Goal: Task Accomplishment & Management: Manage account settings

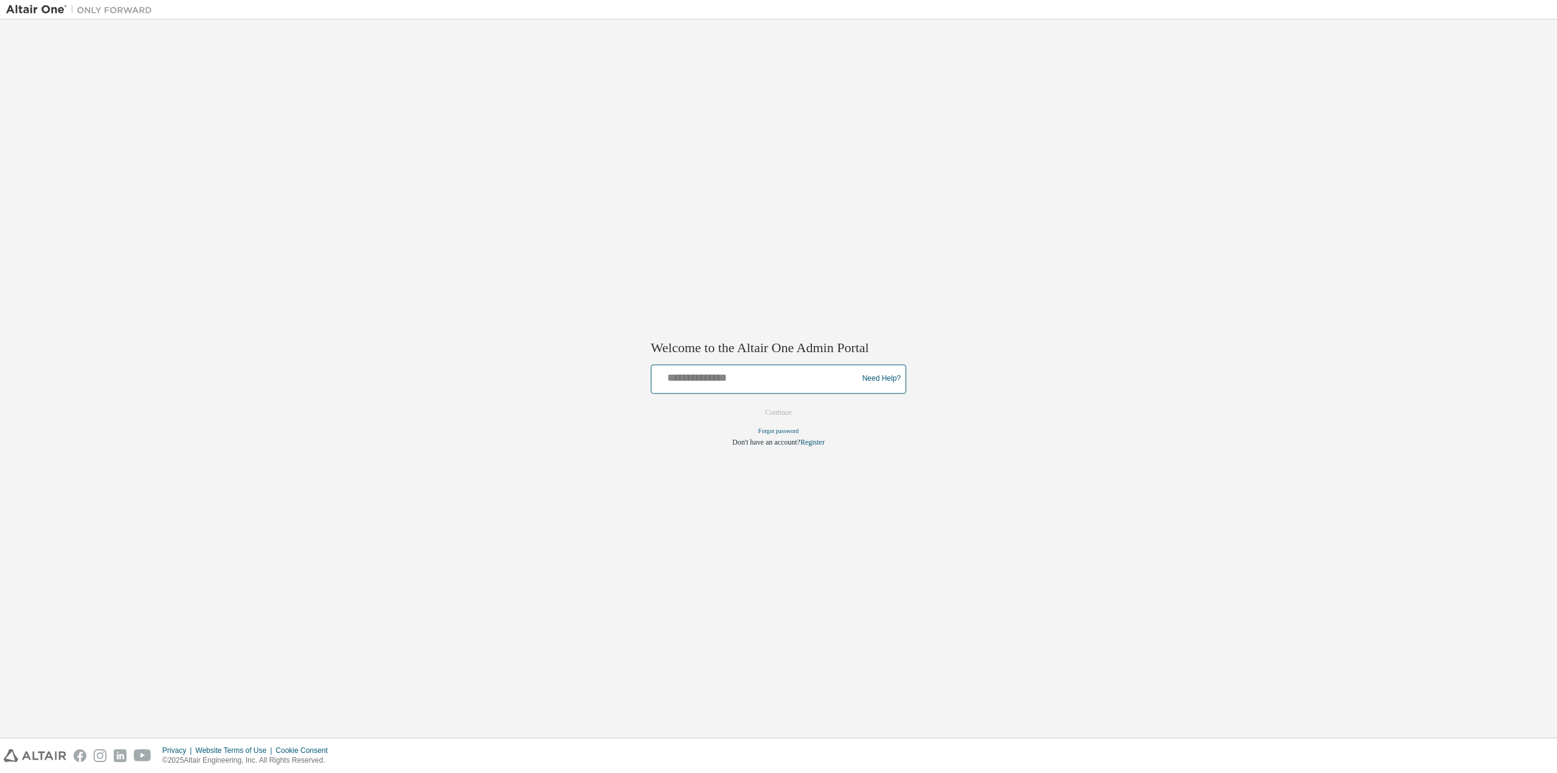
click at [742, 382] on input "text" at bounding box center [756, 376] width 200 height 18
type input "**********"
click at [786, 413] on button "Continue" at bounding box center [778, 412] width 52 height 18
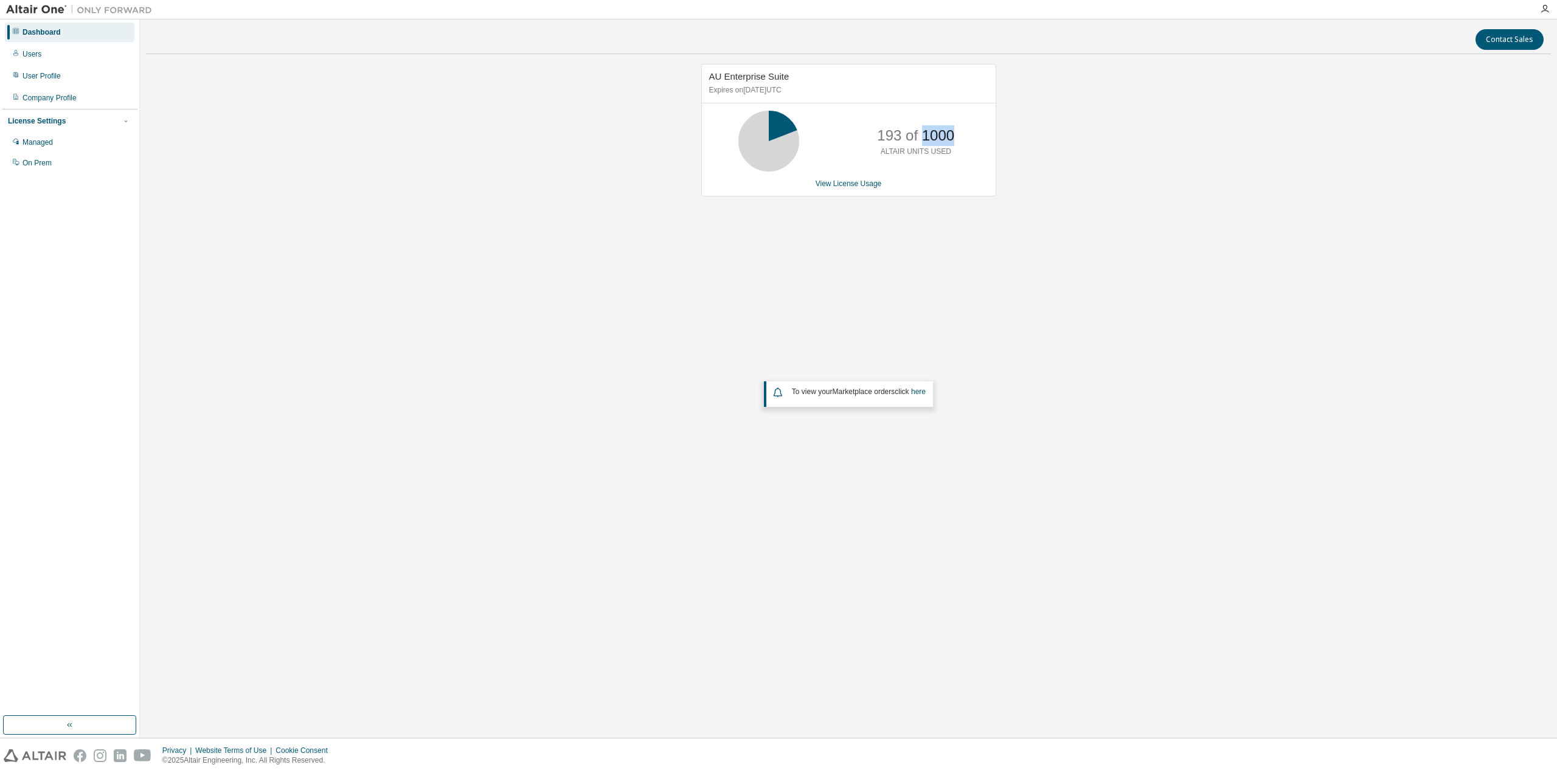
drag, startPoint x: 923, startPoint y: 136, endPoint x: 950, endPoint y: 137, distance: 27.4
click at [950, 137] on p "193 of 1000" at bounding box center [915, 135] width 77 height 21
drag, startPoint x: 954, startPoint y: 137, endPoint x: 872, endPoint y: 135, distance: 82.1
click at [872, 135] on div "193 of 1000 ALTAIR UNITS USED" at bounding box center [915, 141] width 97 height 61
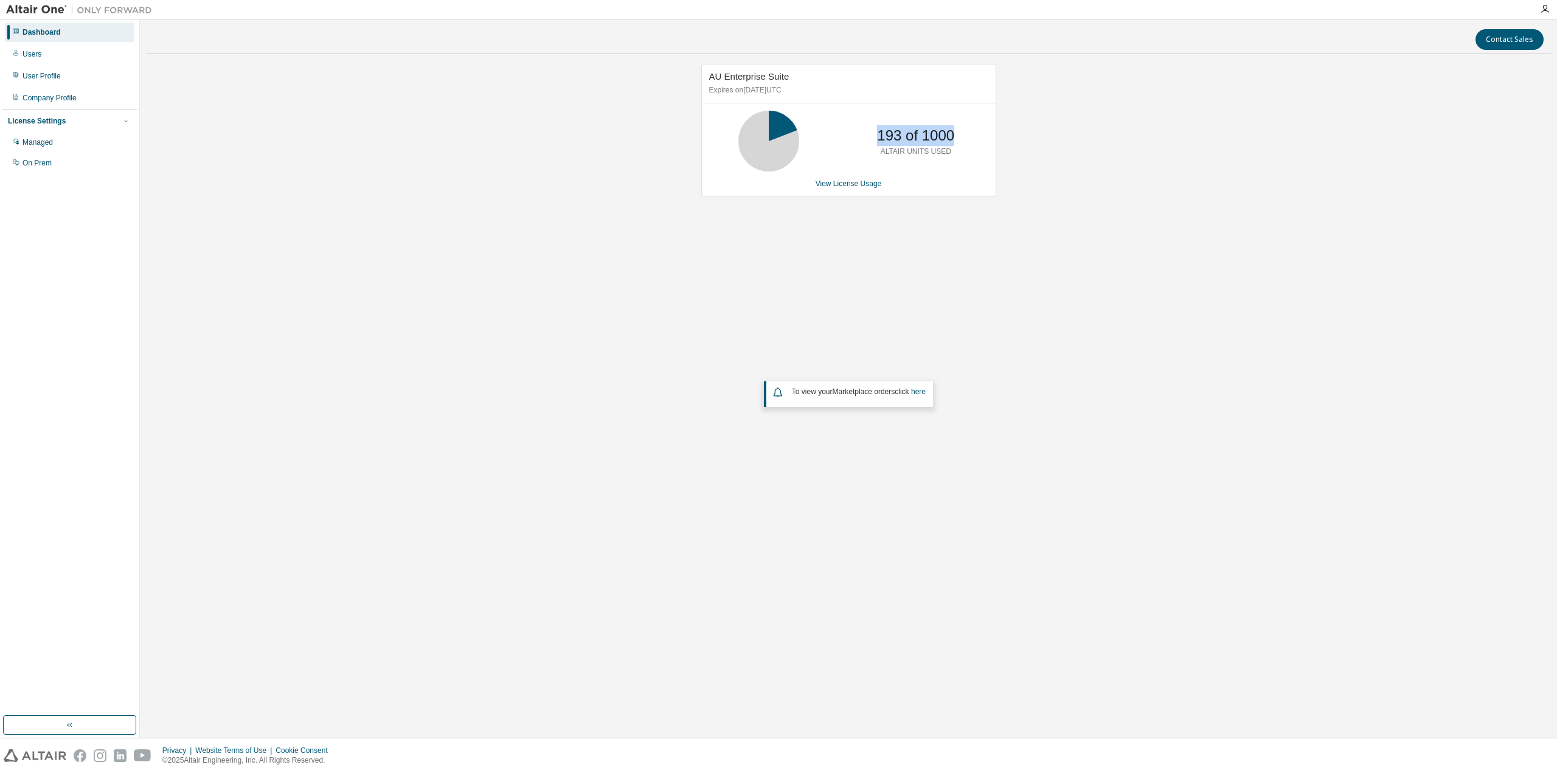
click at [873, 135] on div "193 of 1000 ALTAIR UNITS USED" at bounding box center [915, 141] width 97 height 61
drag, startPoint x: 880, startPoint y: 136, endPoint x: 952, endPoint y: 134, distance: 71.8
click at [952, 134] on p "193 of 1000" at bounding box center [915, 135] width 77 height 21
click at [841, 179] on link "View License Usage" at bounding box center [848, 183] width 66 height 9
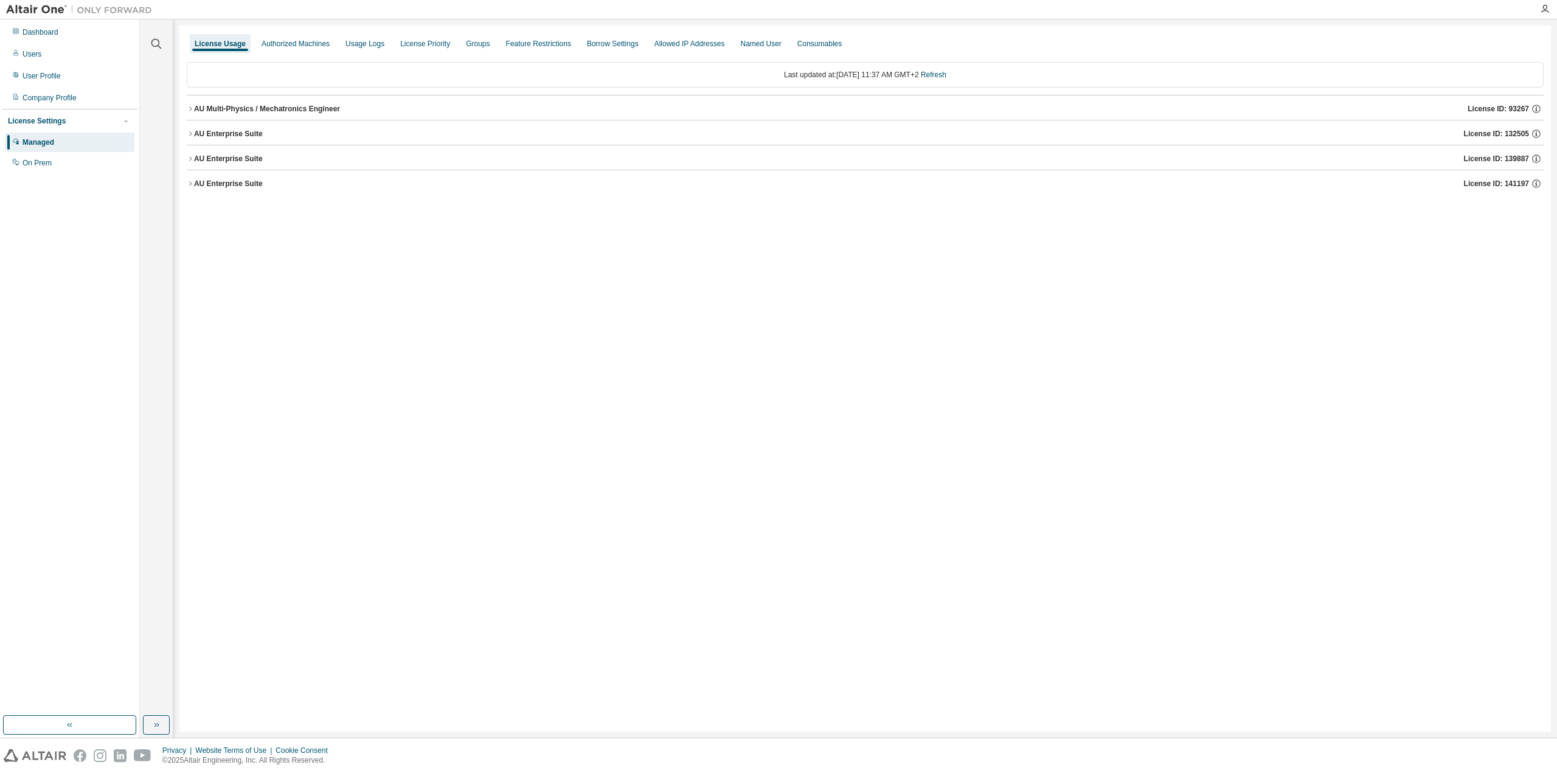
click at [192, 130] on icon "button" at bounding box center [190, 133] width 7 height 7
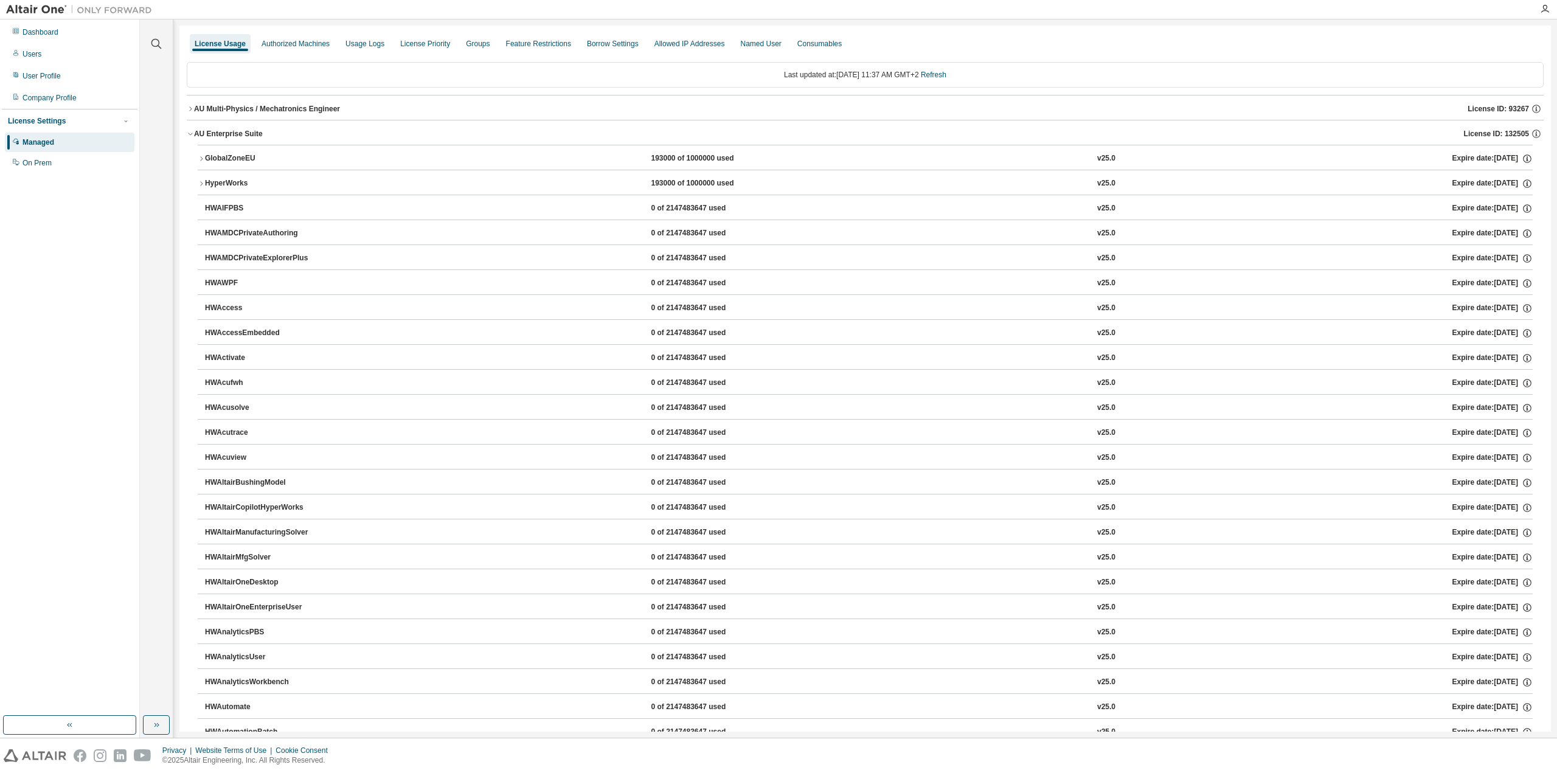
click at [192, 130] on icon "button" at bounding box center [190, 133] width 7 height 7
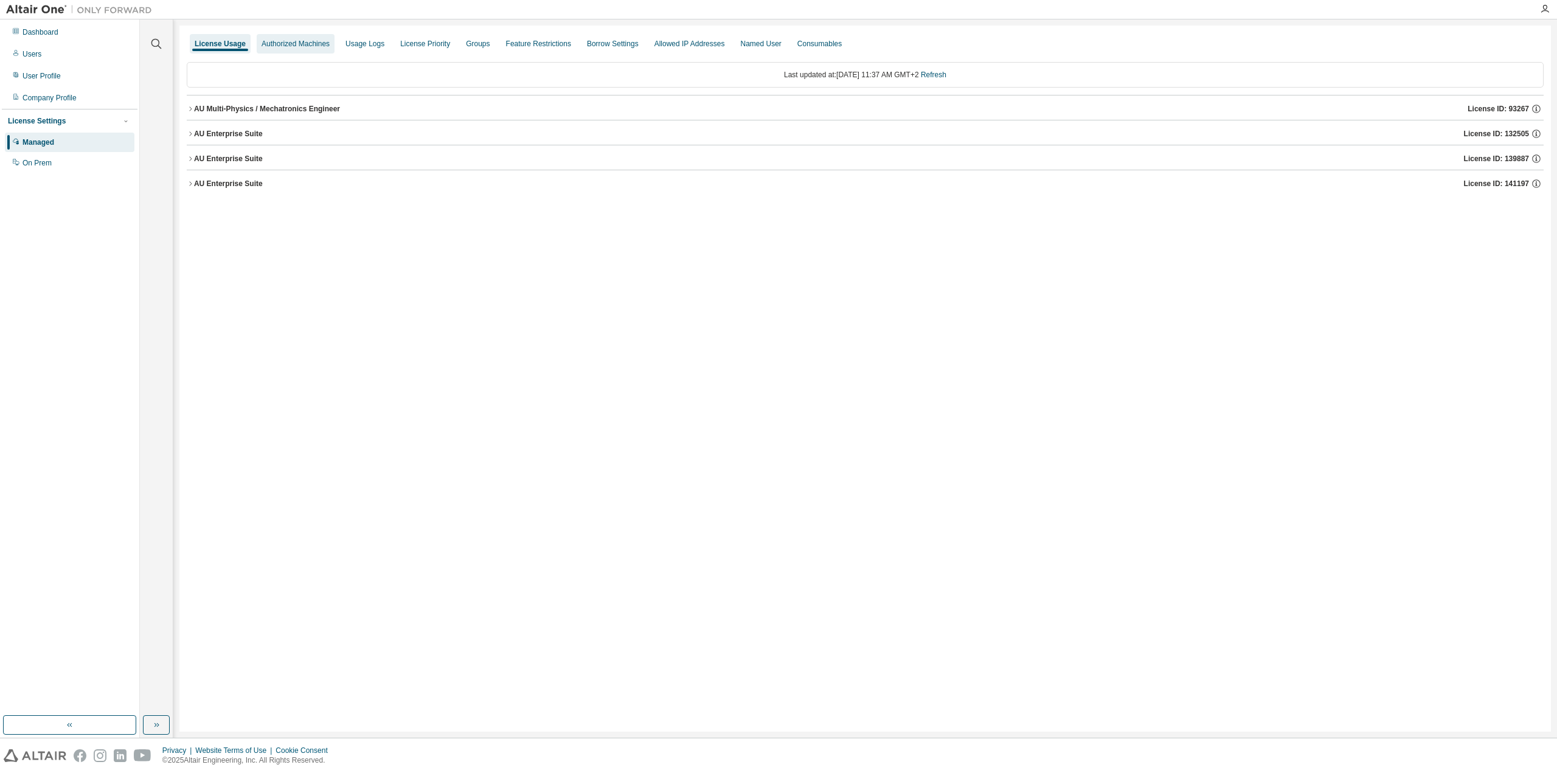
click at [317, 45] on div "Authorized Machines" at bounding box center [295, 44] width 68 height 10
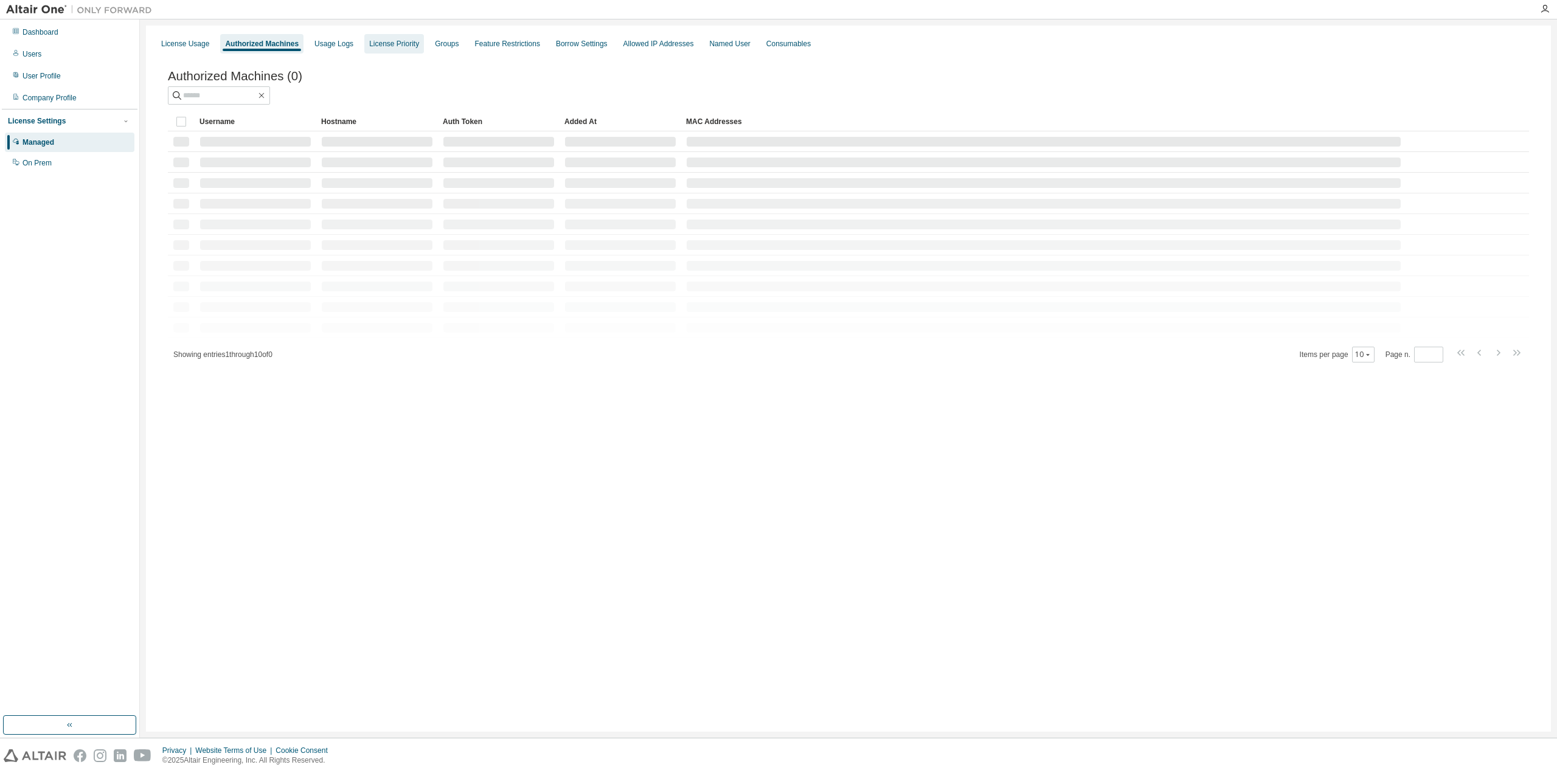
click at [374, 44] on div "License Priority" at bounding box center [394, 44] width 50 height 10
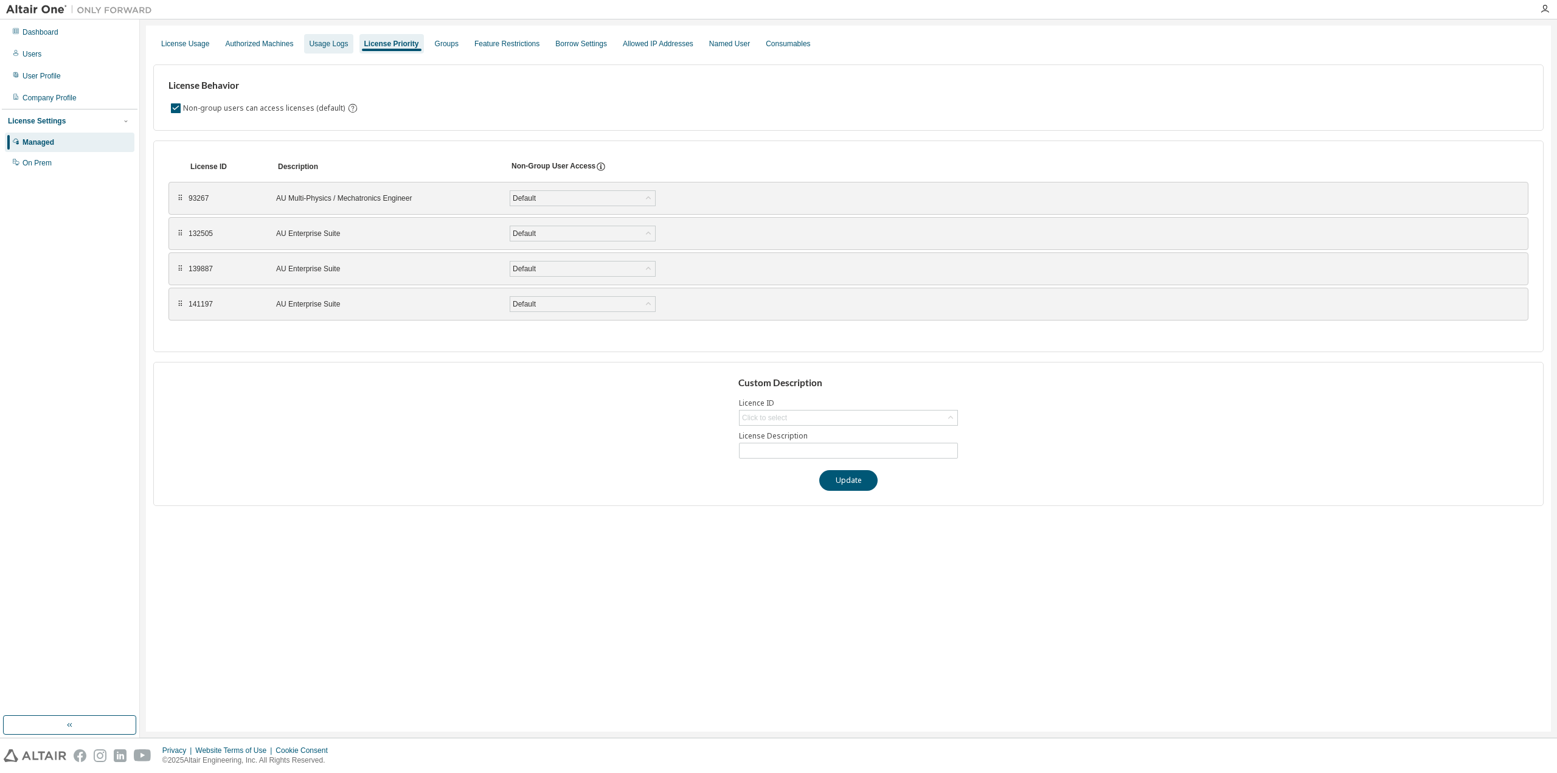
click at [341, 44] on div "Usage Logs" at bounding box center [328, 44] width 39 height 10
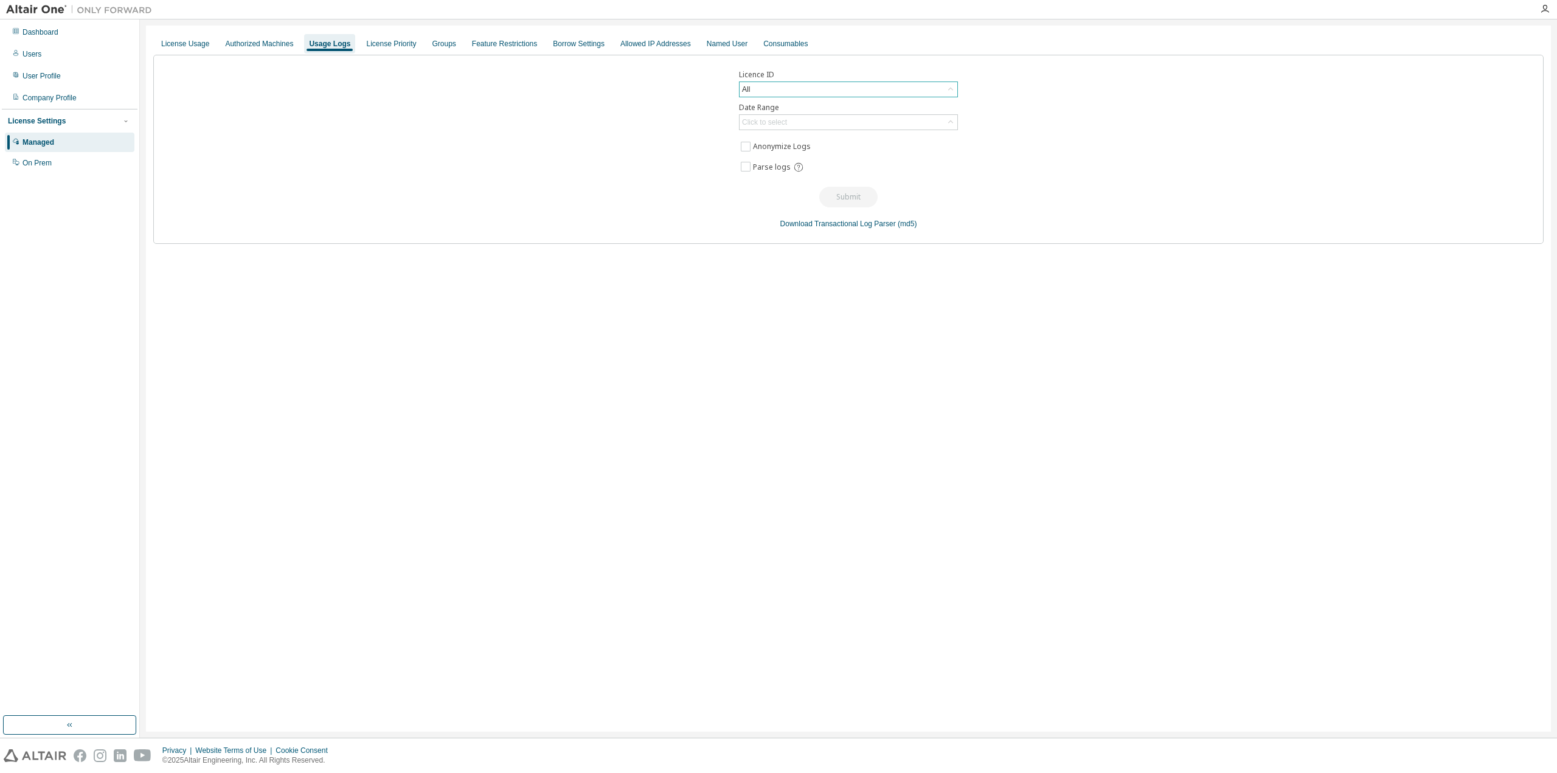
click at [797, 91] on div "All" at bounding box center [848, 89] width 218 height 15
click at [805, 132] on li "132505 - AU Enterprise Suite" at bounding box center [847, 131] width 215 height 16
click at [783, 123] on div "Click to select" at bounding box center [764, 122] width 45 height 10
click at [778, 154] on li "Last 30 days" at bounding box center [847, 156] width 215 height 16
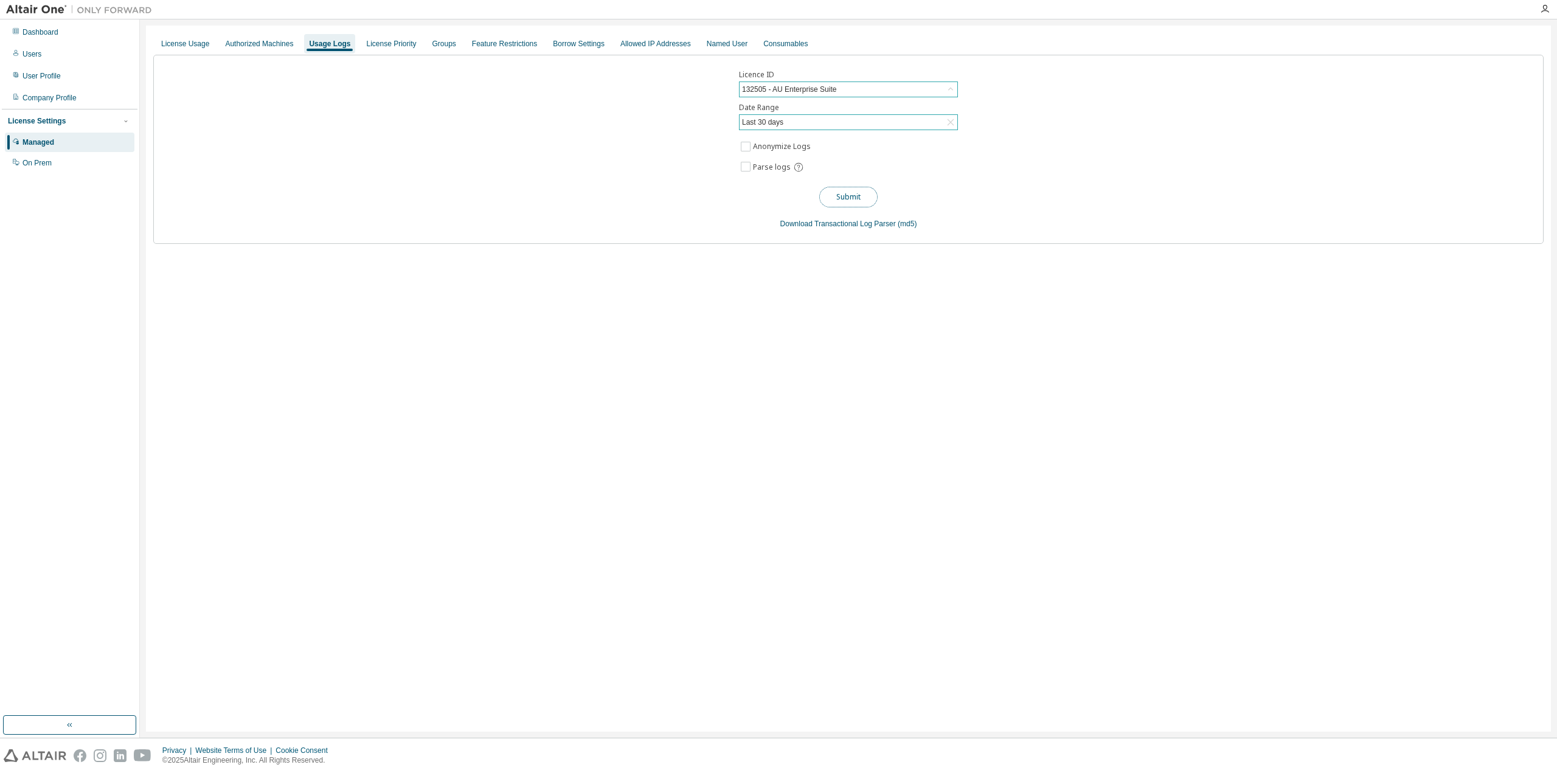
click at [857, 202] on button "Submit" at bounding box center [848, 197] width 58 height 21
click at [432, 47] on div "Groups" at bounding box center [444, 44] width 24 height 10
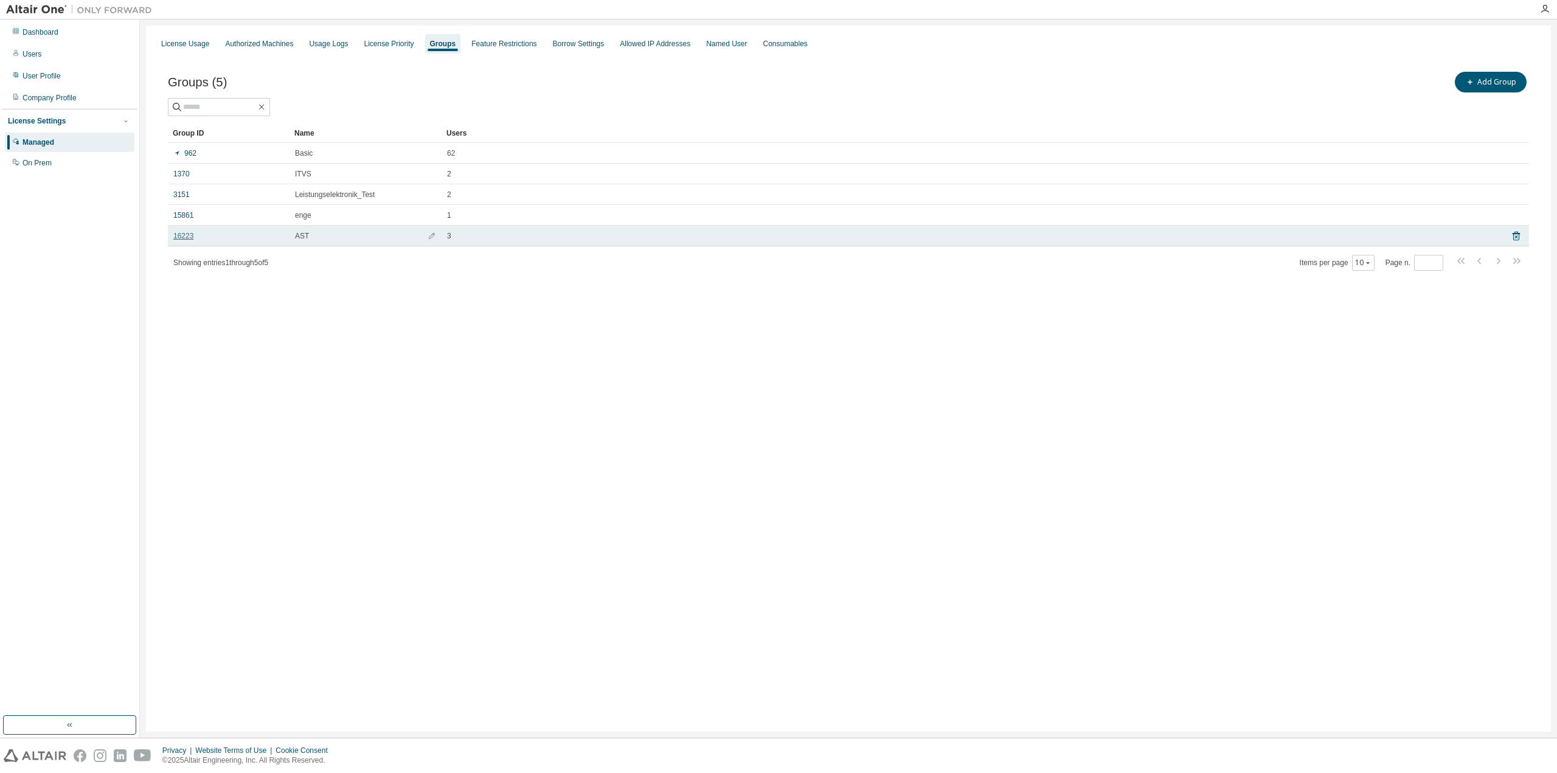
click at [184, 235] on link "16223" at bounding box center [183, 236] width 20 height 10
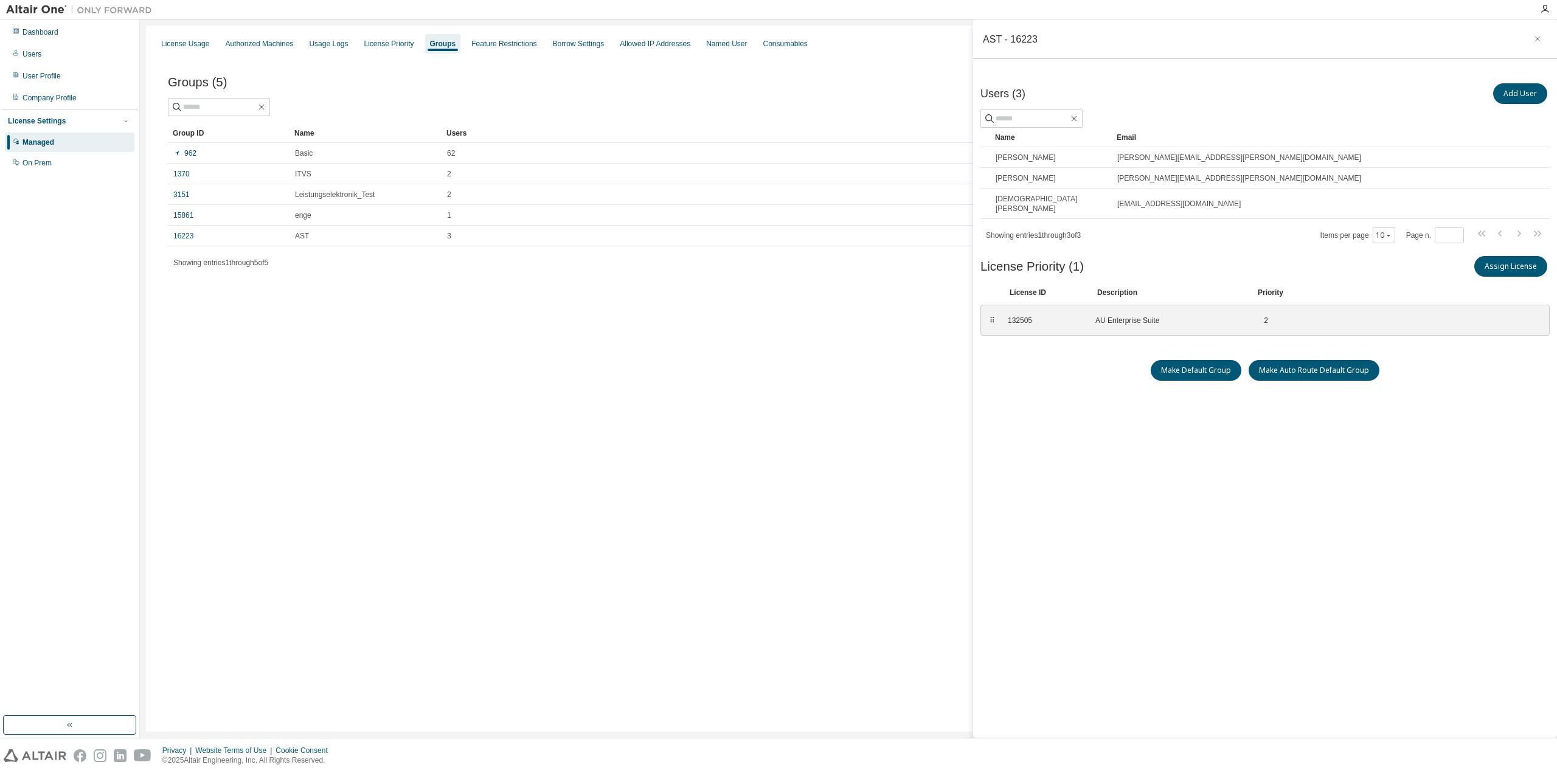
click at [670, 344] on div "License Usage Authorized Machines Usage Logs License Priority Groups Feature Re…" at bounding box center [848, 379] width 1405 height 706
click at [1534, 36] on icon "button" at bounding box center [1537, 39] width 9 height 10
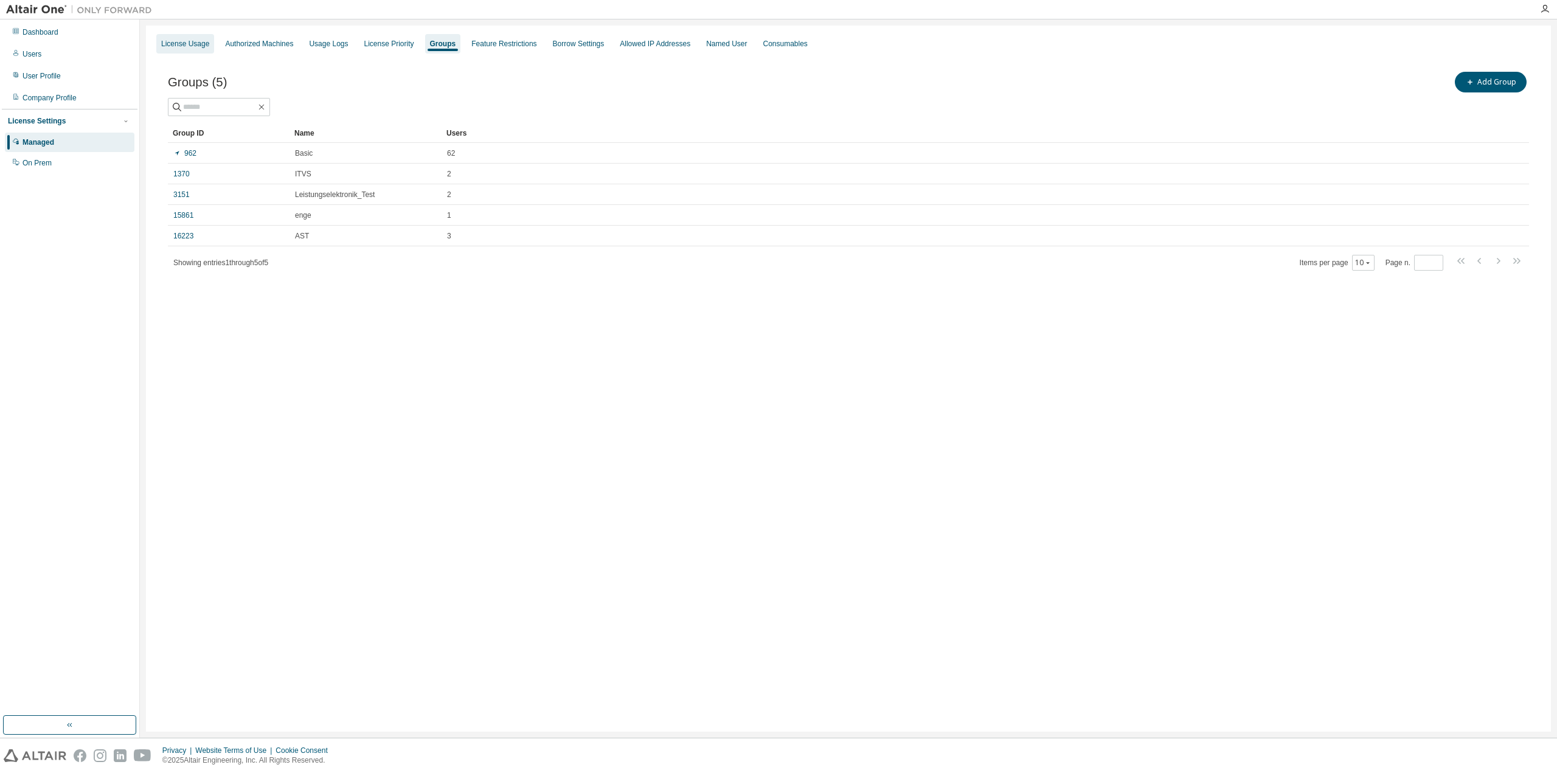
click at [202, 43] on div "License Usage" at bounding box center [185, 44] width 48 height 10
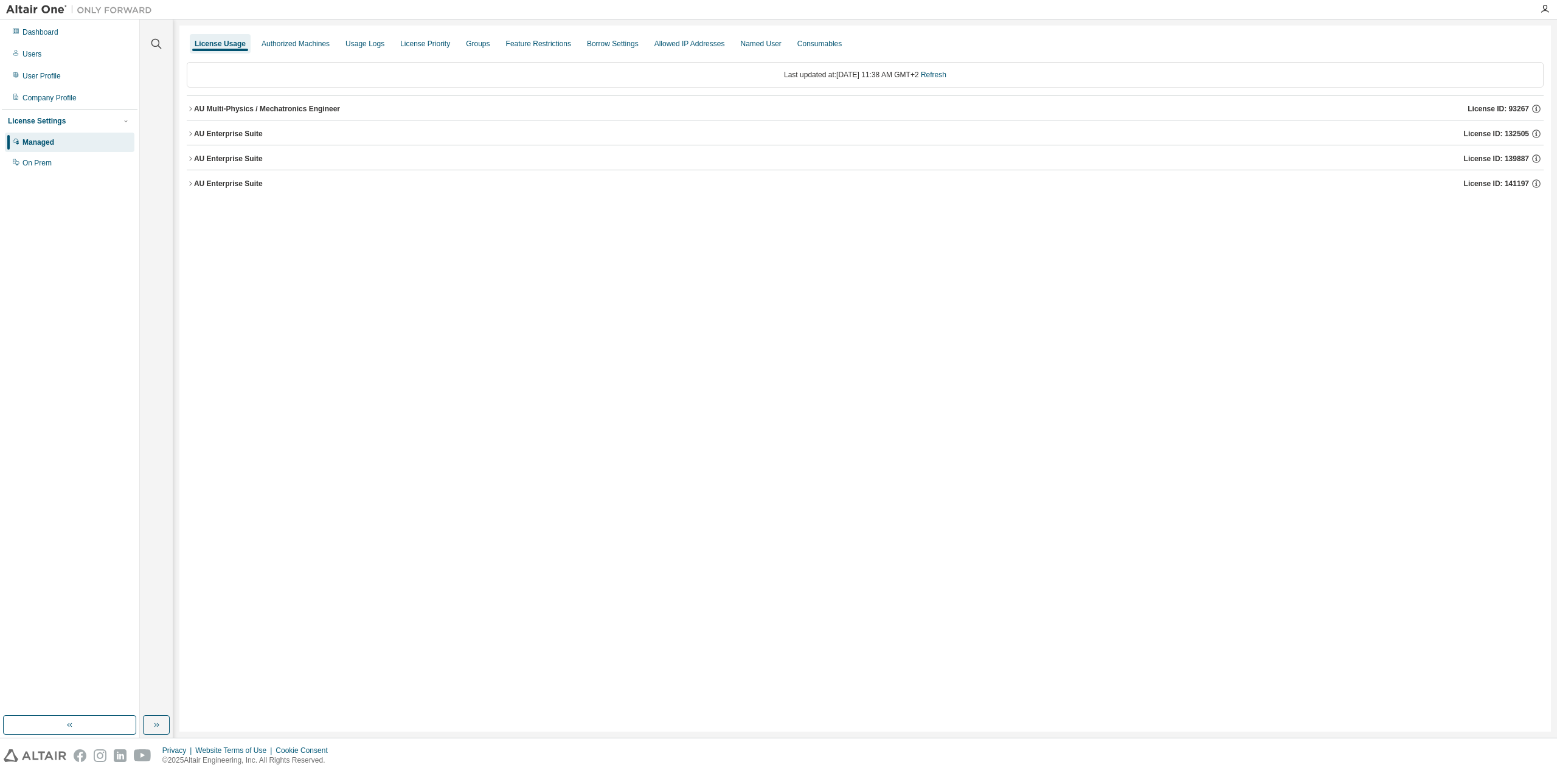
click at [189, 131] on icon "button" at bounding box center [190, 133] width 7 height 7
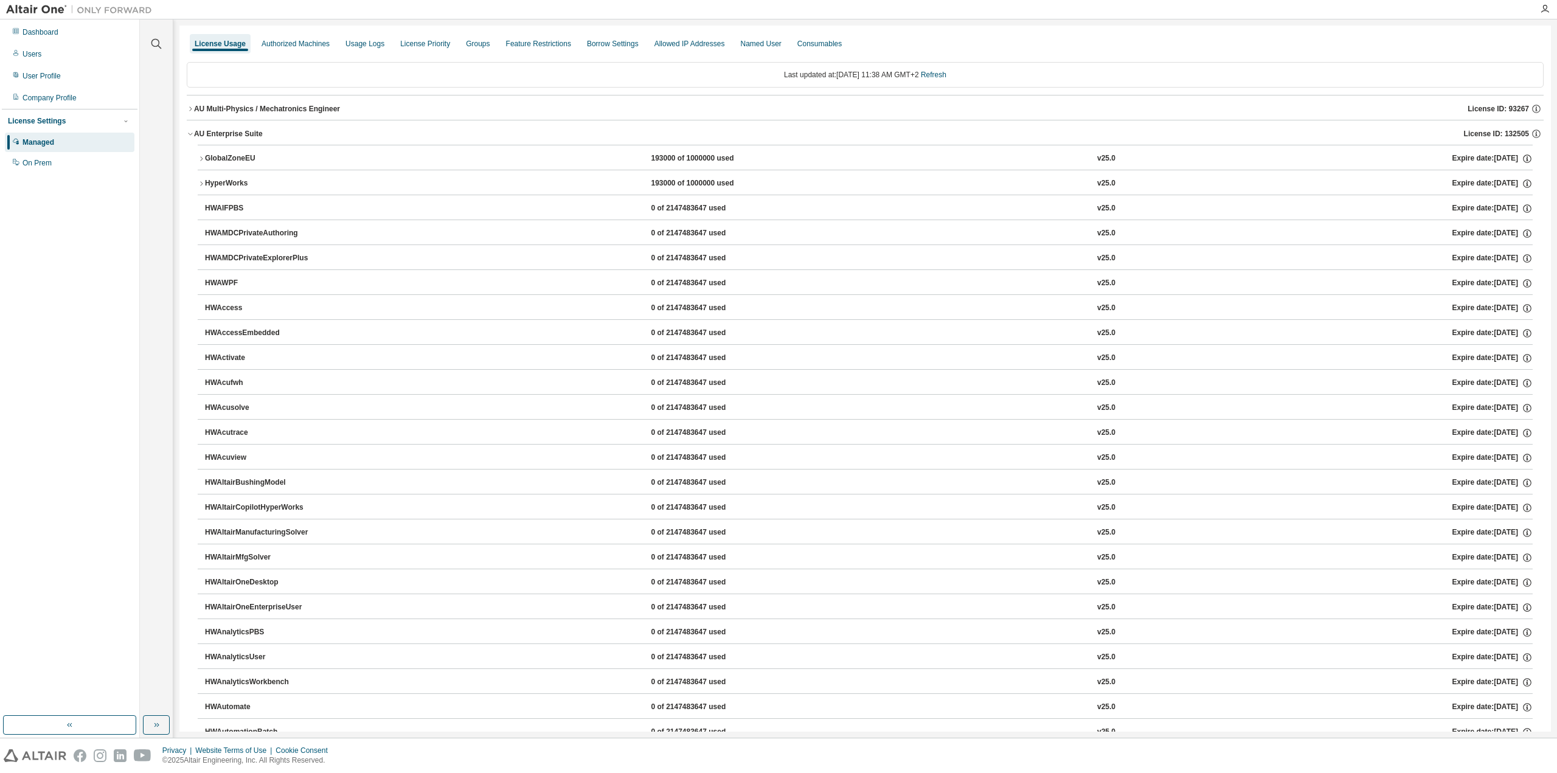
click at [189, 131] on icon "button" at bounding box center [190, 133] width 7 height 7
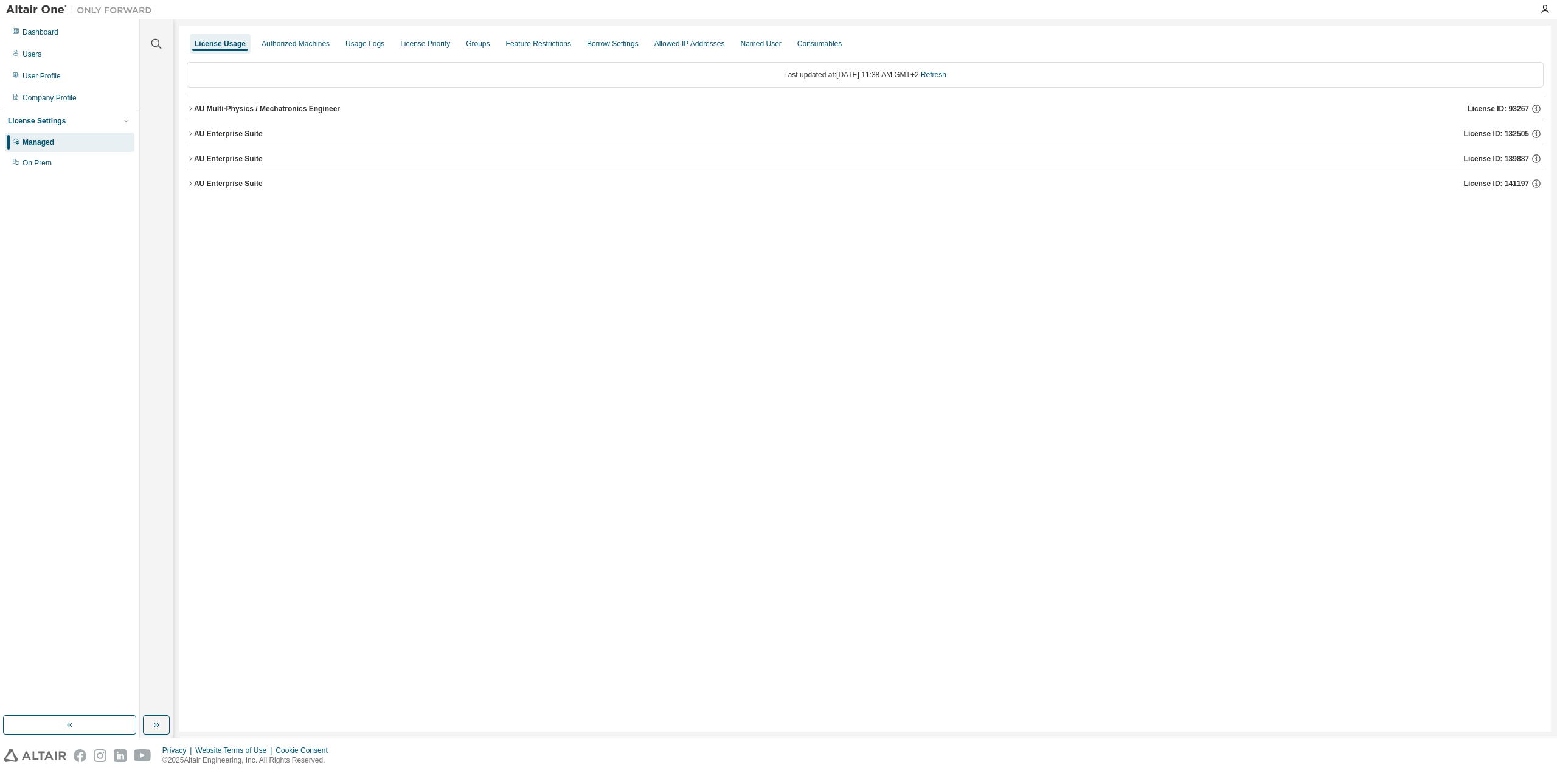
click at [190, 137] on icon "button" at bounding box center [190, 133] width 7 height 7
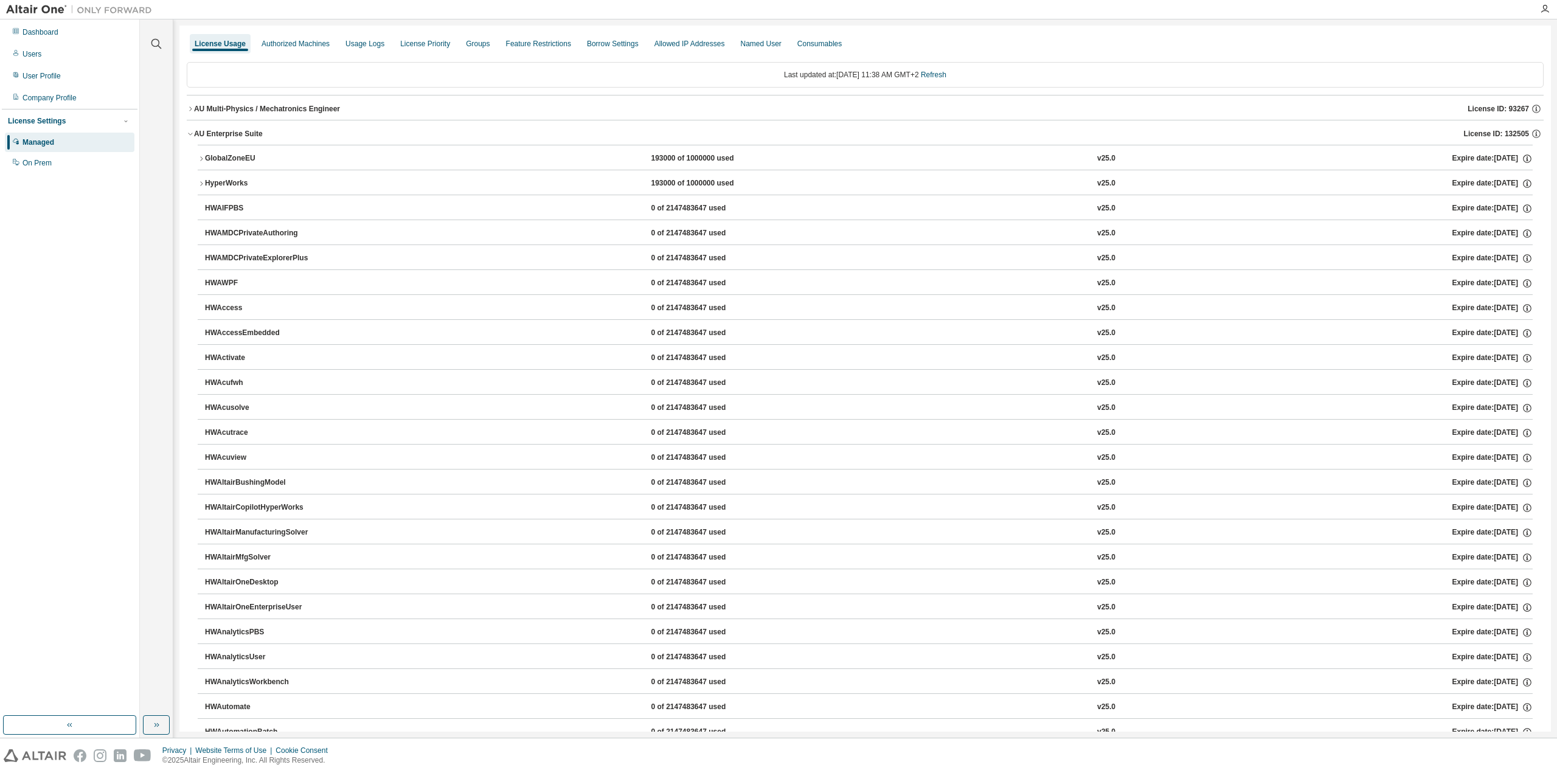
click at [190, 137] on icon "button" at bounding box center [190, 133] width 7 height 7
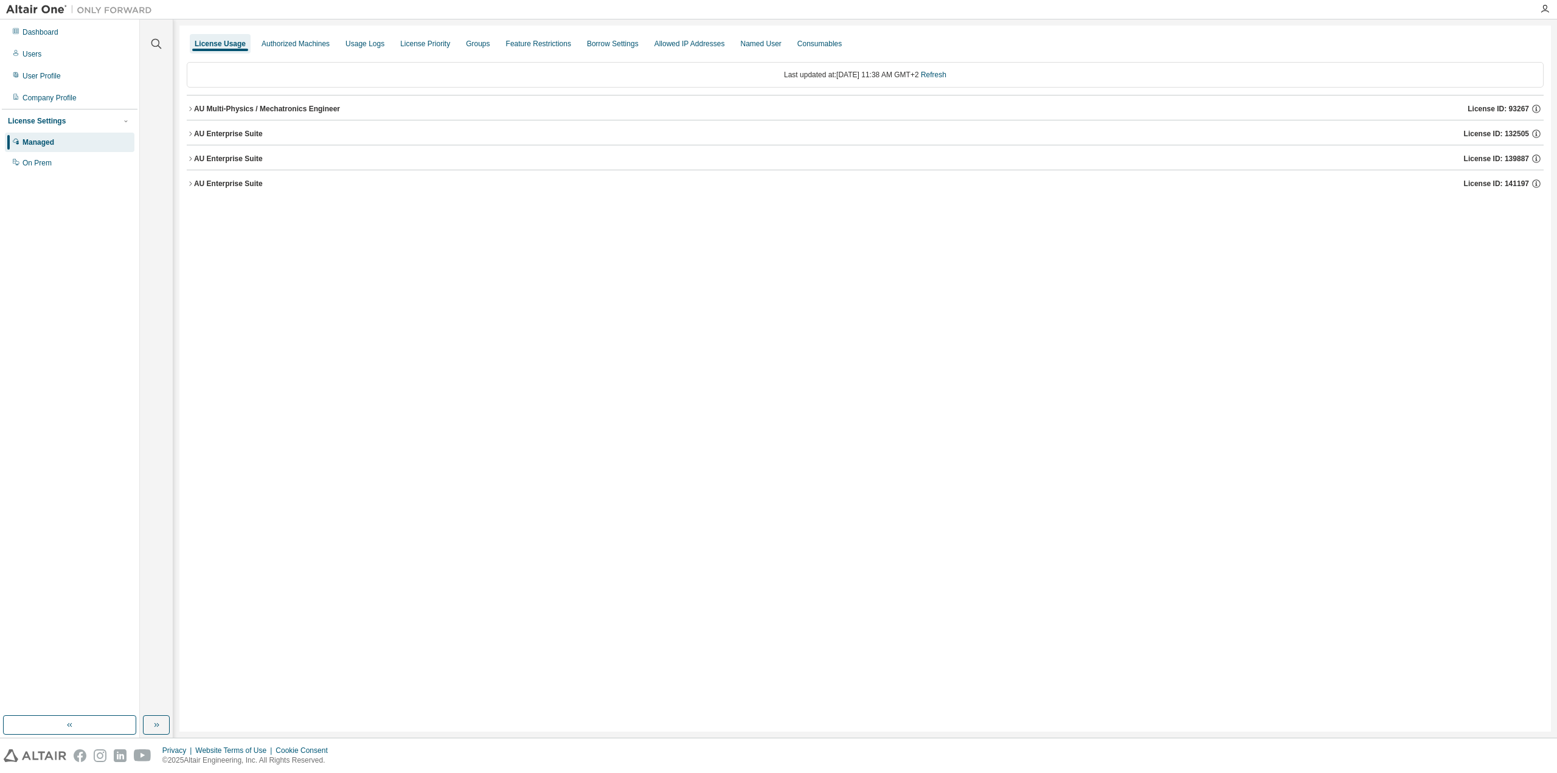
click at [187, 159] on icon "button" at bounding box center [190, 158] width 7 height 7
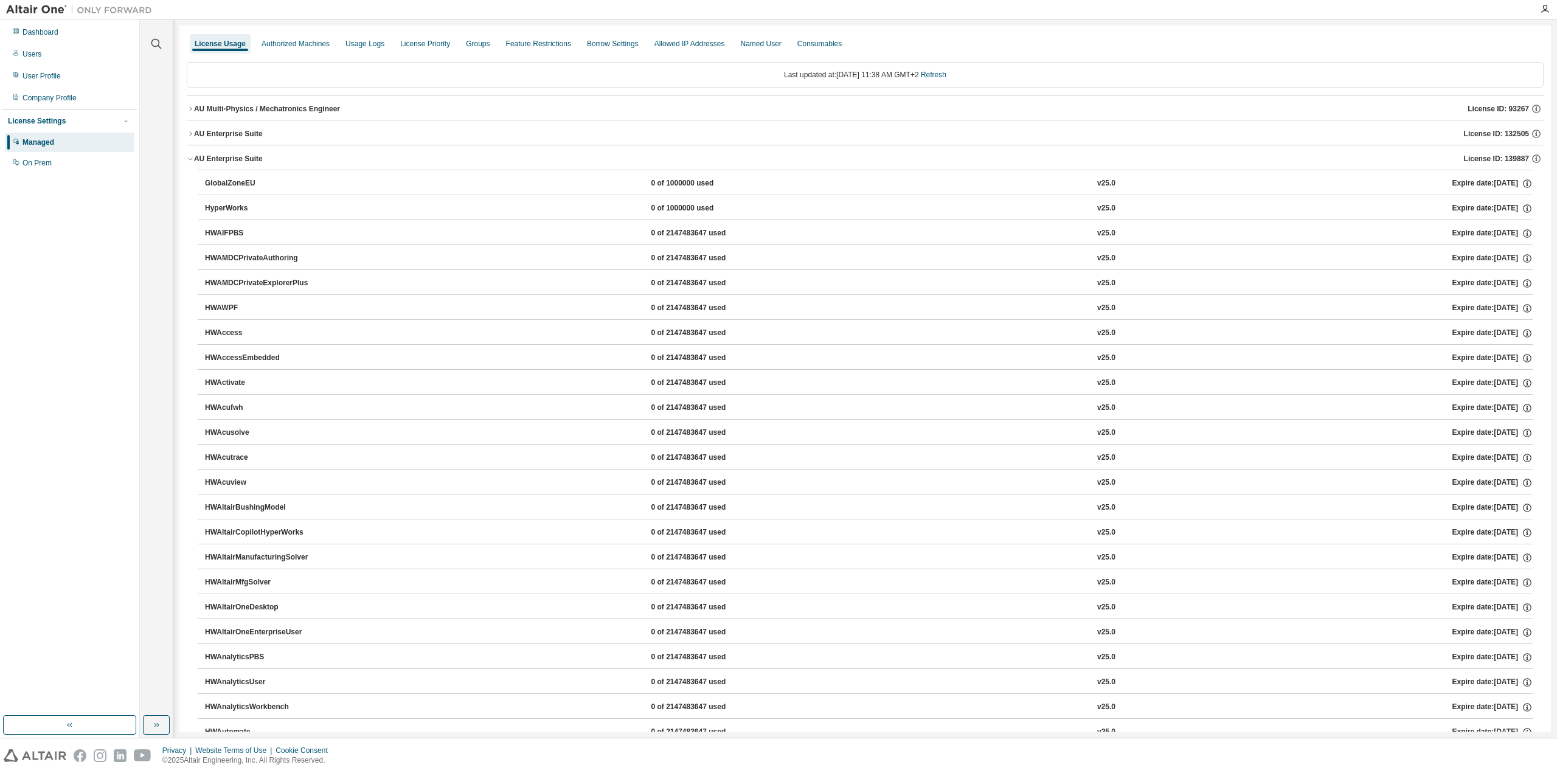
click at [187, 159] on icon "button" at bounding box center [190, 158] width 7 height 7
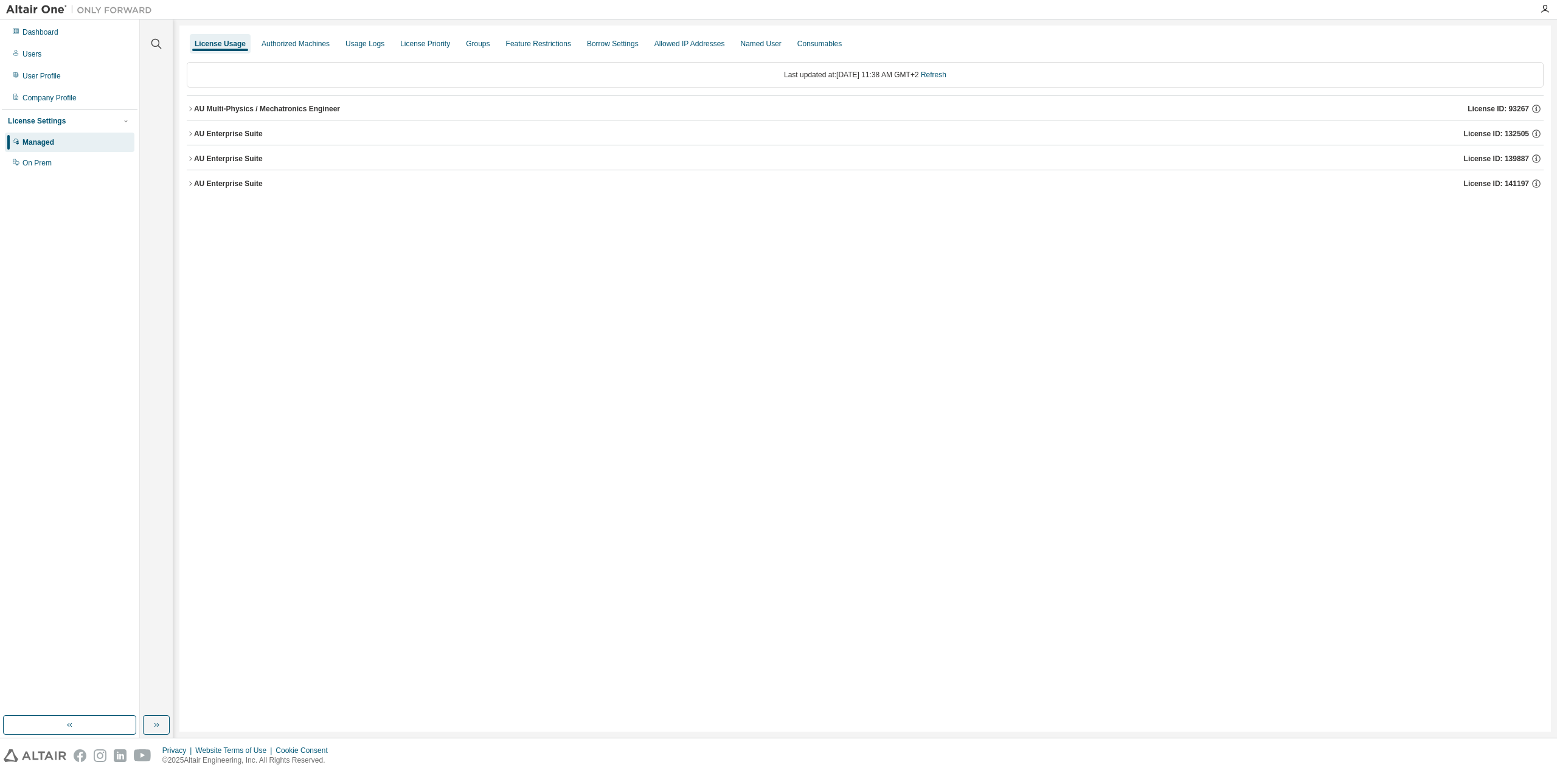
click at [186, 185] on div "License Usage Authorized Machines Usage Logs License Priority Groups Feature Re…" at bounding box center [864, 379] width 1371 height 706
click at [192, 185] on icon "button" at bounding box center [190, 183] width 7 height 7
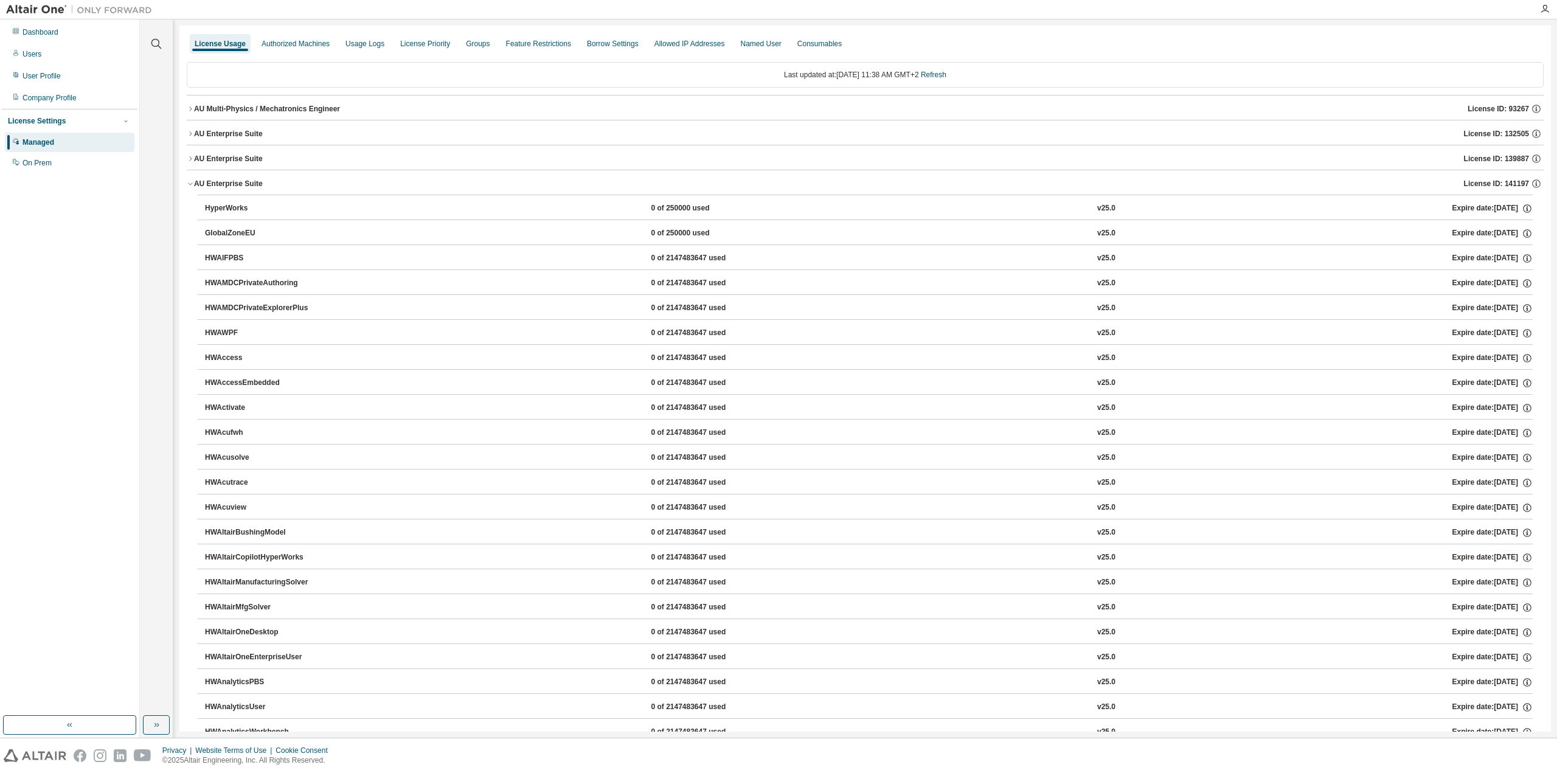
click at [192, 185] on icon "button" at bounding box center [190, 183] width 7 height 7
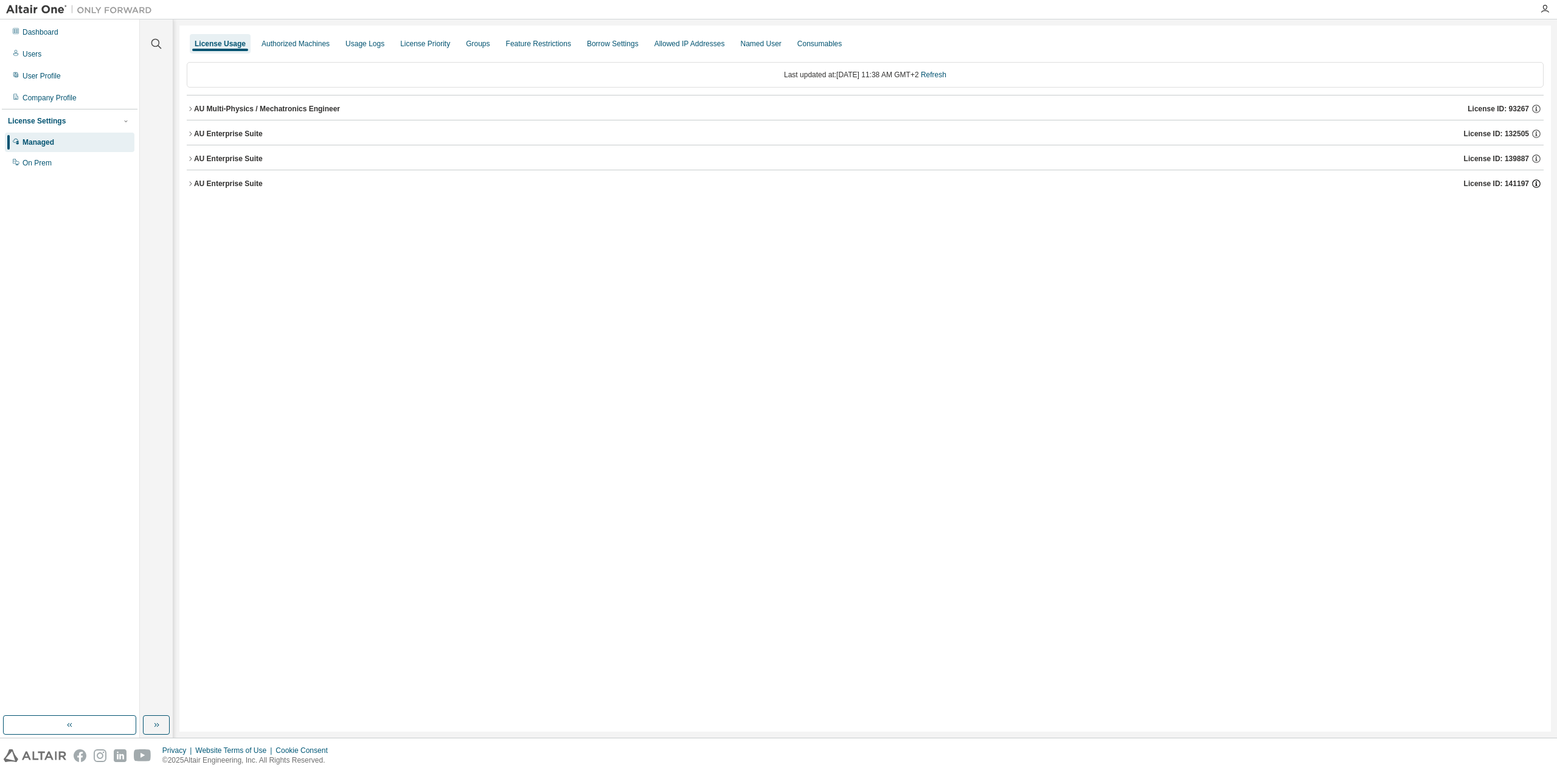
click at [1533, 185] on icon "button" at bounding box center [1536, 183] width 9 height 9
click at [626, 251] on div "License Usage Authorized Machines Usage Logs License Priority Groups Feature Re…" at bounding box center [864, 379] width 1371 height 706
click at [461, 45] on div "Groups" at bounding box center [477, 43] width 33 height 19
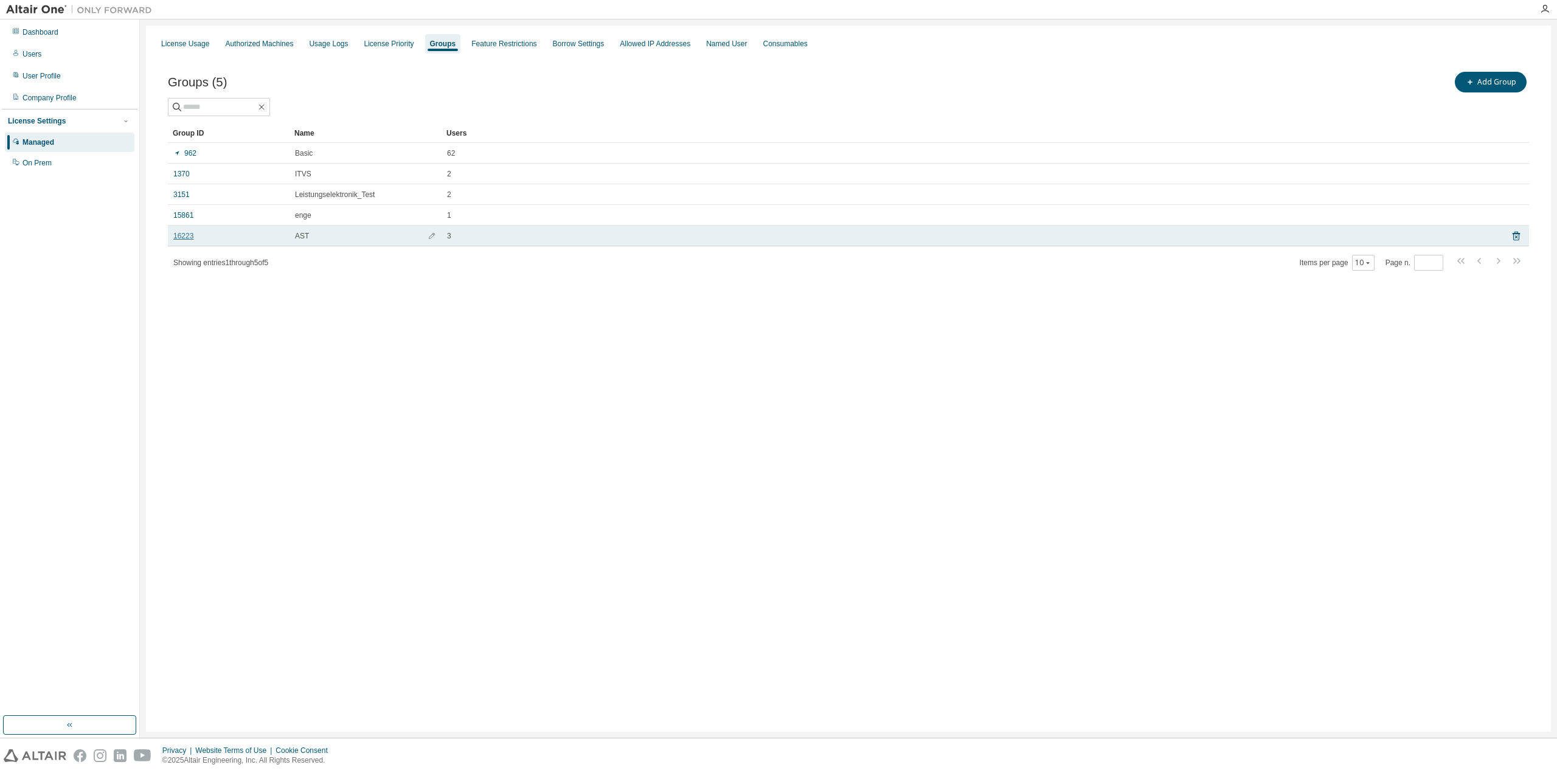
click at [184, 238] on link "16223" at bounding box center [183, 236] width 20 height 10
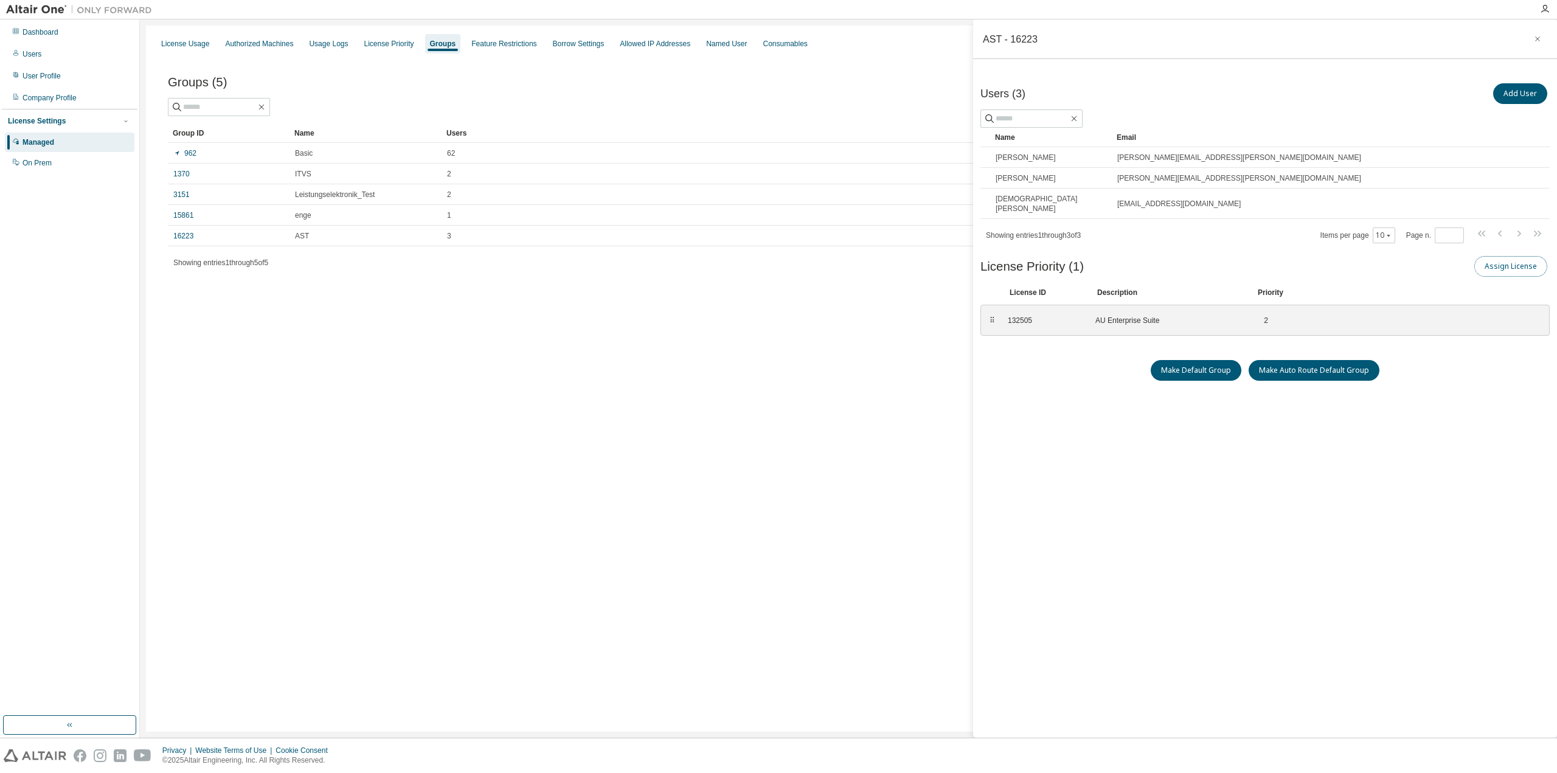
click at [1493, 260] on button "Assign License" at bounding box center [1510, 266] width 73 height 21
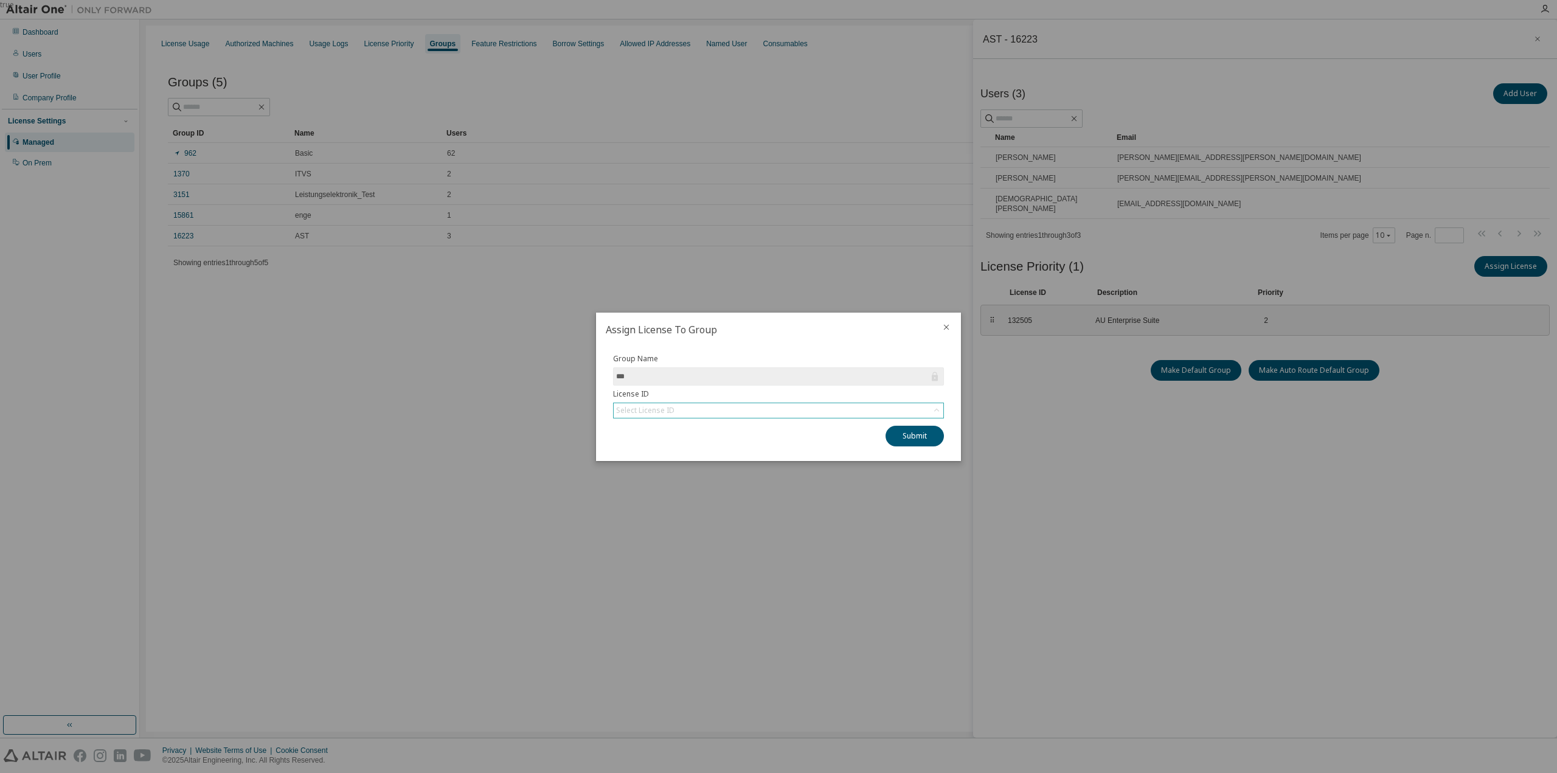
click at [676, 407] on div "Select License ID" at bounding box center [779, 410] width 330 height 15
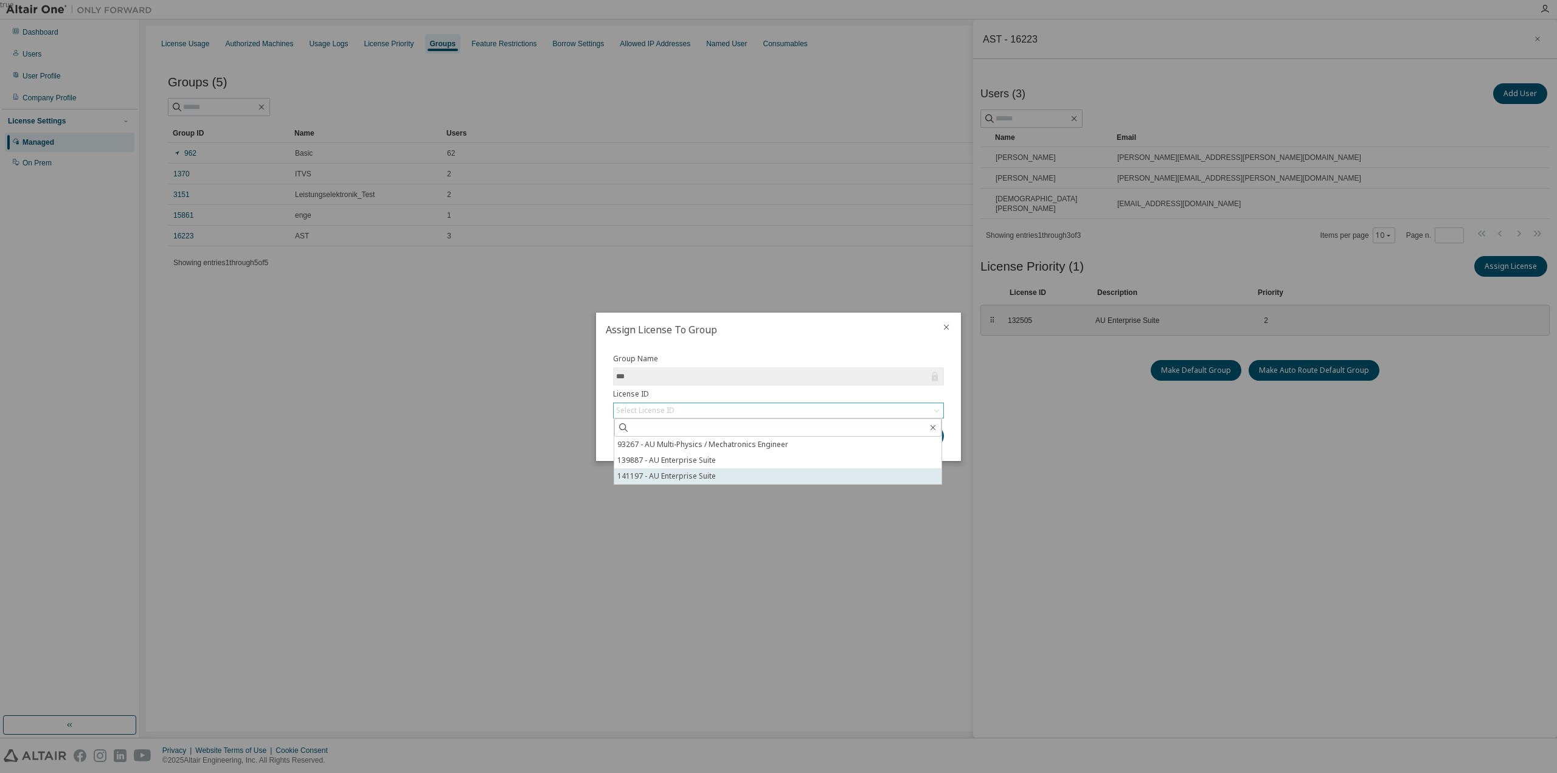
click at [681, 474] on li "141197 - AU Enterprise Suite" at bounding box center [777, 476] width 327 height 16
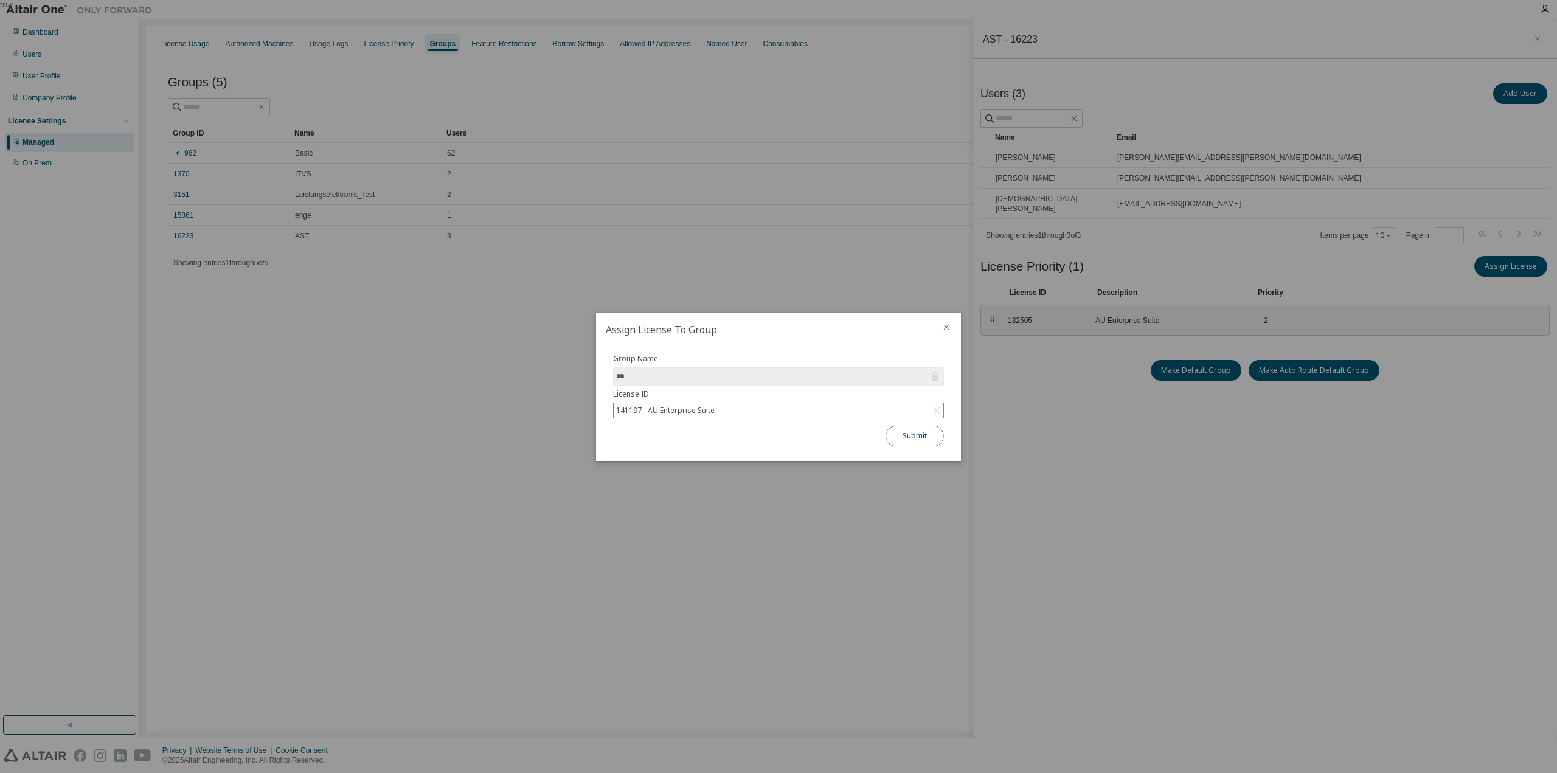
click at [910, 442] on button "Submit" at bounding box center [914, 436] width 58 height 21
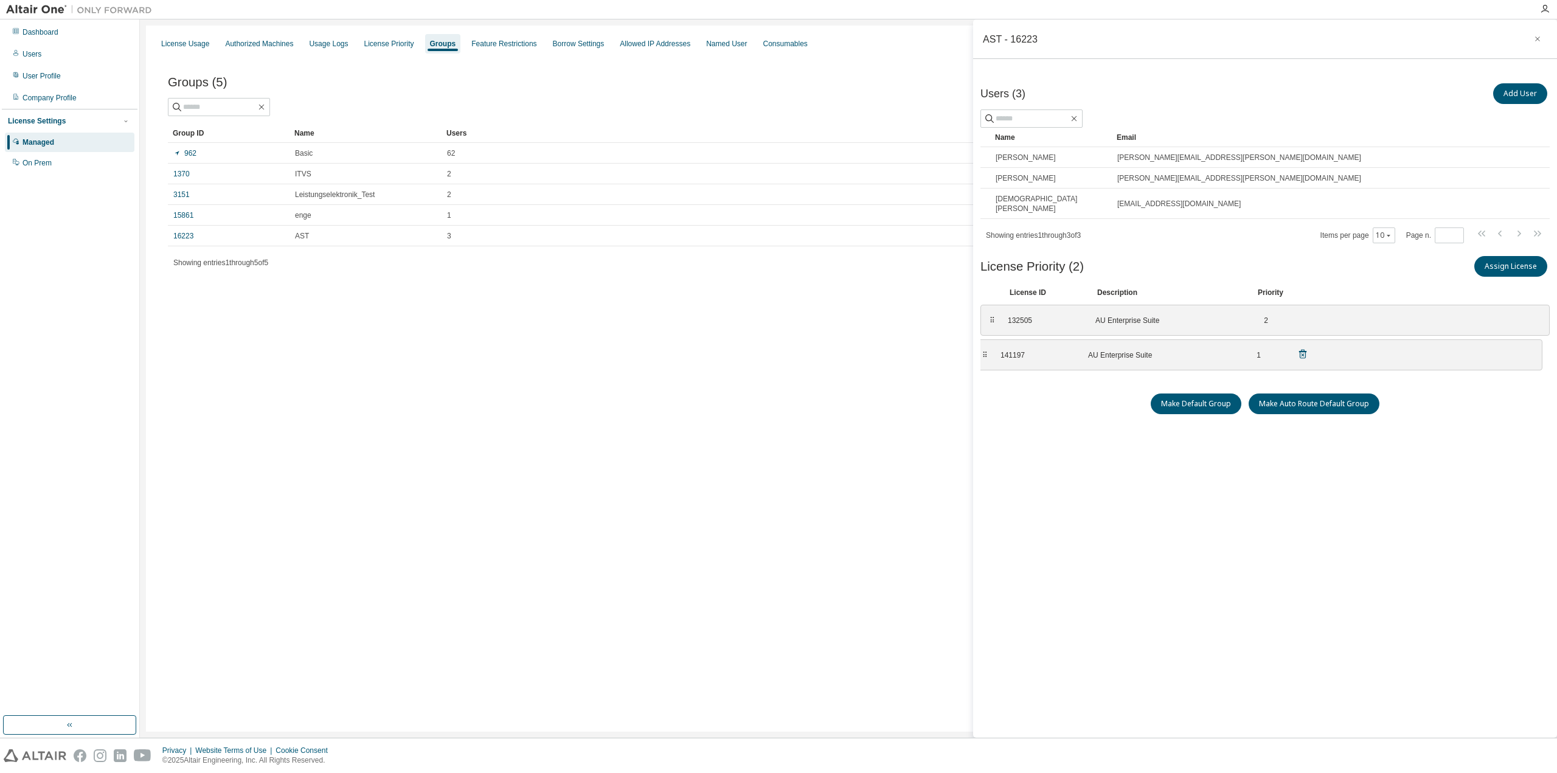
drag, startPoint x: 993, startPoint y: 313, endPoint x: 987, endPoint y: 346, distance: 34.0
click at [842, 372] on div "License Usage Authorized Machines Usage Logs License Priority Groups Feature Re…" at bounding box center [848, 379] width 1405 height 706
click at [1537, 36] on icon "button" at bounding box center [1537, 39] width 9 height 10
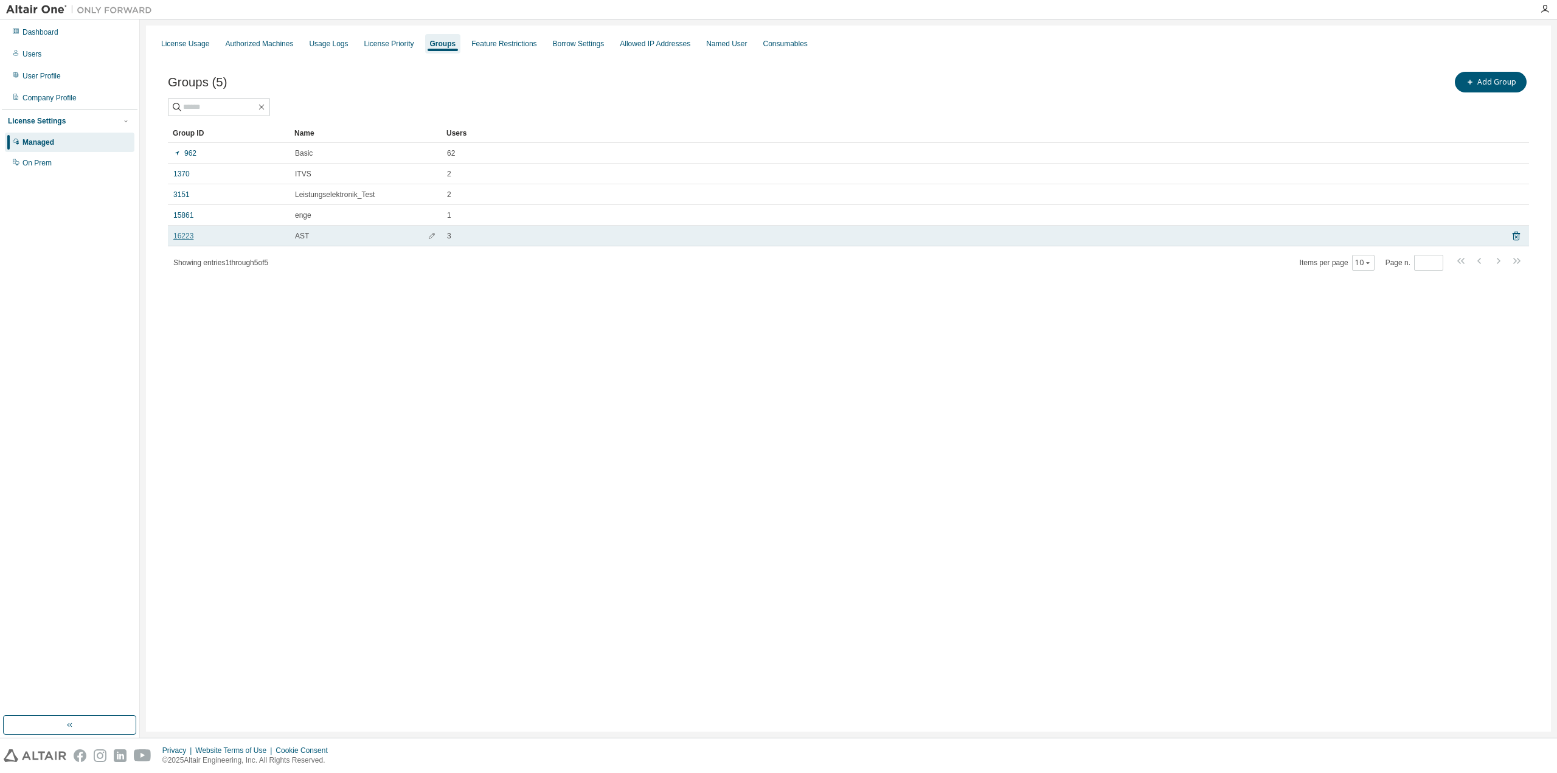
click at [184, 237] on link "16223" at bounding box center [183, 236] width 20 height 10
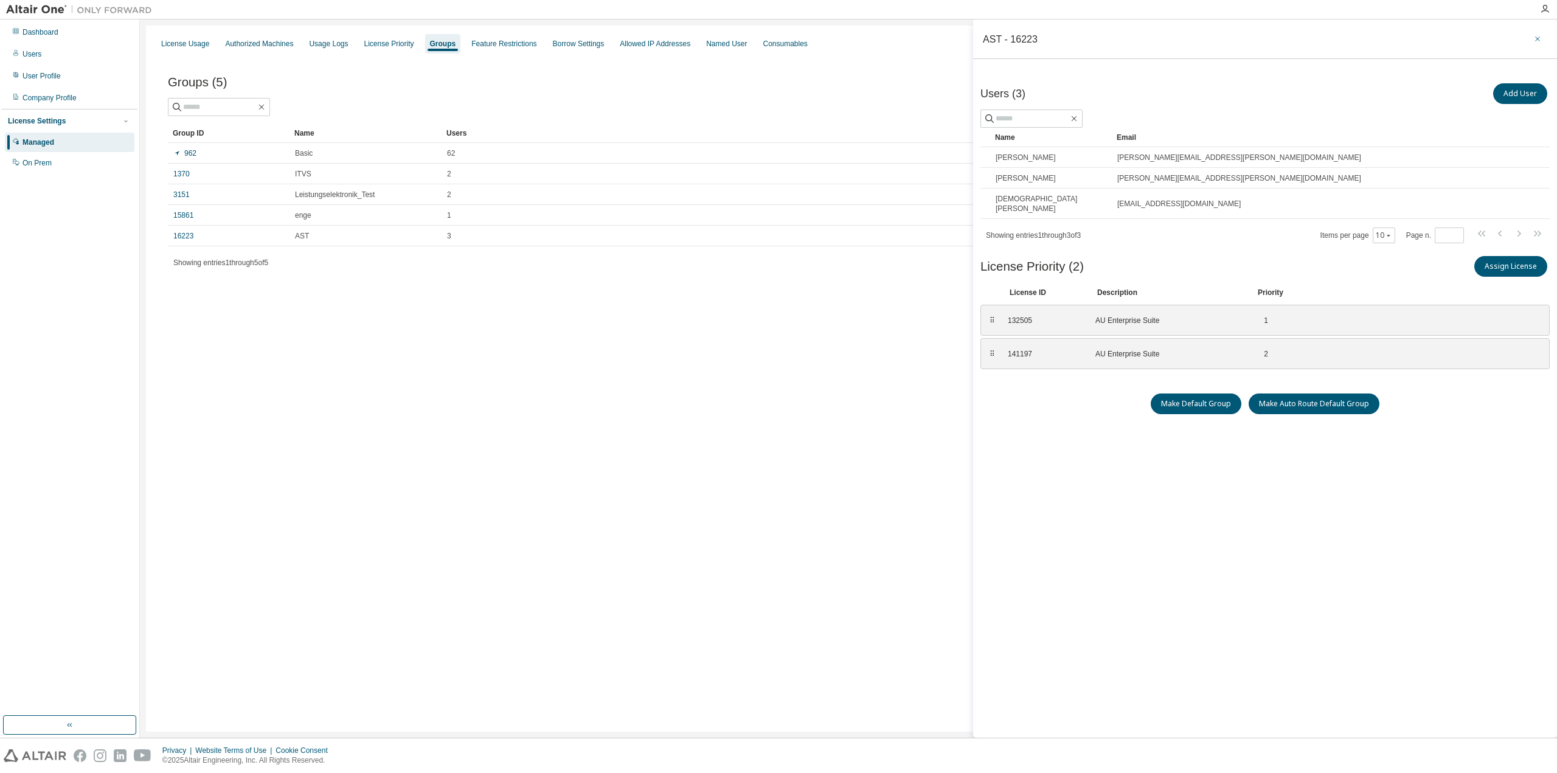
click at [1538, 37] on icon "button" at bounding box center [1537, 39] width 9 height 10
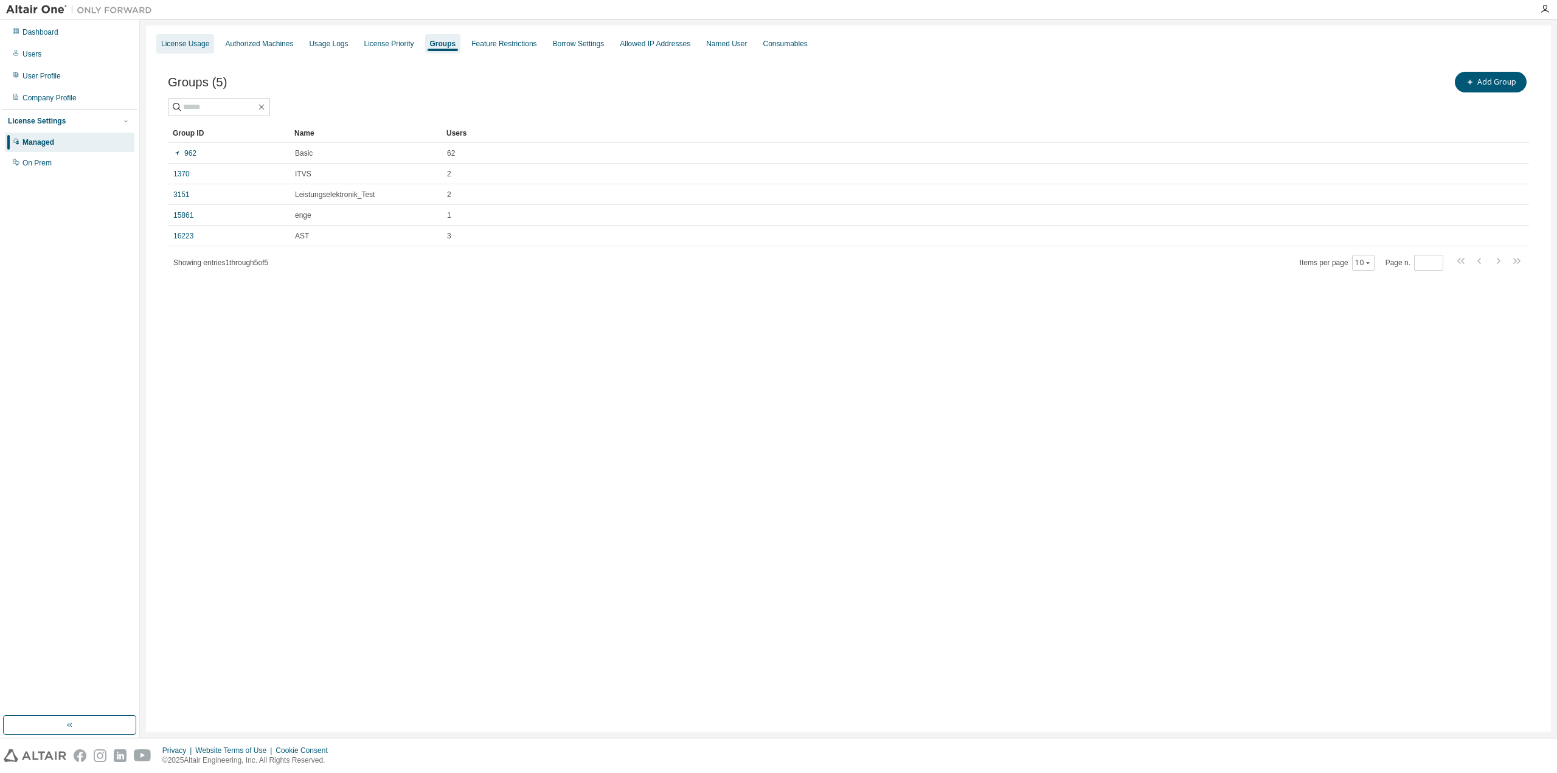
click at [183, 41] on div "License Usage" at bounding box center [185, 44] width 48 height 10
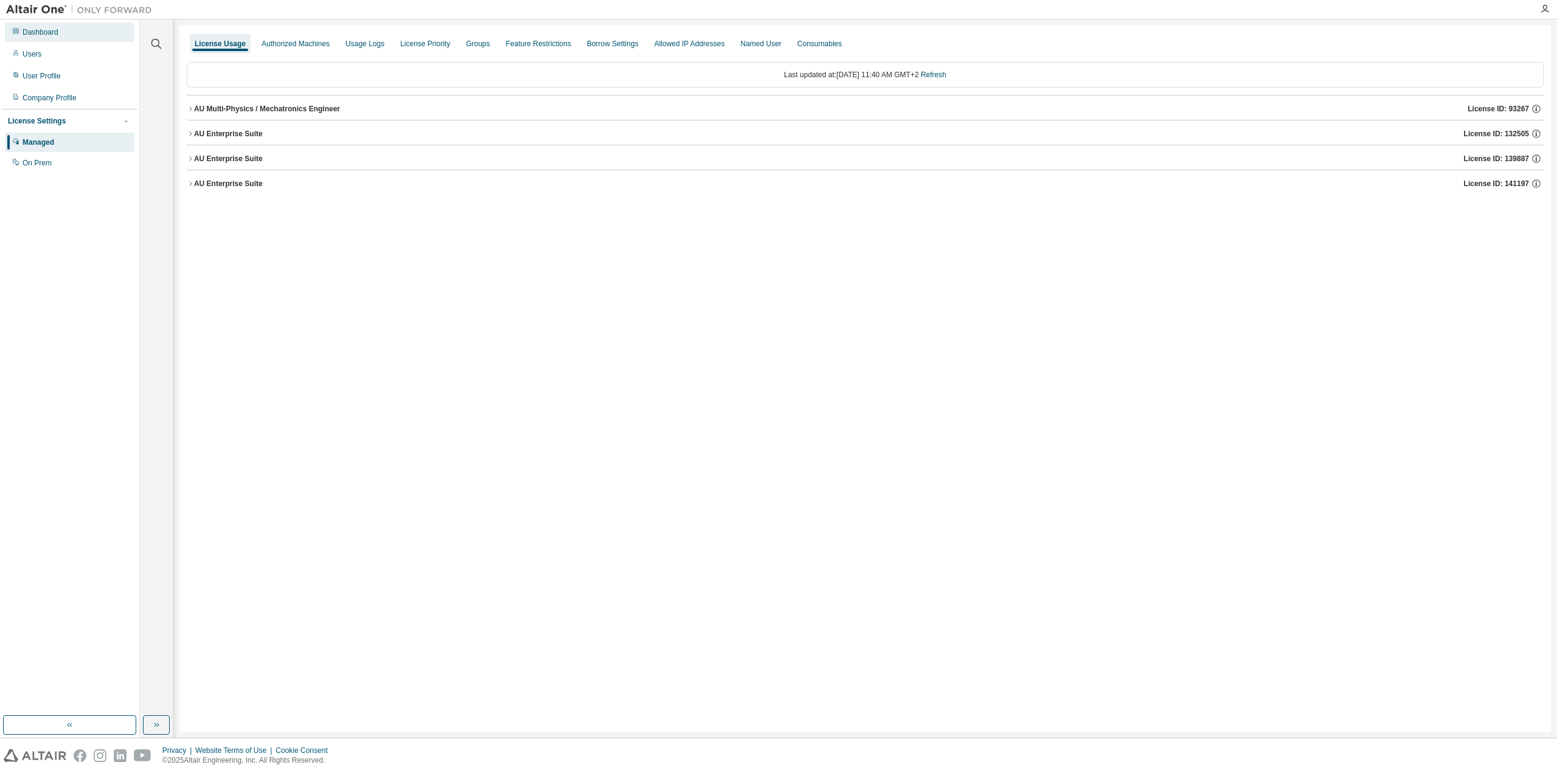
click at [49, 36] on div "Dashboard" at bounding box center [40, 32] width 36 height 10
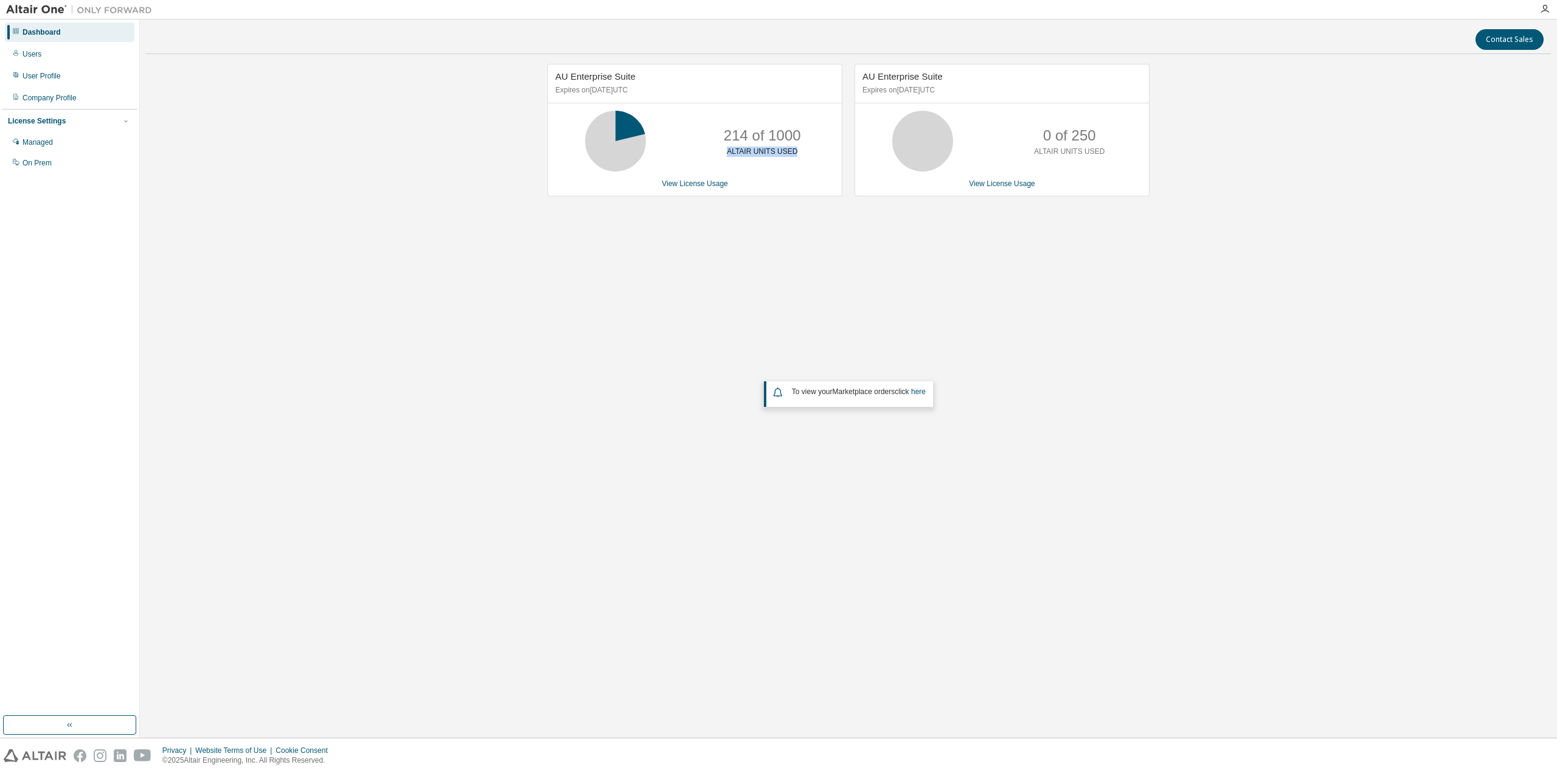
drag, startPoint x: 729, startPoint y: 149, endPoint x: 794, endPoint y: 150, distance: 64.5
click at [794, 150] on div "214 of 1000 ALTAIR UNITS USED" at bounding box center [761, 141] width 97 height 61
click at [794, 150] on p "ALTAIR UNITS USED" at bounding box center [762, 152] width 71 height 10
click at [711, 187] on link "View License Usage" at bounding box center [695, 183] width 66 height 9
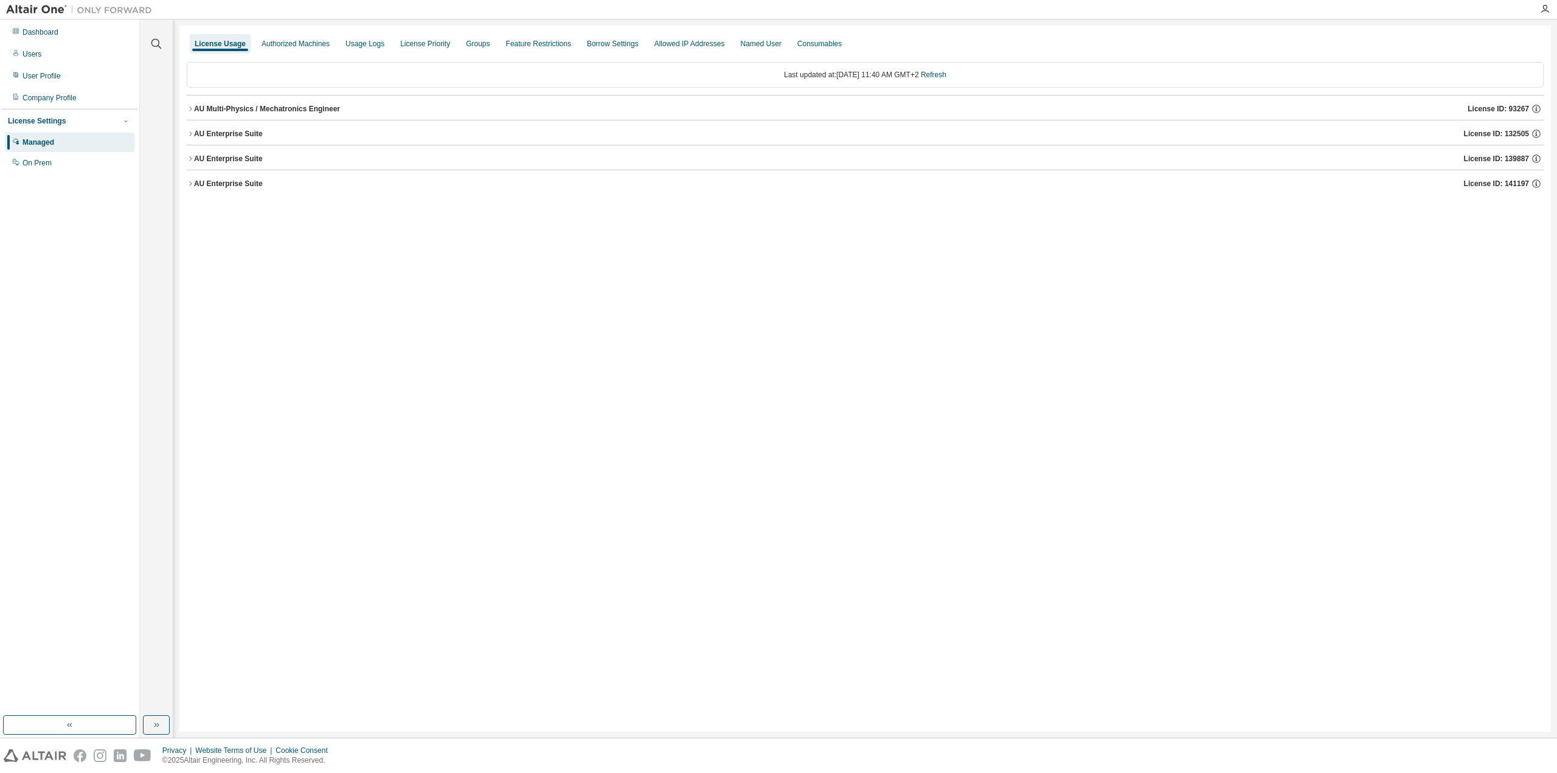
click at [189, 133] on icon "button" at bounding box center [190, 133] width 7 height 7
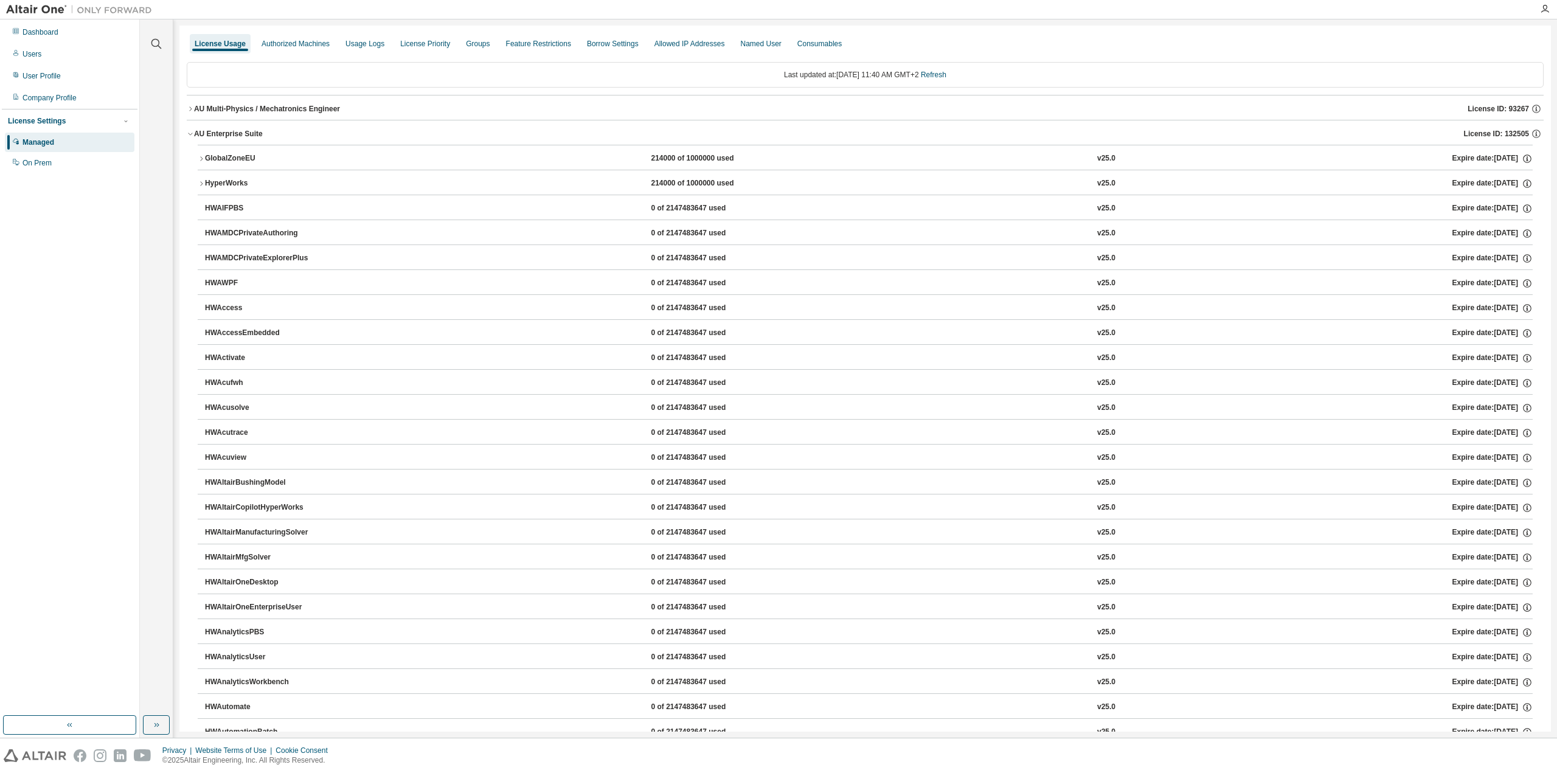
click at [189, 134] on icon "button" at bounding box center [190, 134] width 4 height 2
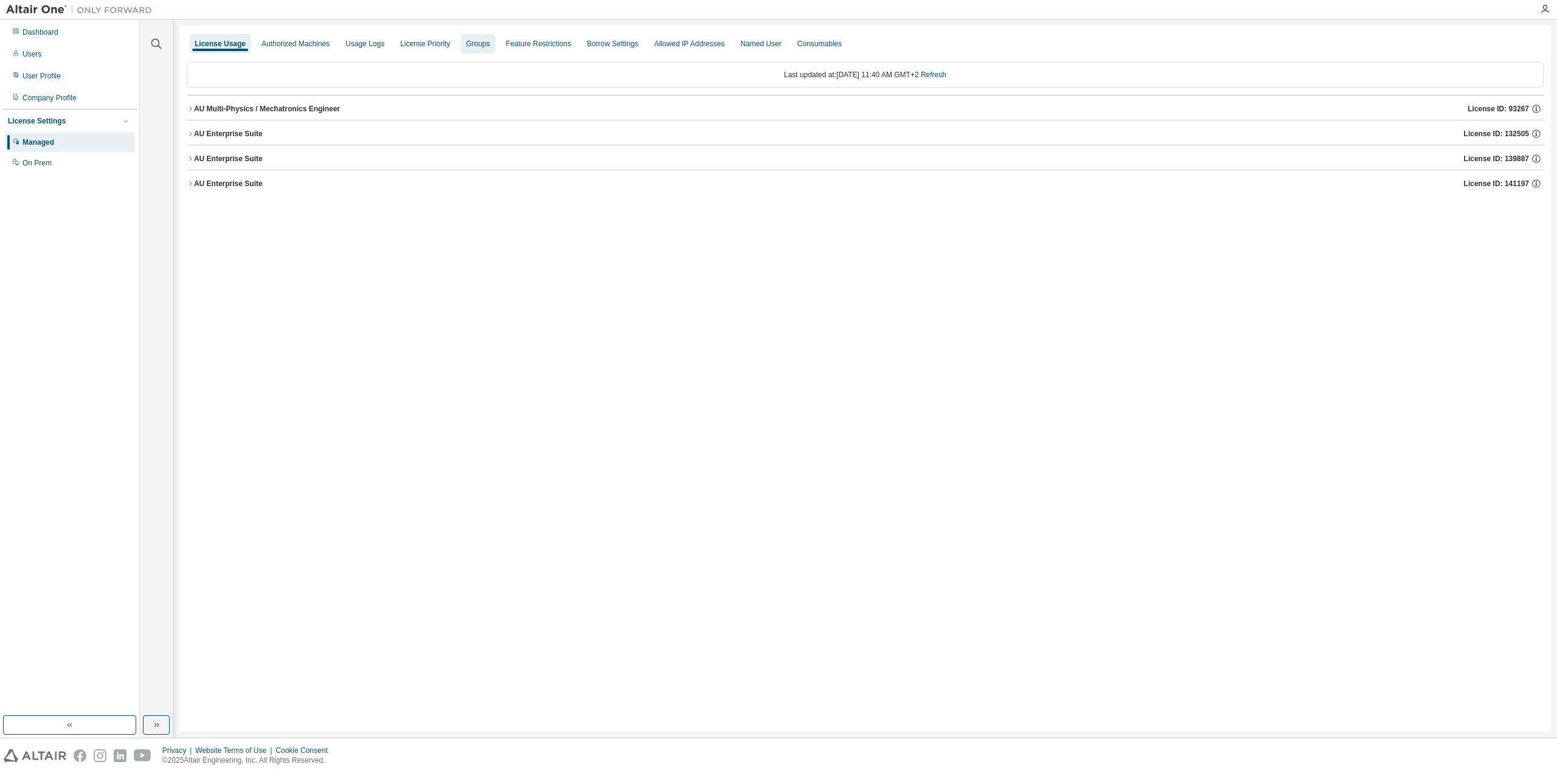
click at [472, 45] on div "Groups" at bounding box center [478, 44] width 24 height 10
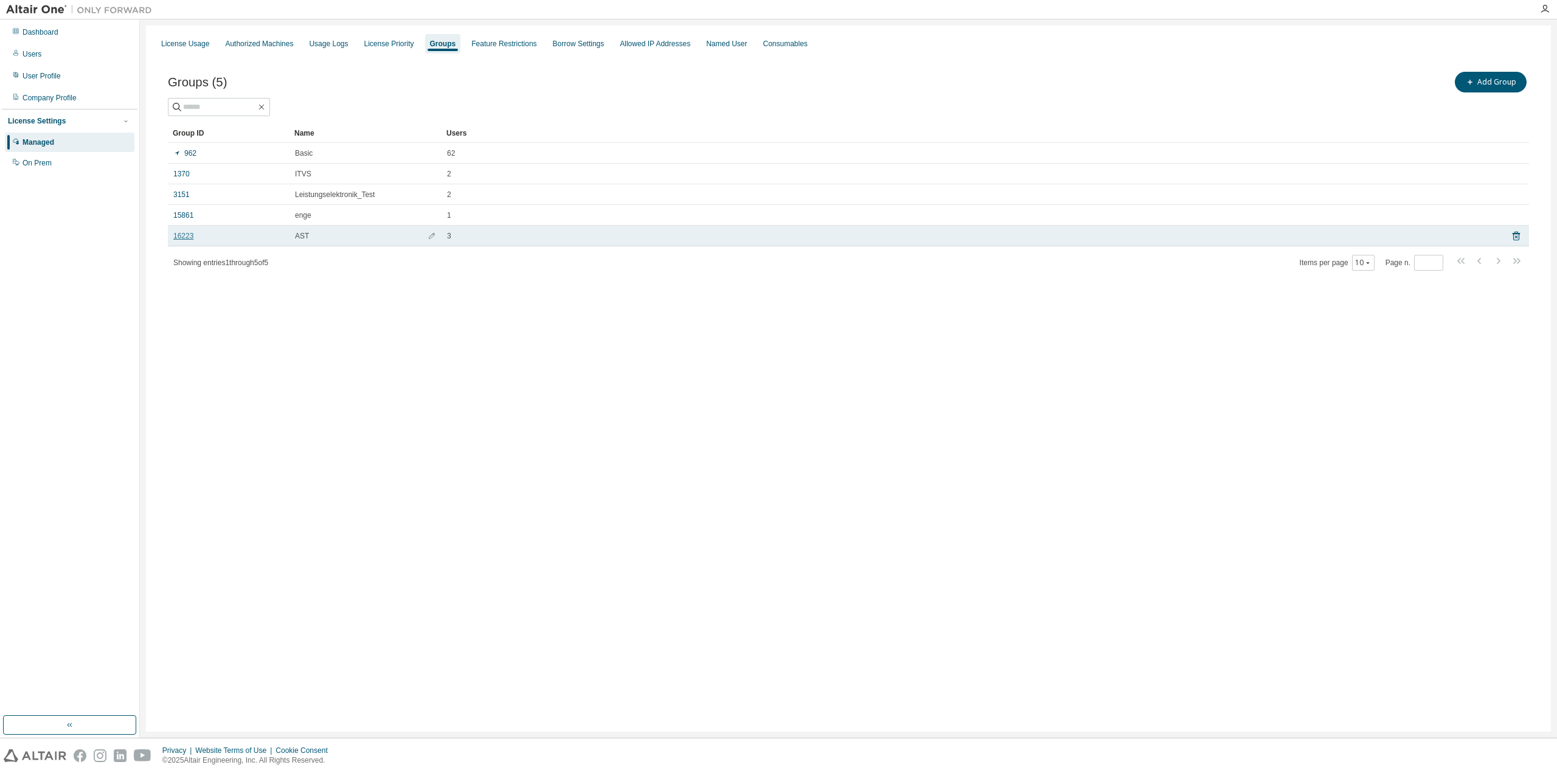
click at [183, 240] on link "16223" at bounding box center [183, 236] width 20 height 10
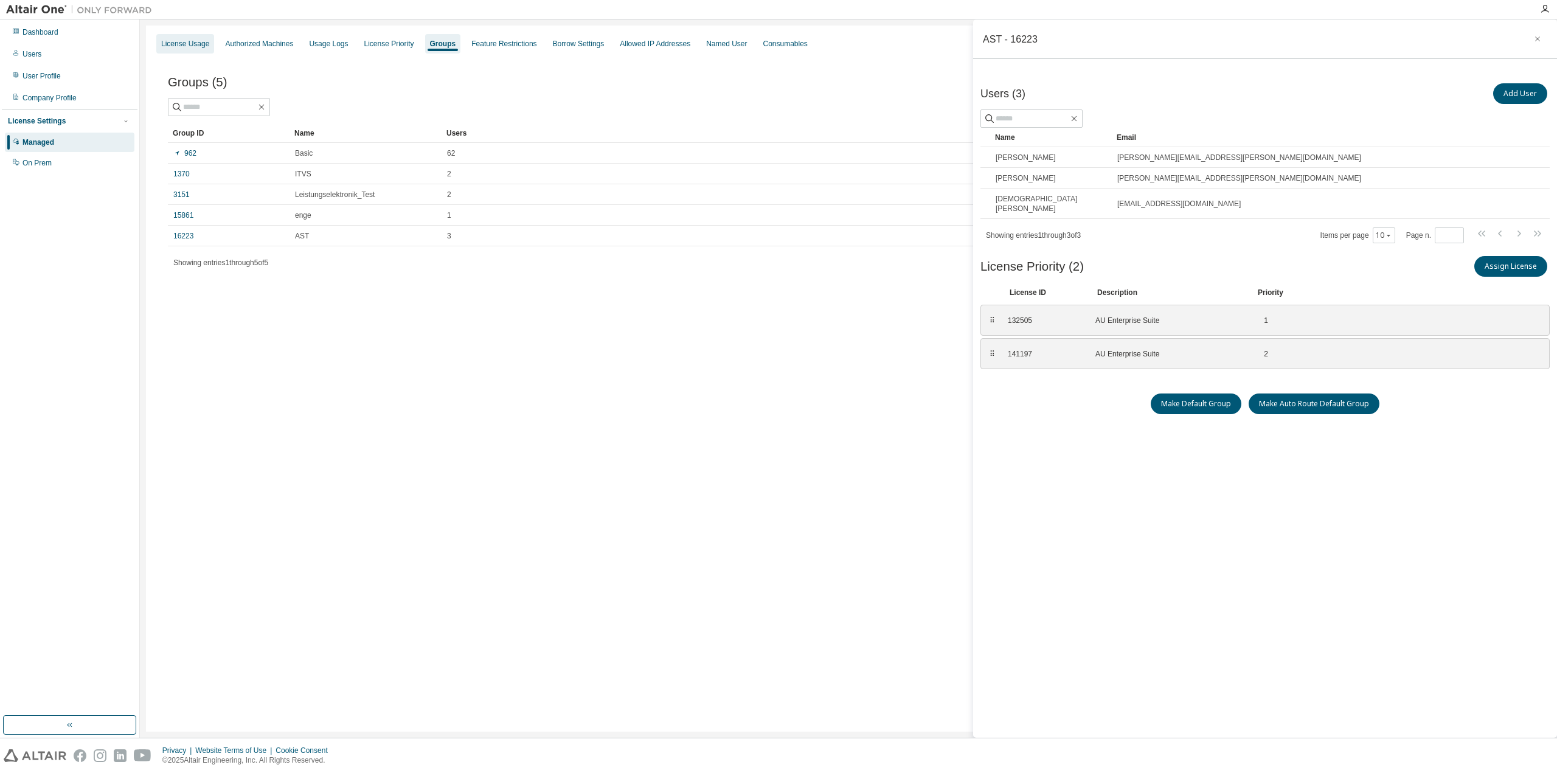
click at [187, 46] on div "License Usage" at bounding box center [185, 44] width 48 height 10
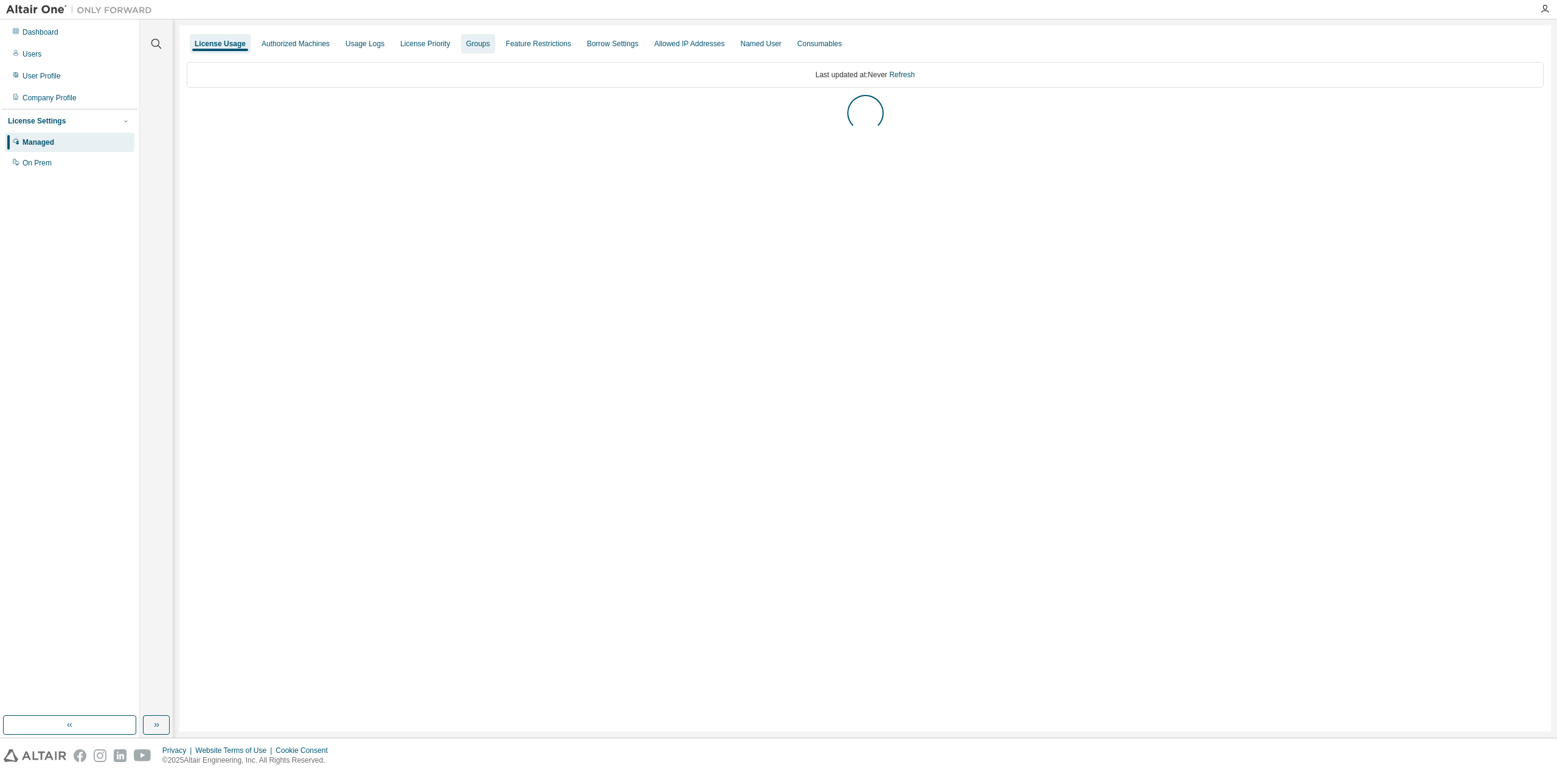
click at [466, 43] on div "Groups" at bounding box center [478, 44] width 24 height 10
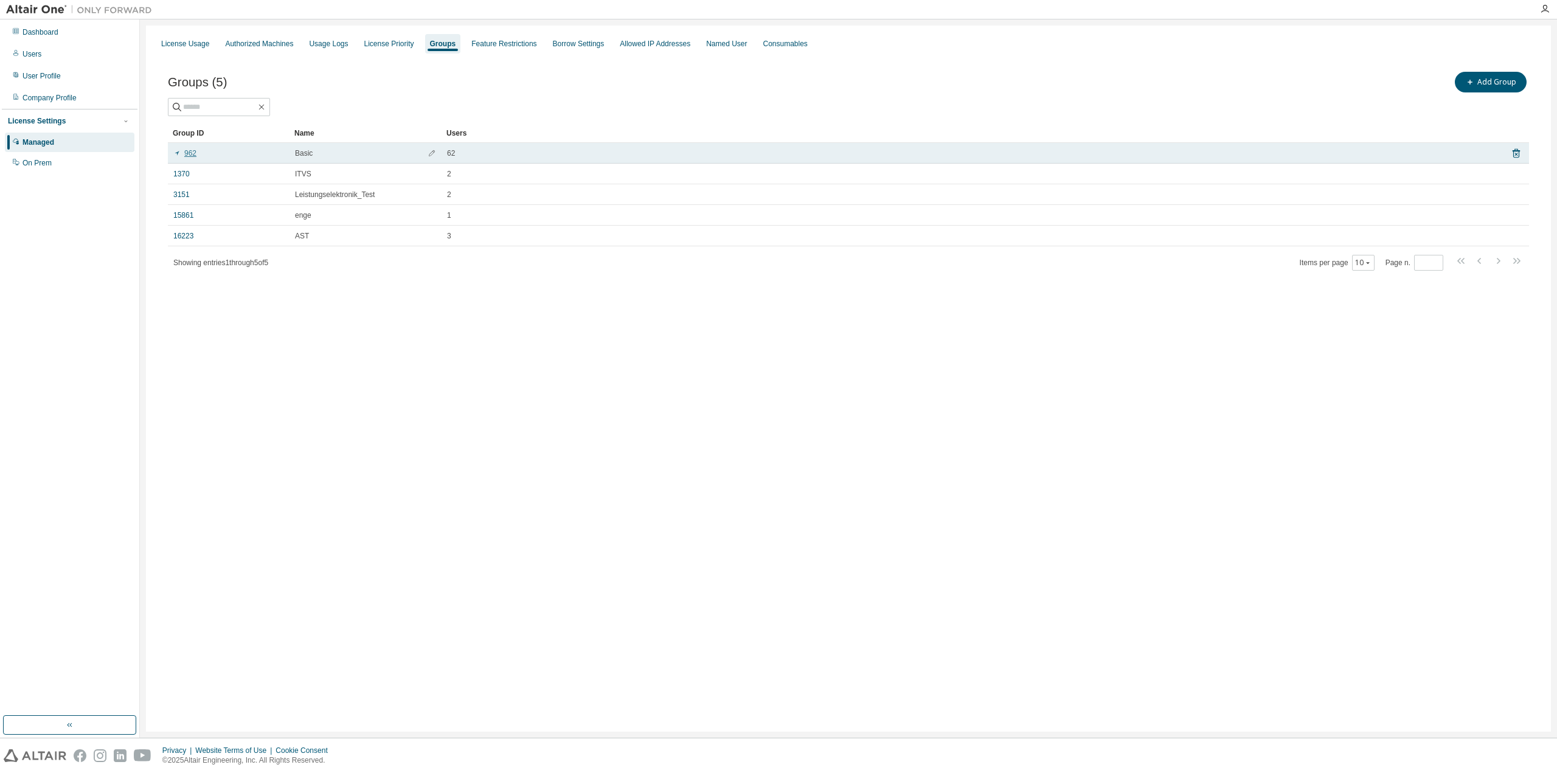
click at [192, 154] on link "962" at bounding box center [184, 153] width 23 height 10
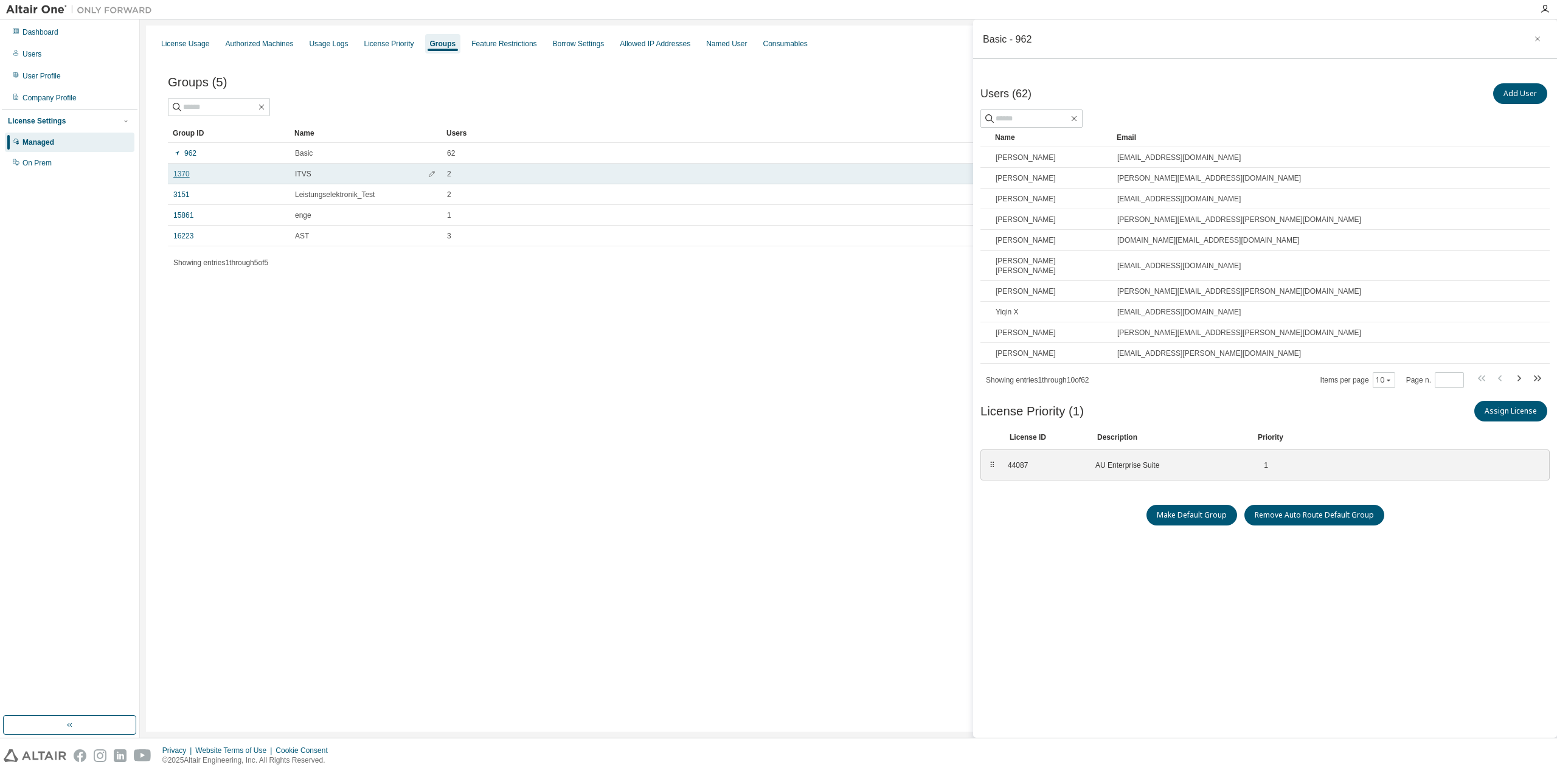
click at [182, 175] on link "1370" at bounding box center [181, 174] width 16 height 10
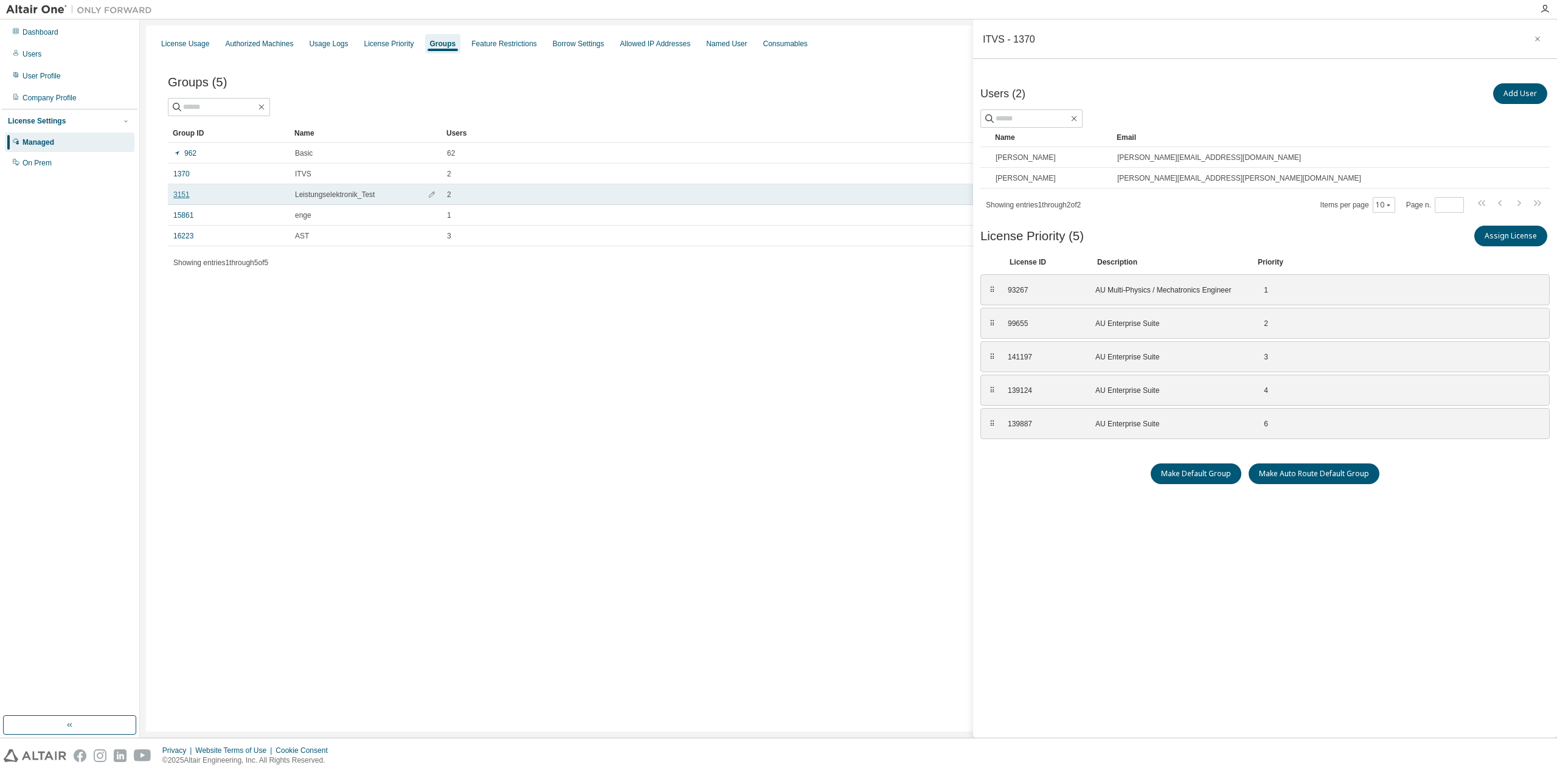
click at [183, 198] on link "3151" at bounding box center [181, 195] width 16 height 10
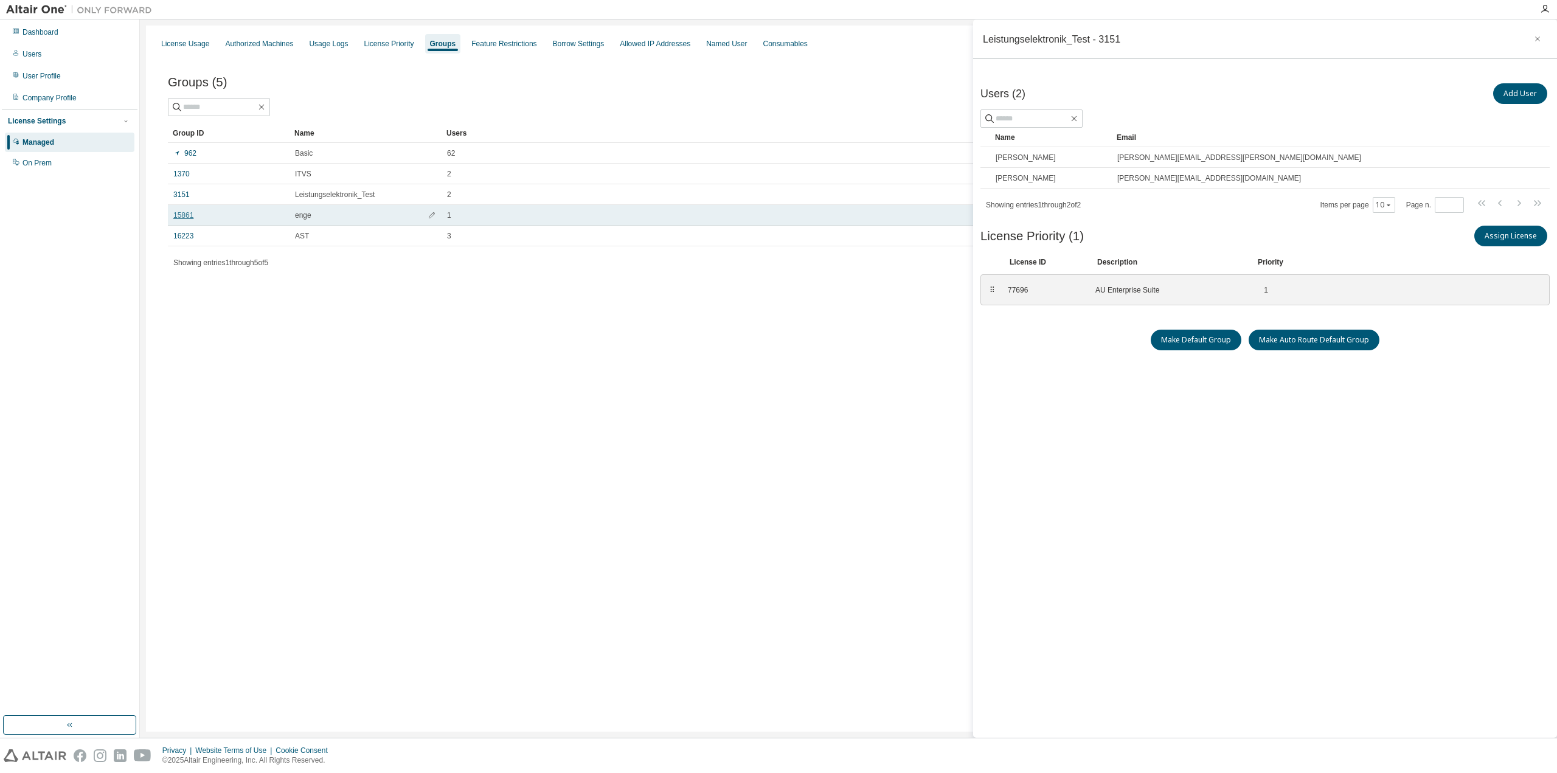
click at [182, 215] on link "15861" at bounding box center [183, 215] width 20 height 10
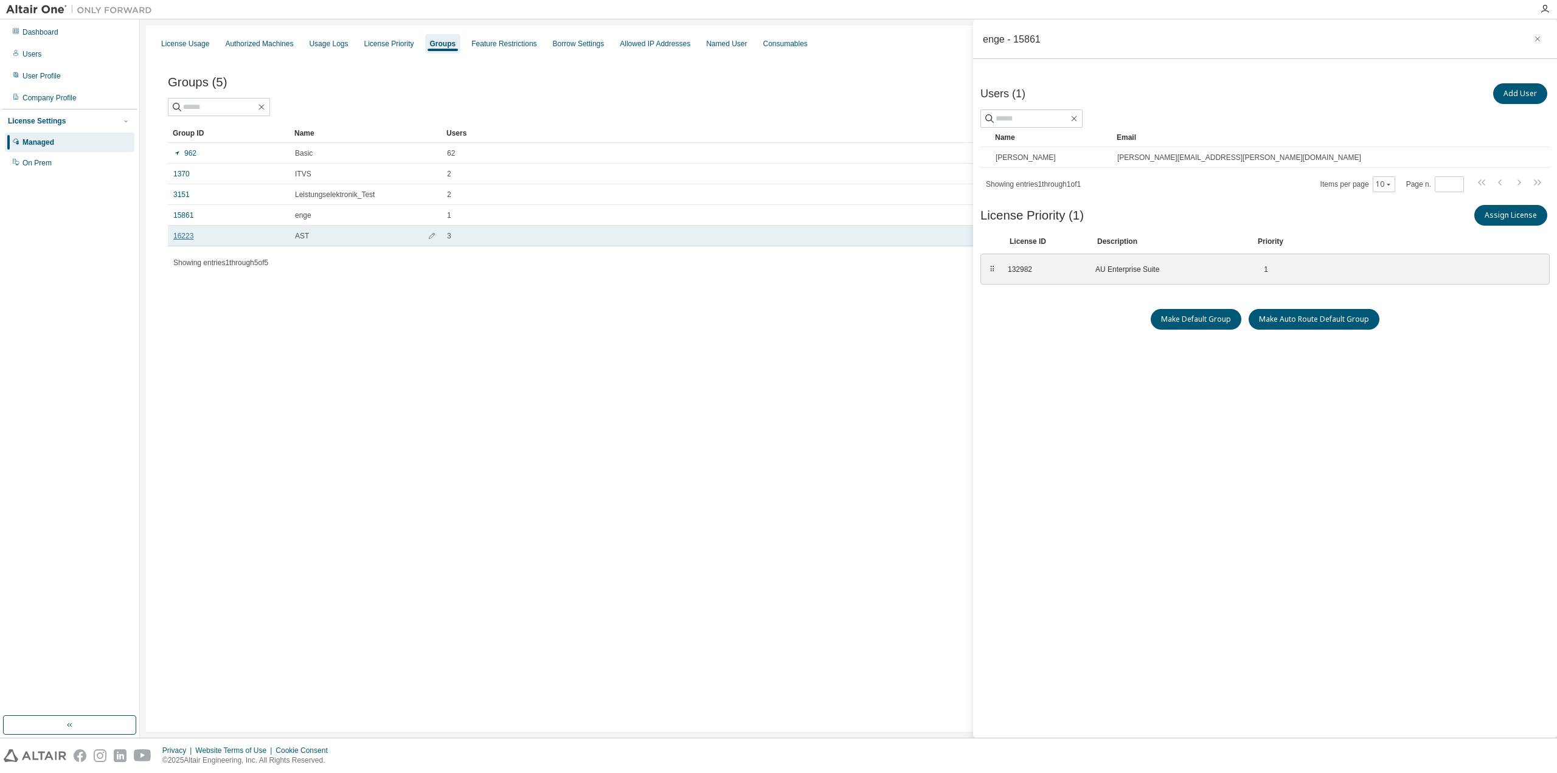
click at [179, 234] on link "16223" at bounding box center [183, 236] width 20 height 10
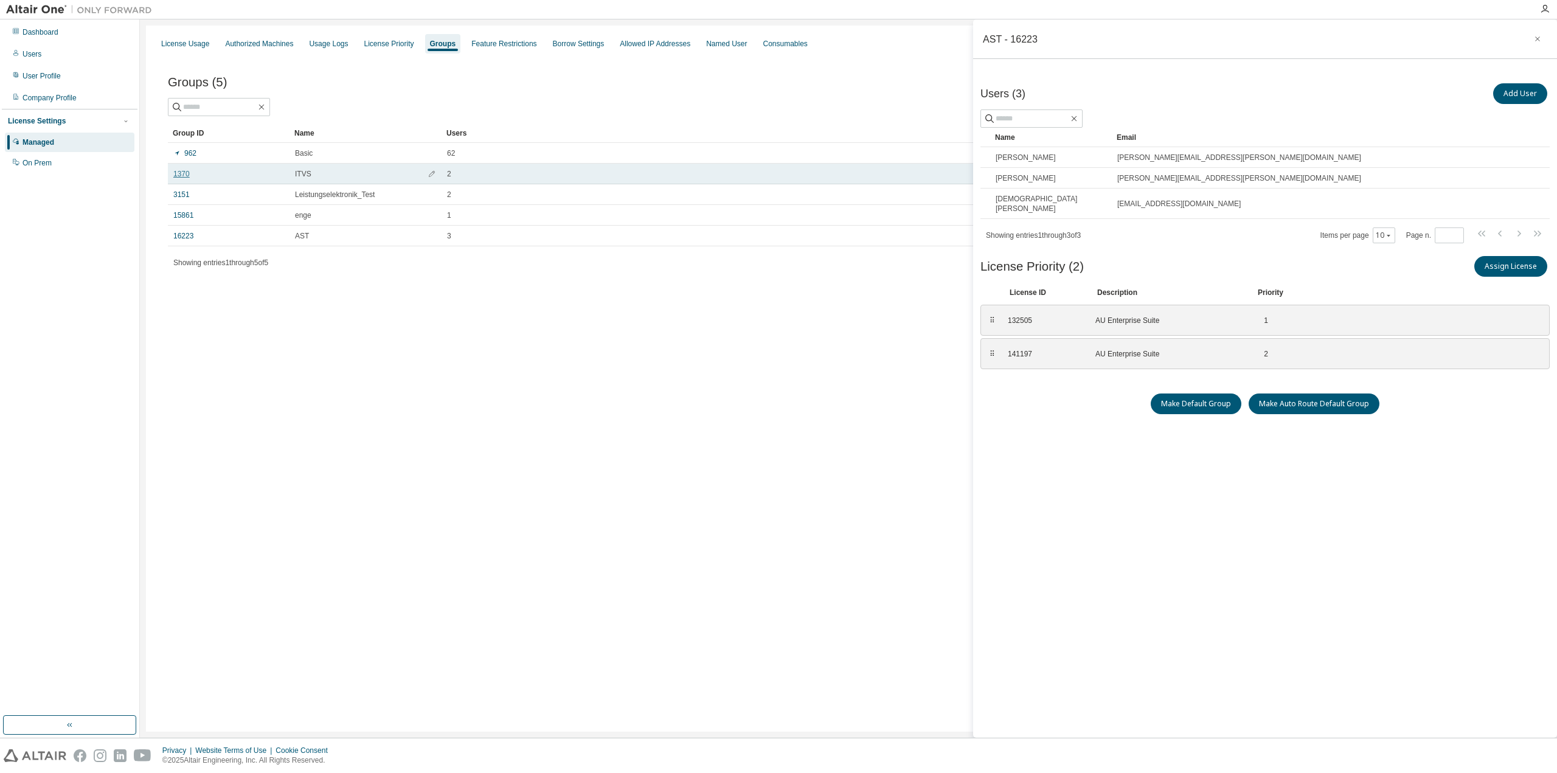
click at [183, 175] on link "1370" at bounding box center [181, 174] width 16 height 10
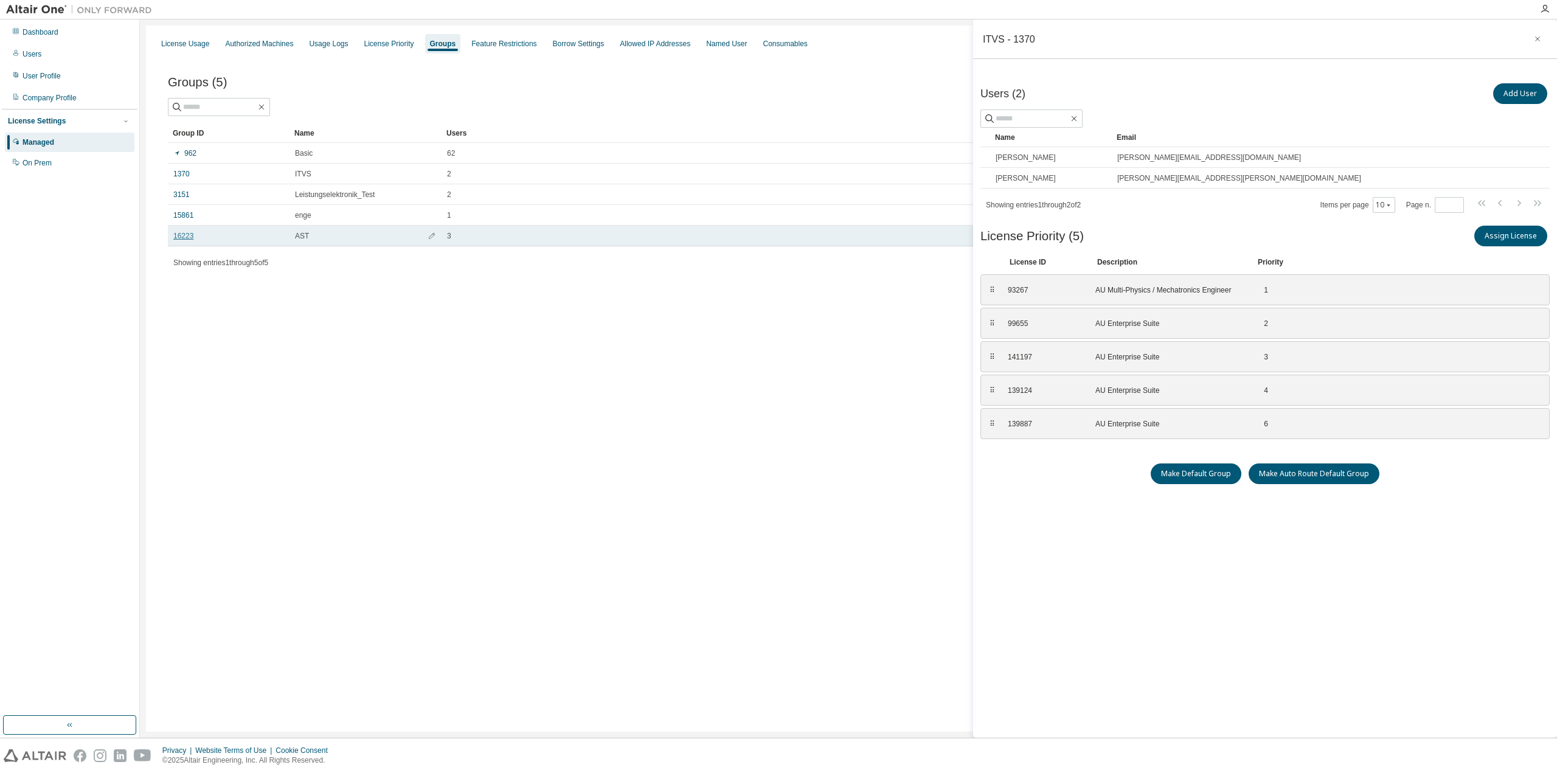
click at [182, 233] on link "16223" at bounding box center [183, 236] width 20 height 10
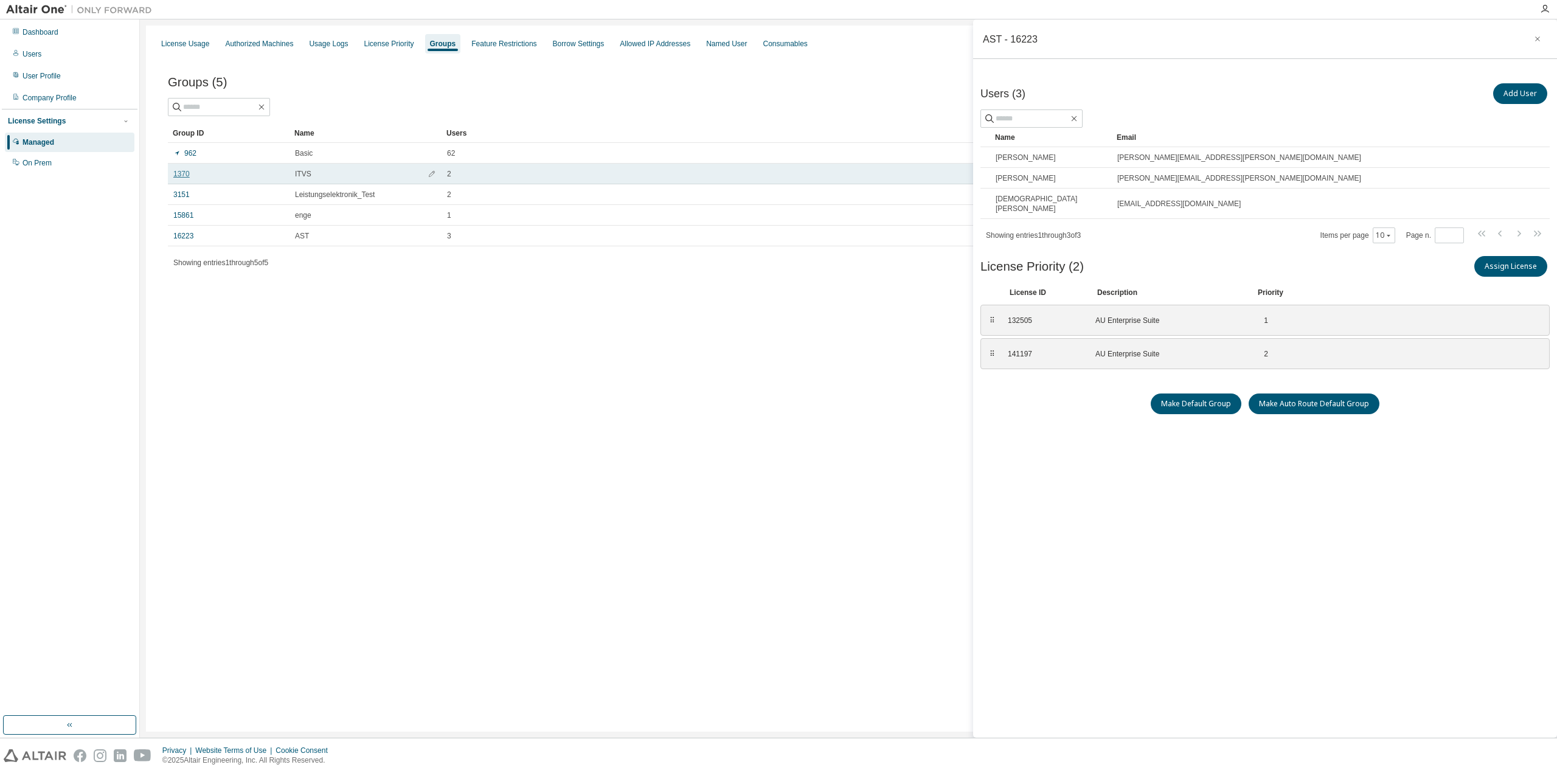
click at [186, 176] on link "1370" at bounding box center [181, 174] width 16 height 10
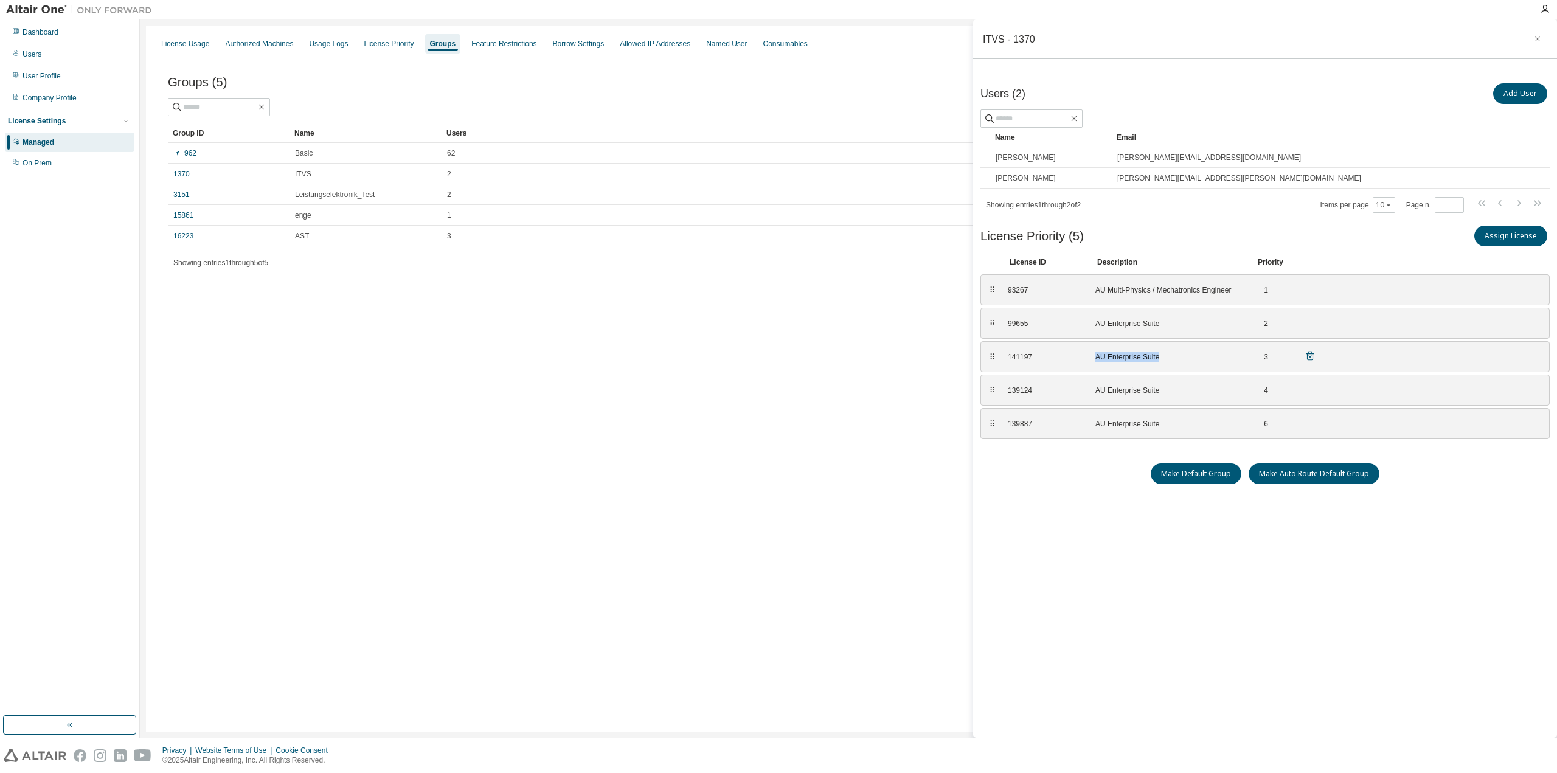
drag, startPoint x: 1155, startPoint y: 355, endPoint x: 1093, endPoint y: 355, distance: 62.6
click at [1093, 355] on div "141197 AU Enterprise Suite 3" at bounding box center [1161, 357] width 322 height 20
drag, startPoint x: 1094, startPoint y: 358, endPoint x: 1158, endPoint y: 355, distance: 63.9
click at [1158, 355] on div "141197 AU Enterprise Suite 3" at bounding box center [1161, 357] width 322 height 20
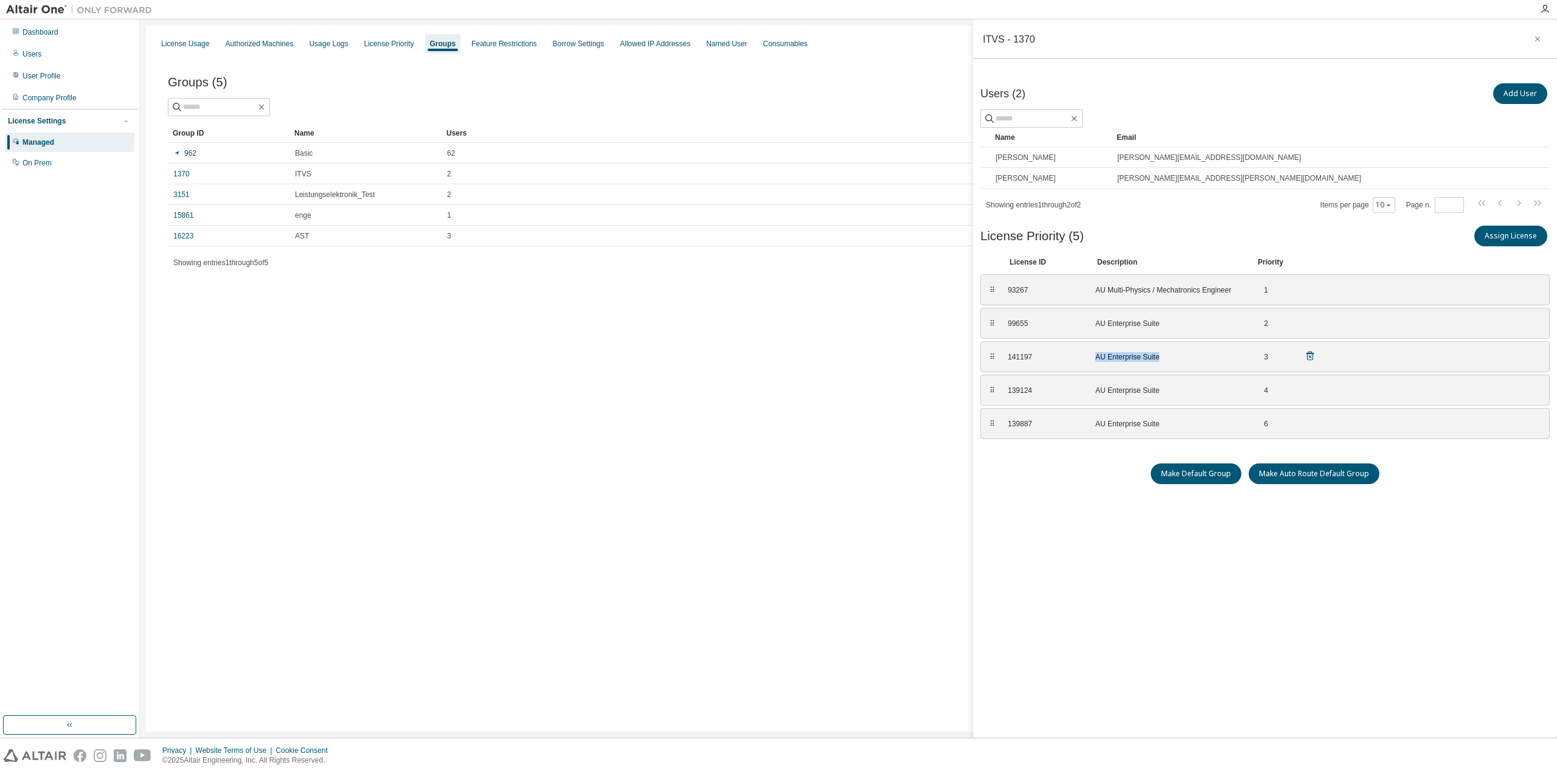
click at [1158, 355] on div "AU Enterprise Suite" at bounding box center [1168, 357] width 146 height 10
click at [194, 46] on div "License Usage" at bounding box center [185, 44] width 48 height 10
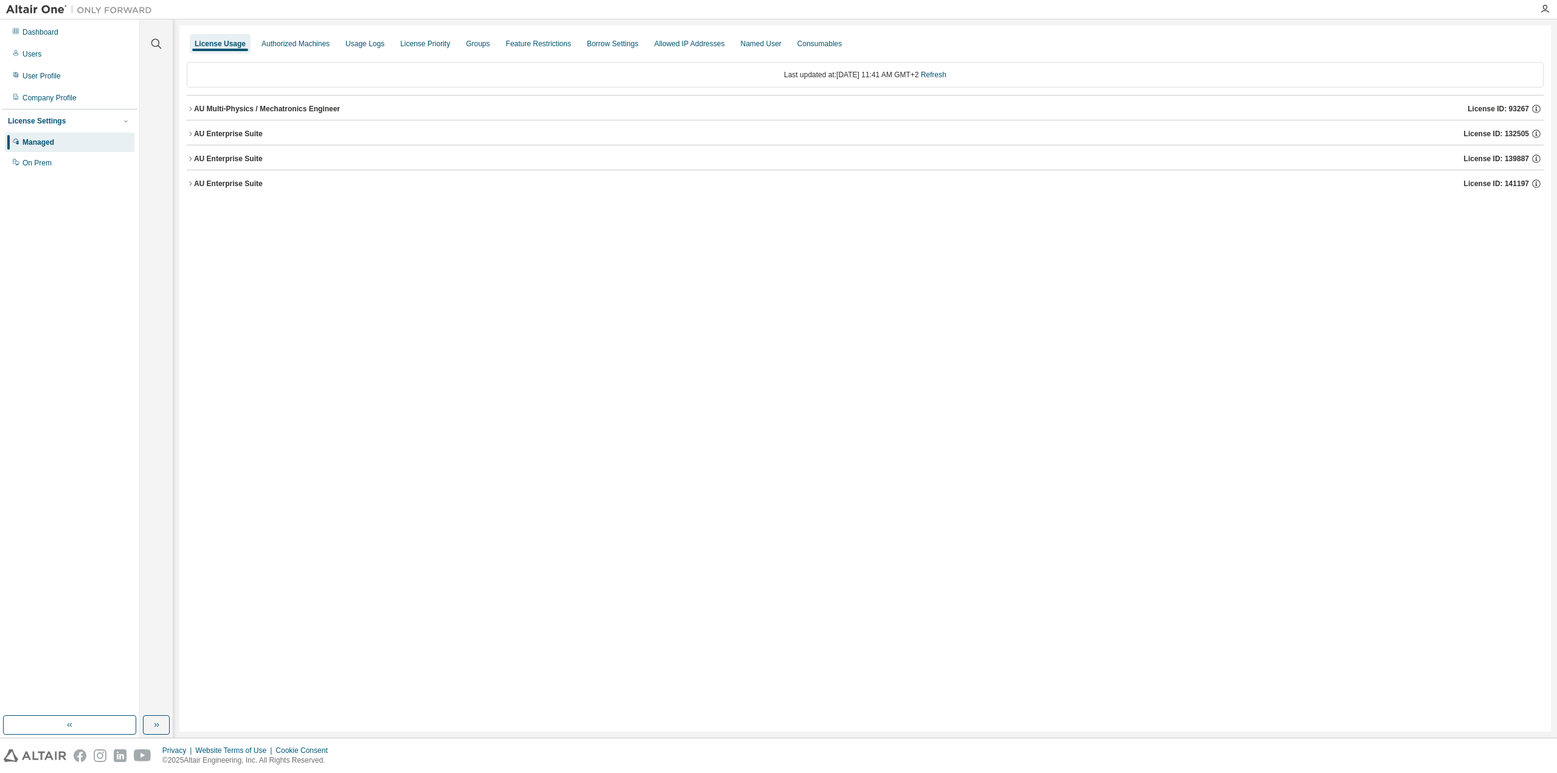
click at [185, 108] on div "License Usage Authorized Machines Usage Logs License Priority Groups Feature Re…" at bounding box center [864, 379] width 1371 height 706
click at [189, 108] on icon "button" at bounding box center [190, 108] width 7 height 7
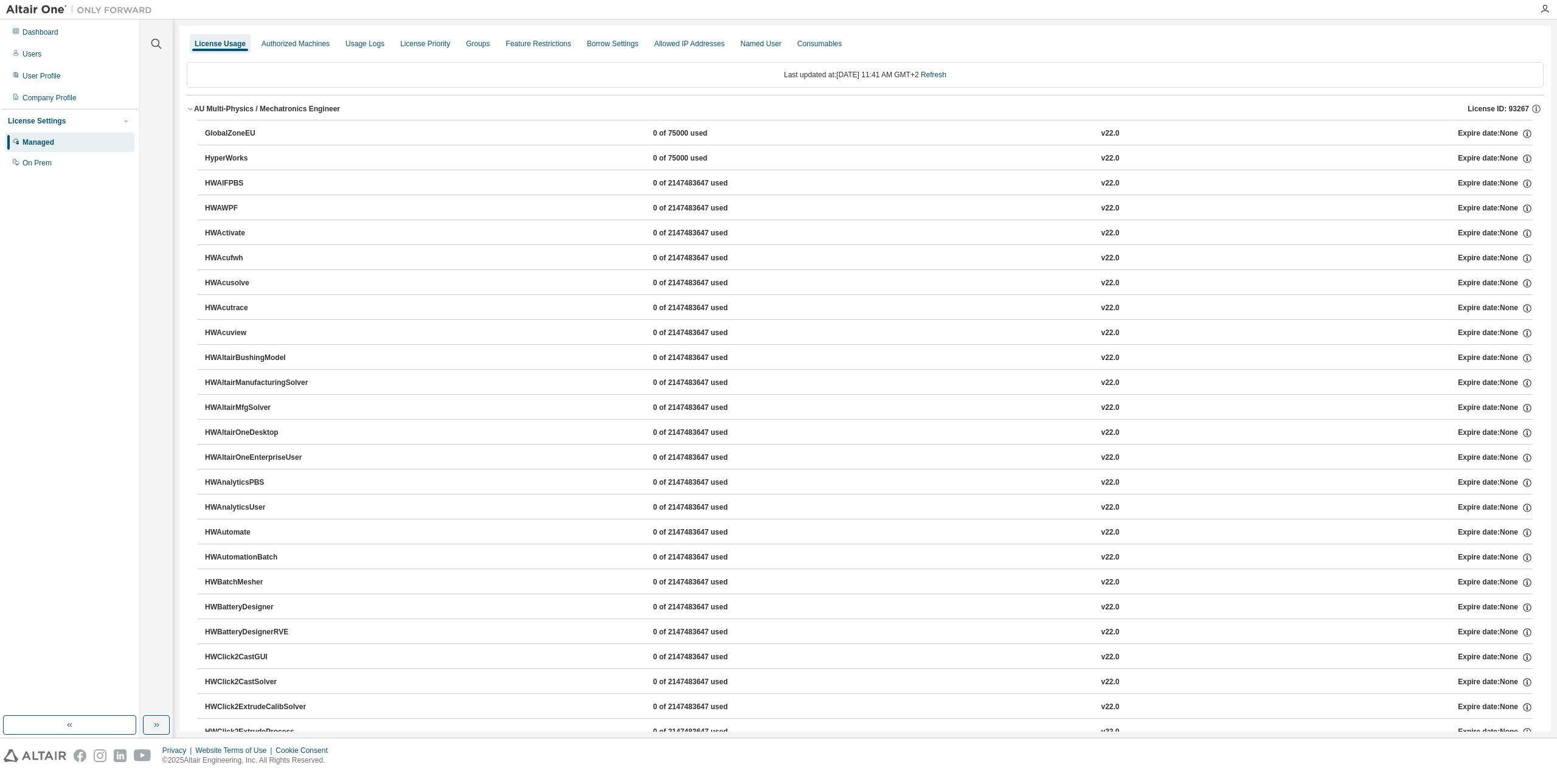
click at [189, 108] on icon "button" at bounding box center [190, 108] width 7 height 7
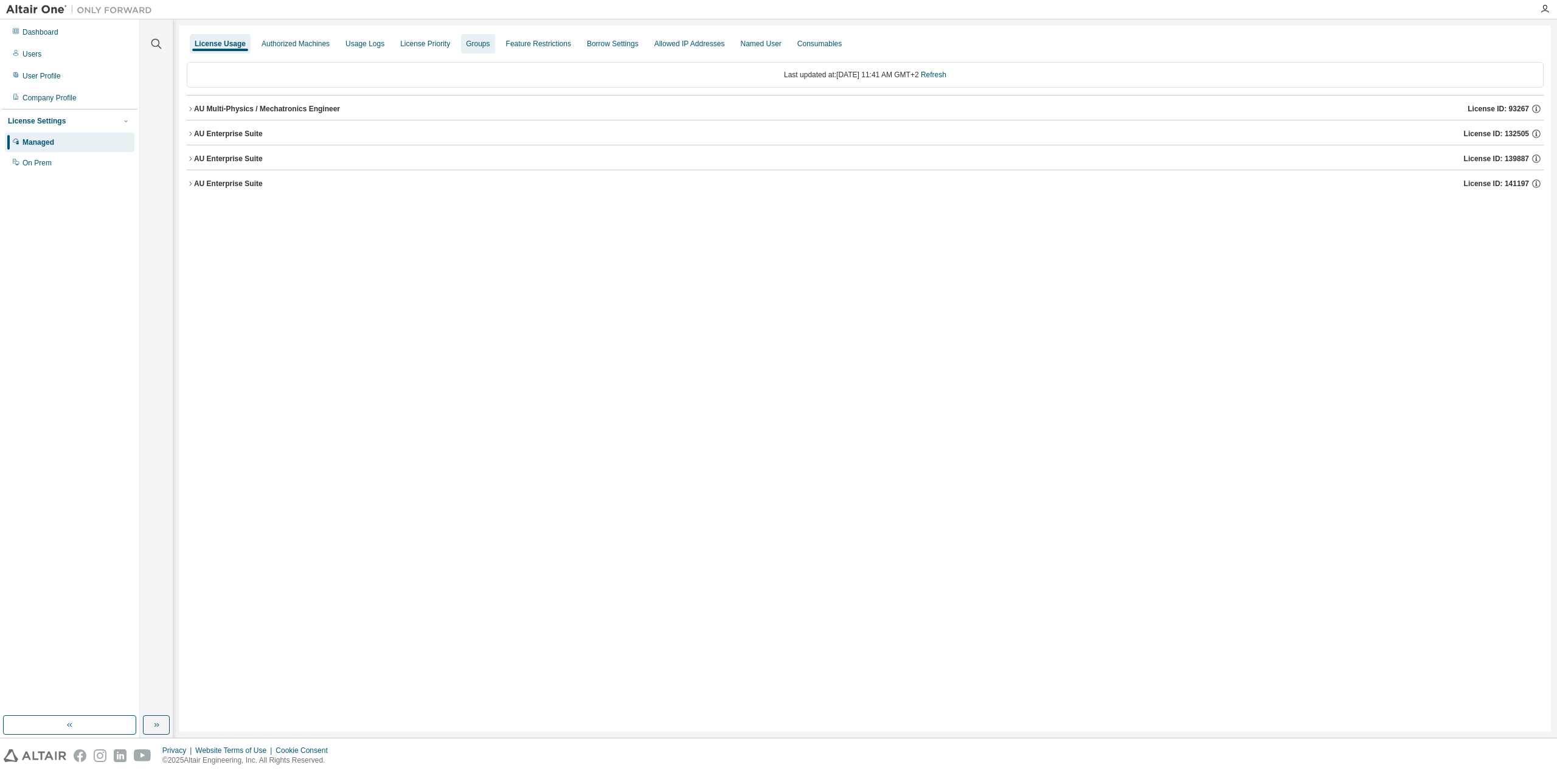
click at [466, 46] on div "Groups" at bounding box center [478, 44] width 24 height 10
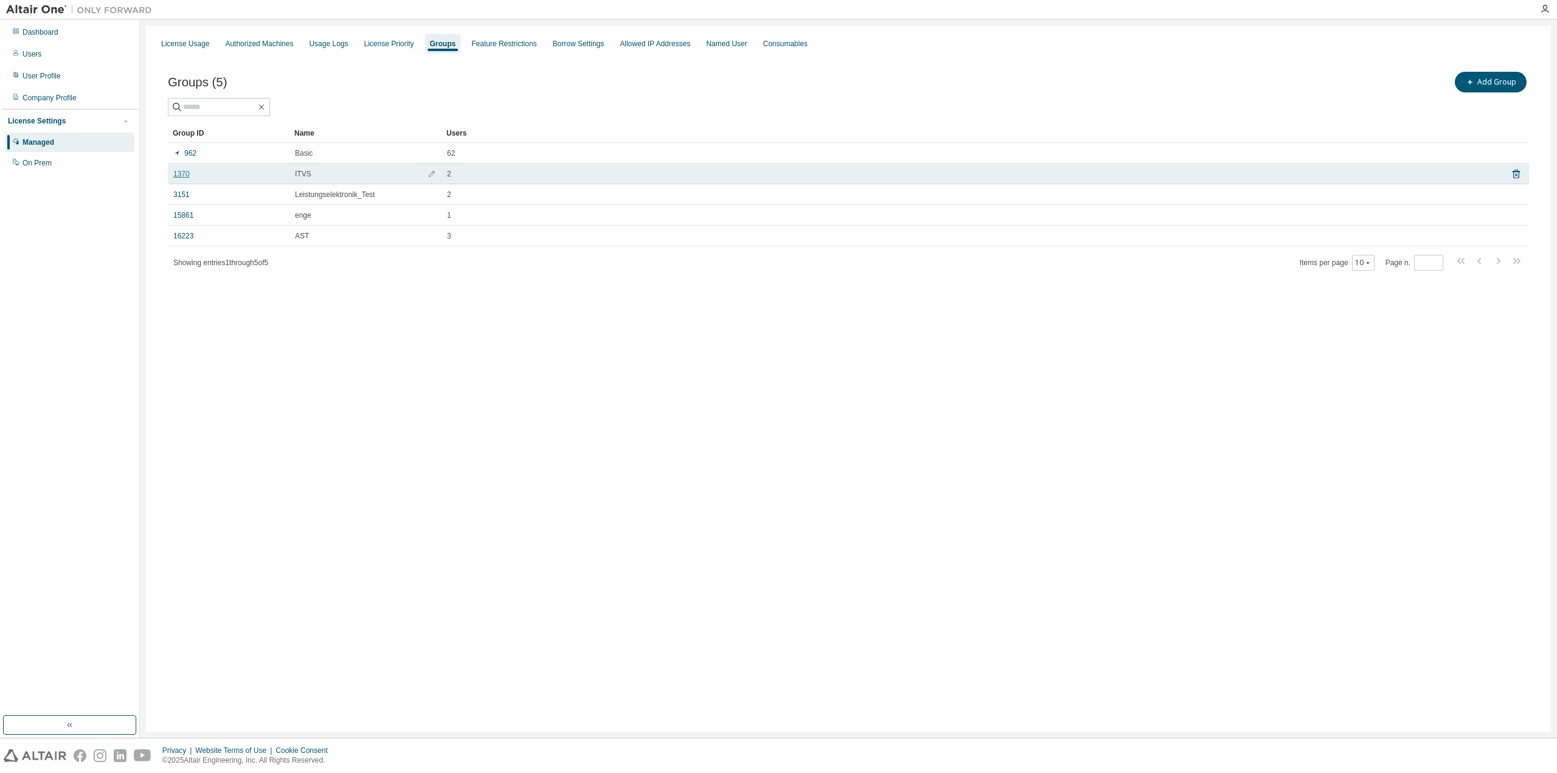
click at [182, 176] on link "1370" at bounding box center [181, 174] width 16 height 10
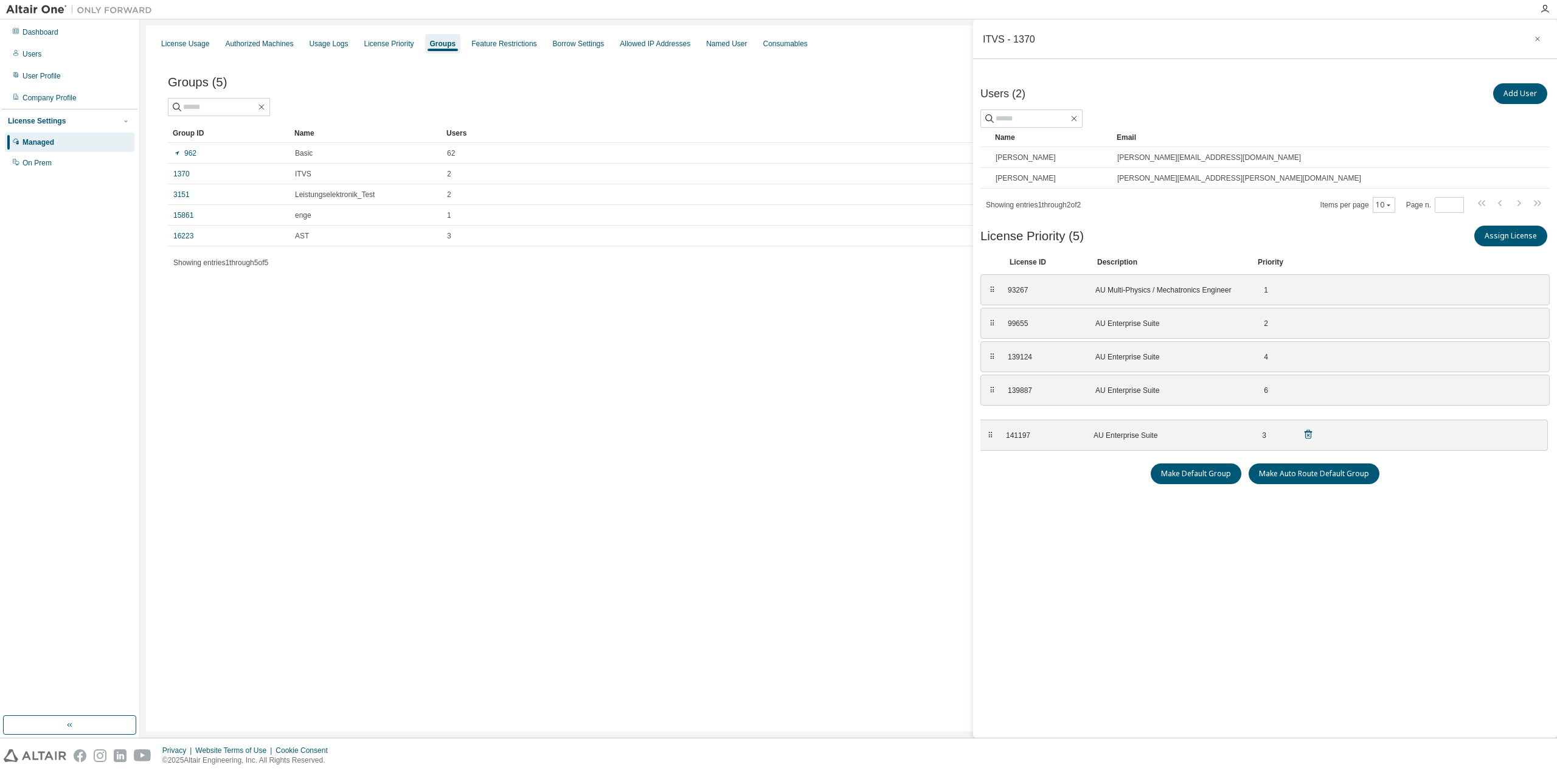
drag, startPoint x: 990, startPoint y: 359, endPoint x: 989, endPoint y: 424, distance: 65.7
click at [1535, 38] on icon "button" at bounding box center [1537, 39] width 9 height 10
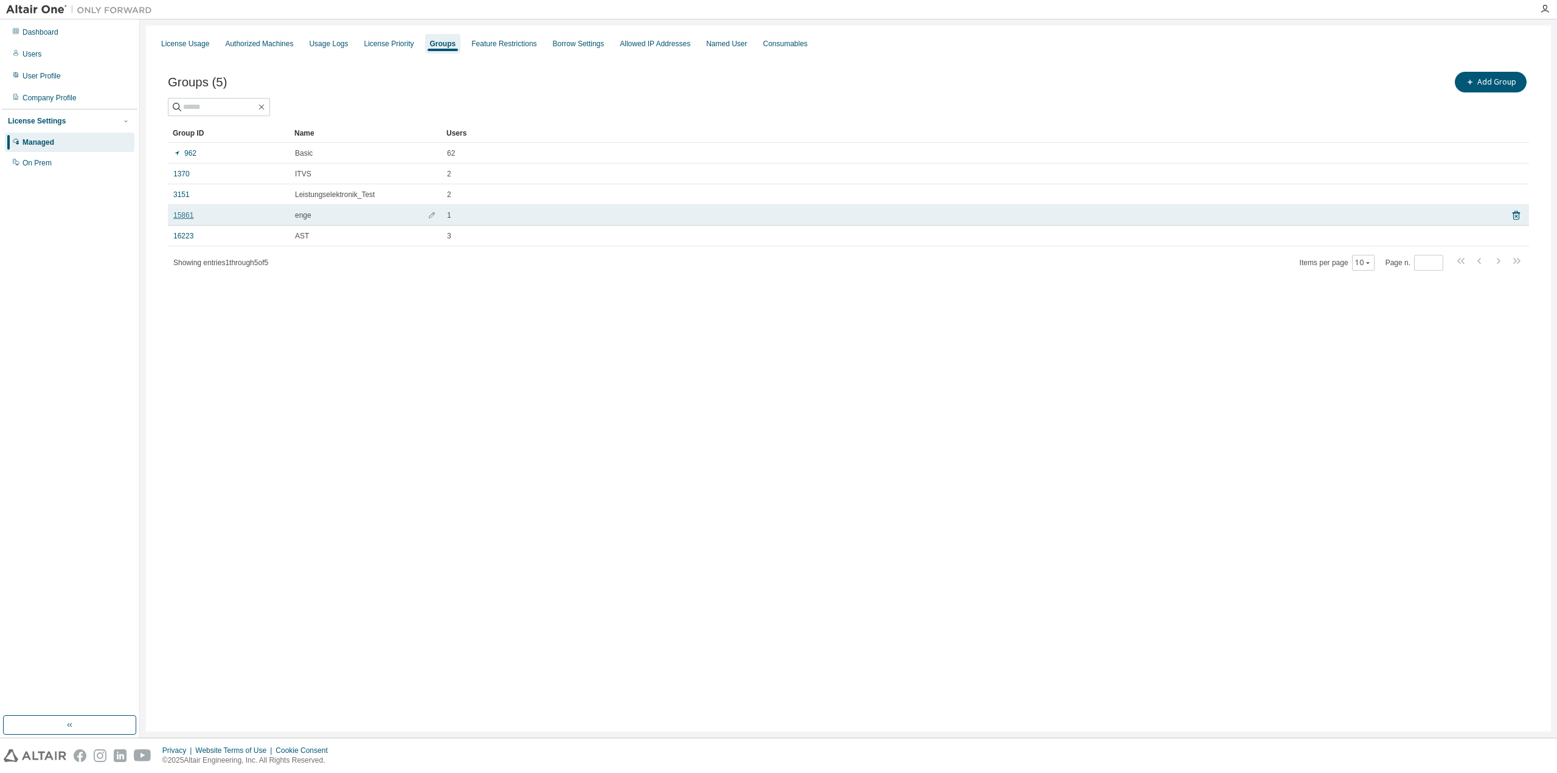
click at [186, 213] on link "15861" at bounding box center [183, 215] width 20 height 10
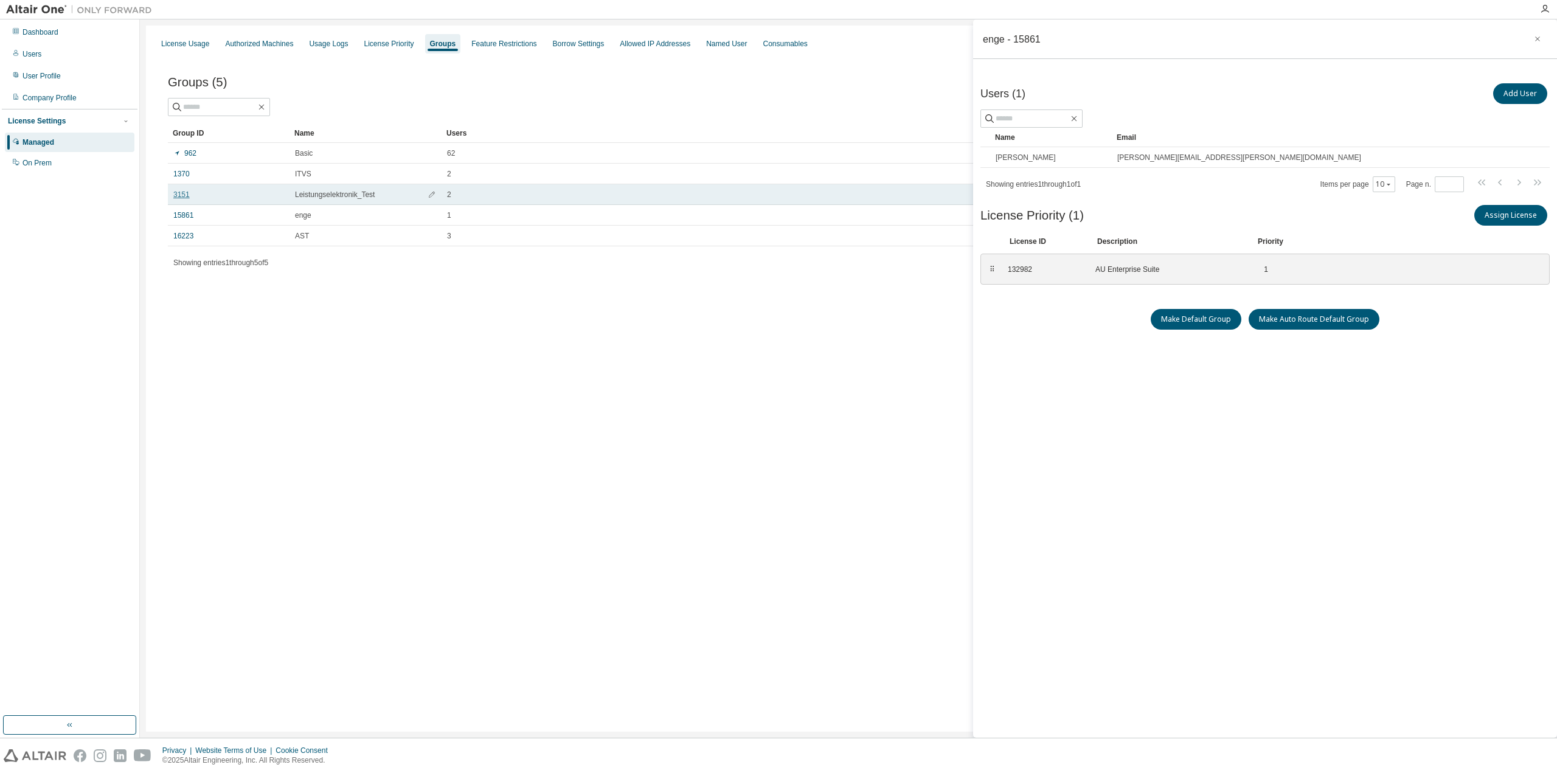
click at [181, 195] on link "3151" at bounding box center [181, 195] width 16 height 10
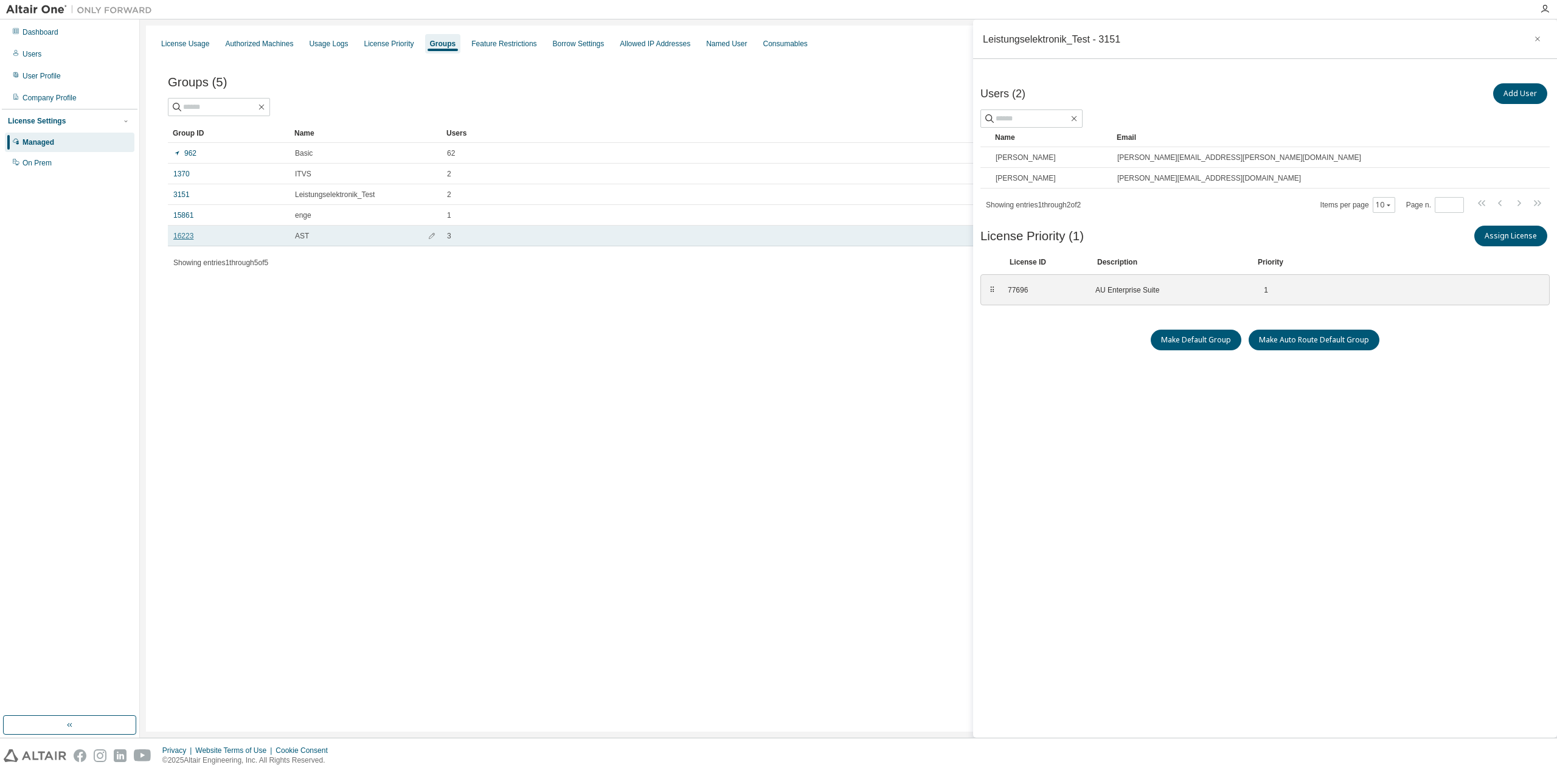
click at [181, 237] on link "16223" at bounding box center [183, 236] width 20 height 10
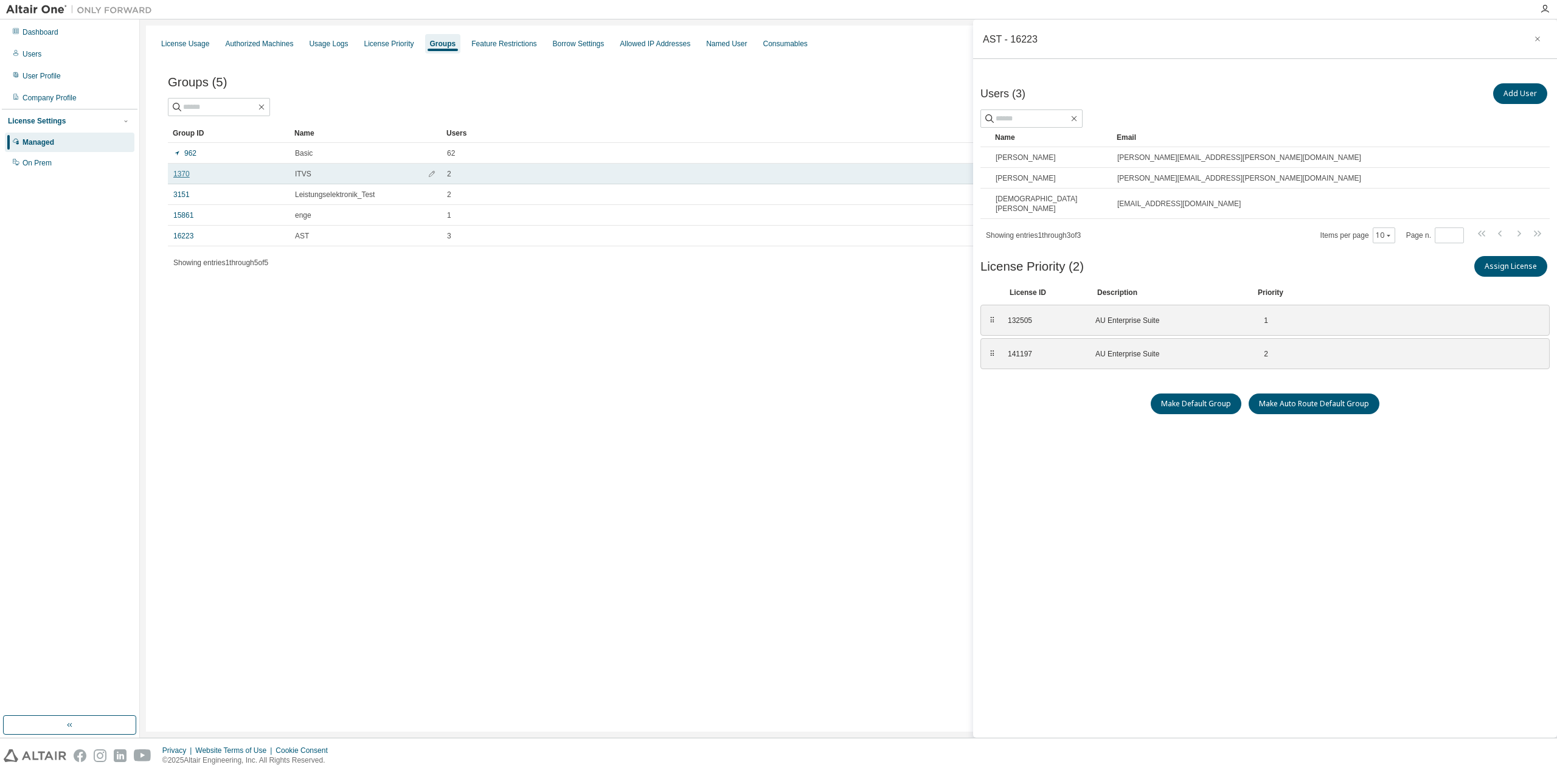
click at [186, 176] on link "1370" at bounding box center [181, 174] width 16 height 10
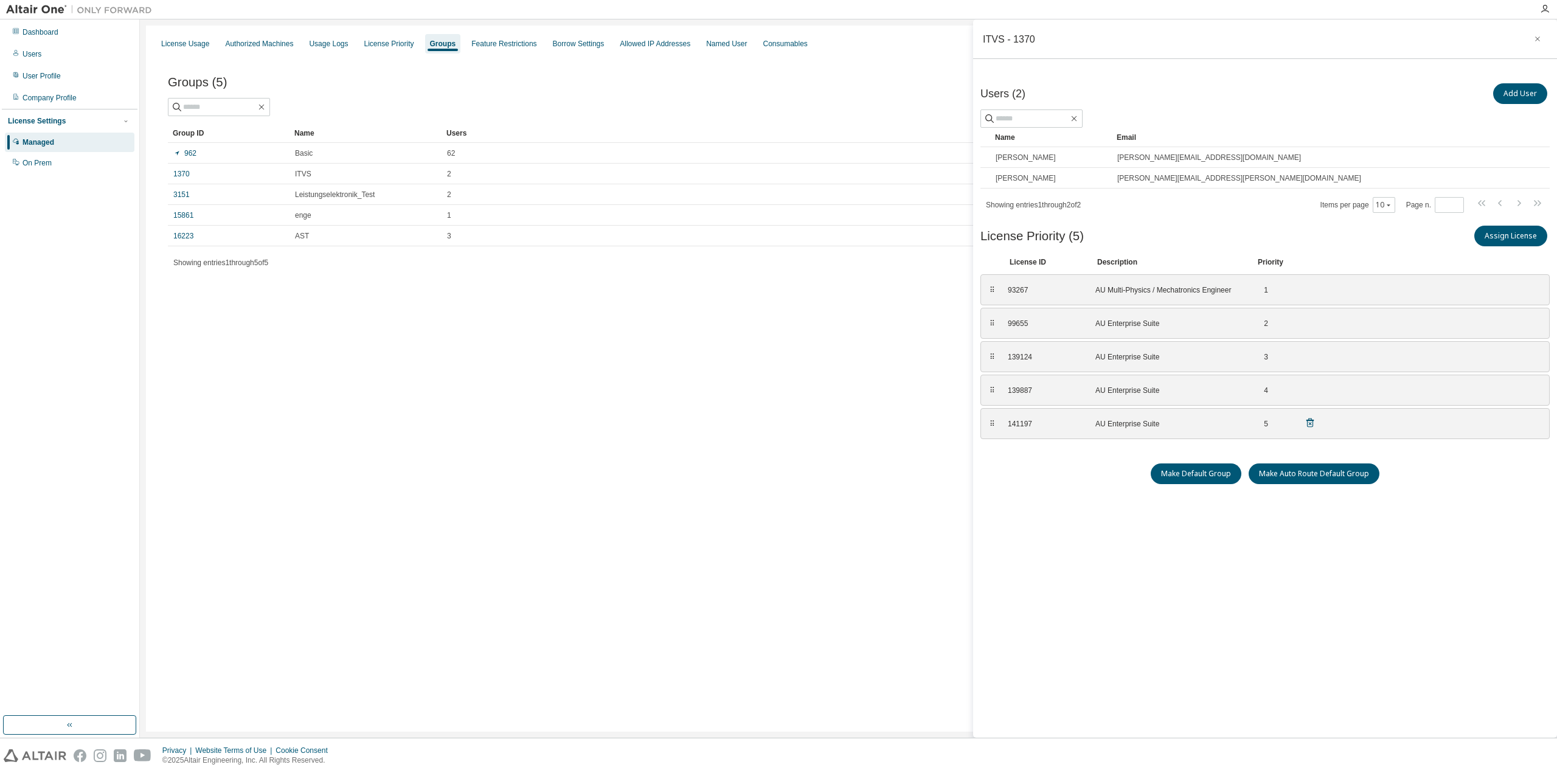
click at [1312, 423] on icon at bounding box center [1309, 422] width 11 height 11
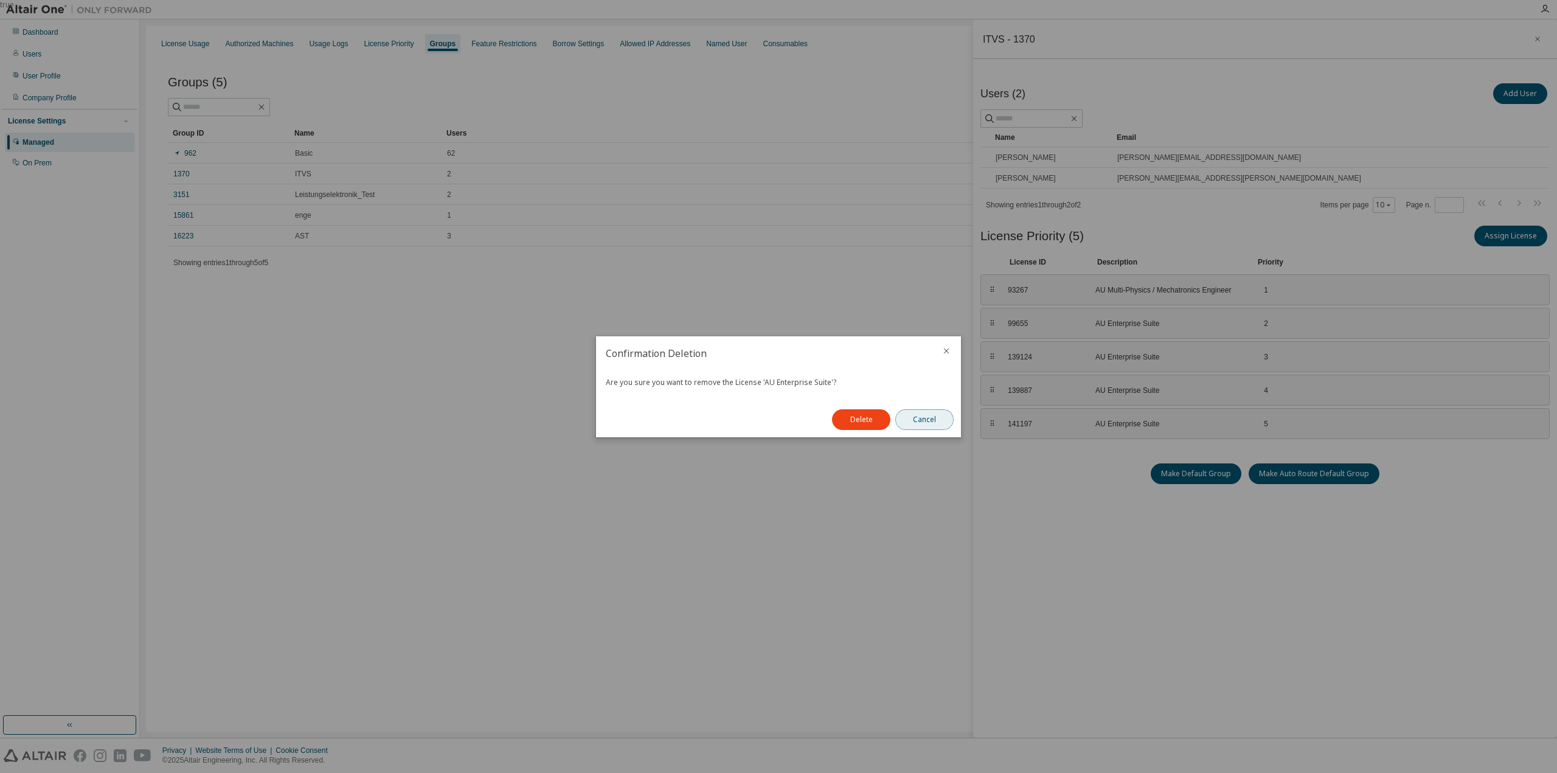
click at [907, 424] on button "Cancel" at bounding box center [924, 419] width 58 height 21
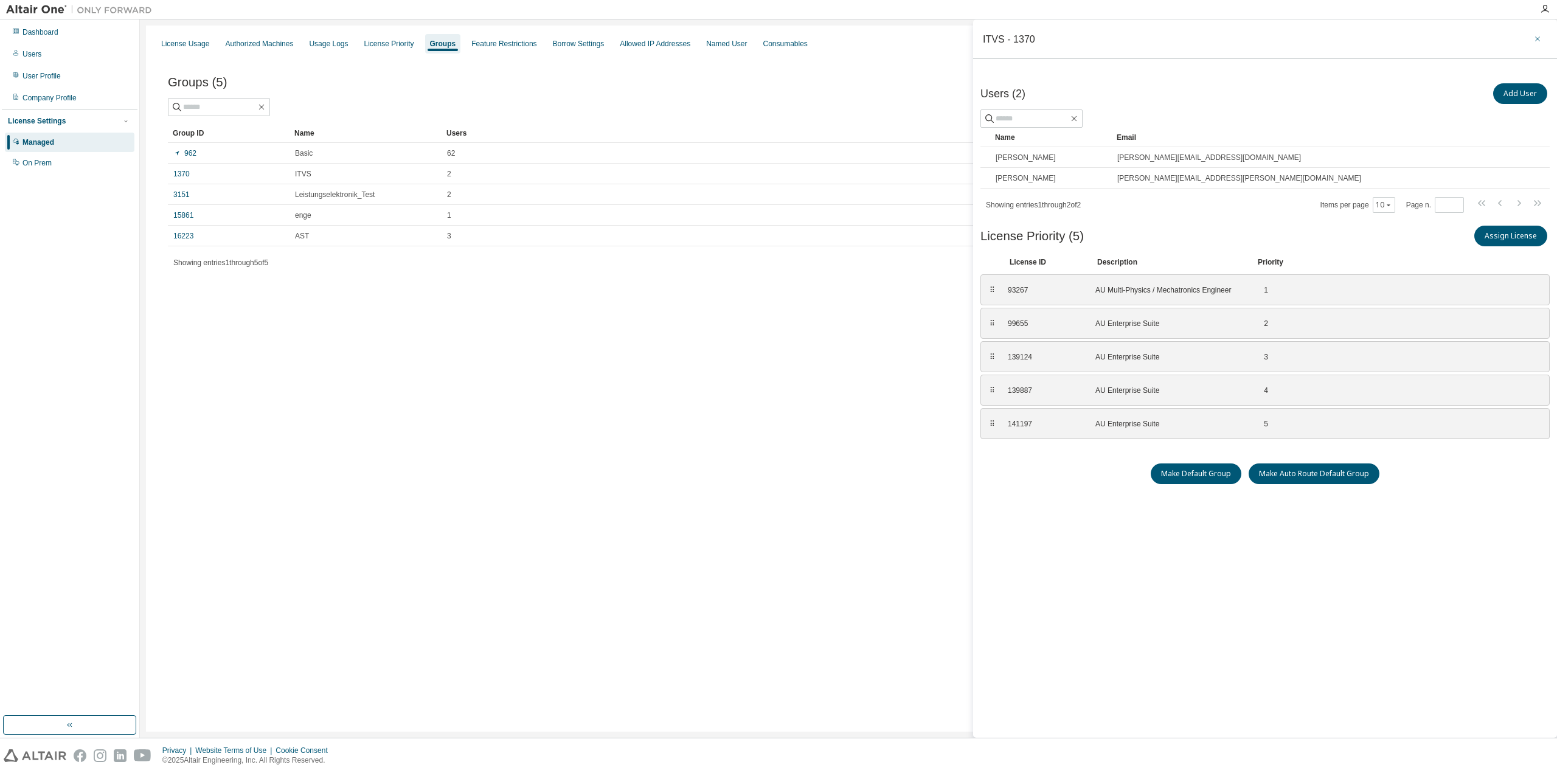
click at [1534, 35] on icon "button" at bounding box center [1537, 39] width 9 height 10
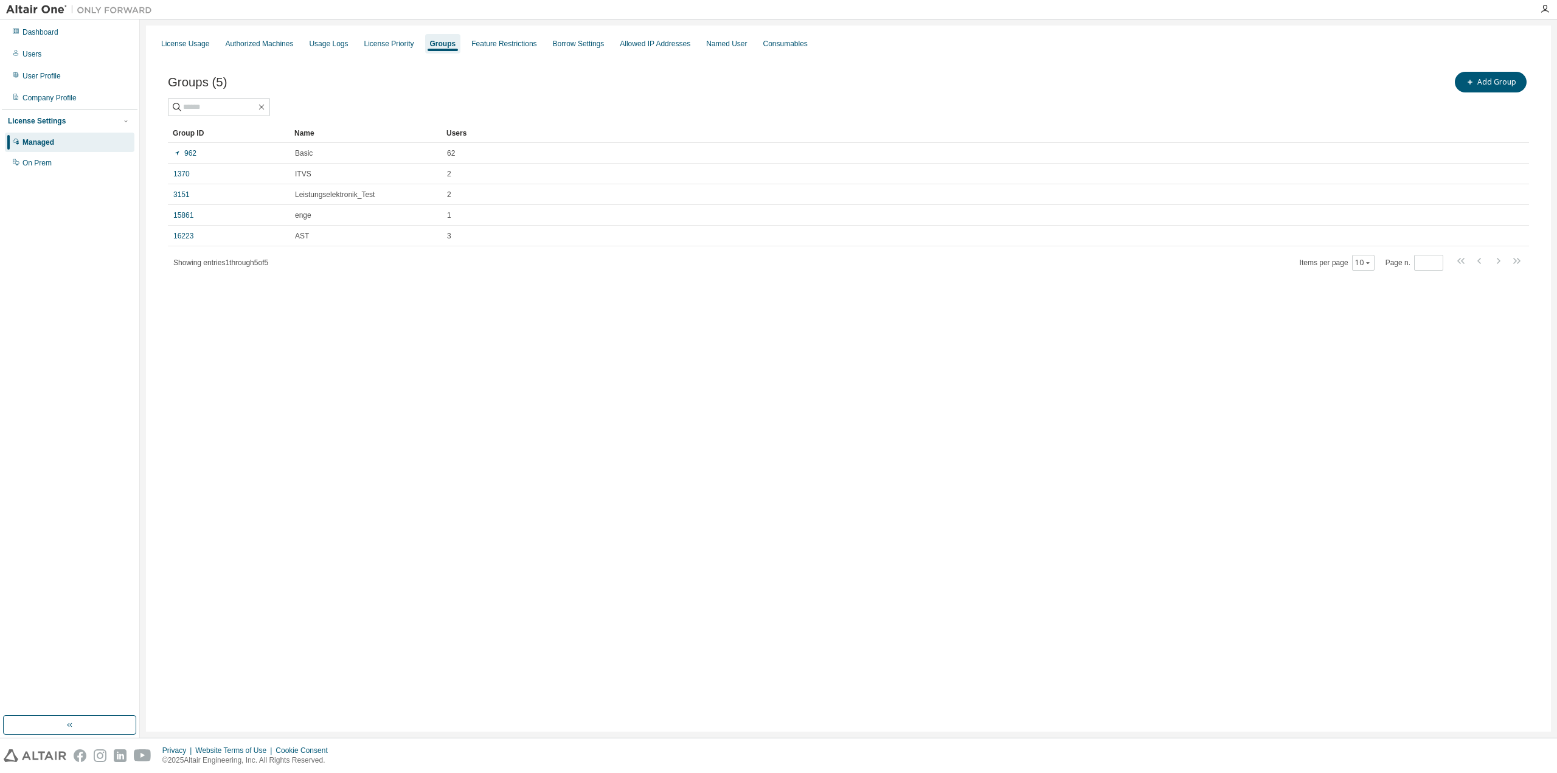
click at [496, 378] on div "License Usage Authorized Machines Usage Logs License Priority Groups Feature Re…" at bounding box center [848, 379] width 1405 height 706
click at [32, 26] on div "Dashboard" at bounding box center [70, 31] width 130 height 19
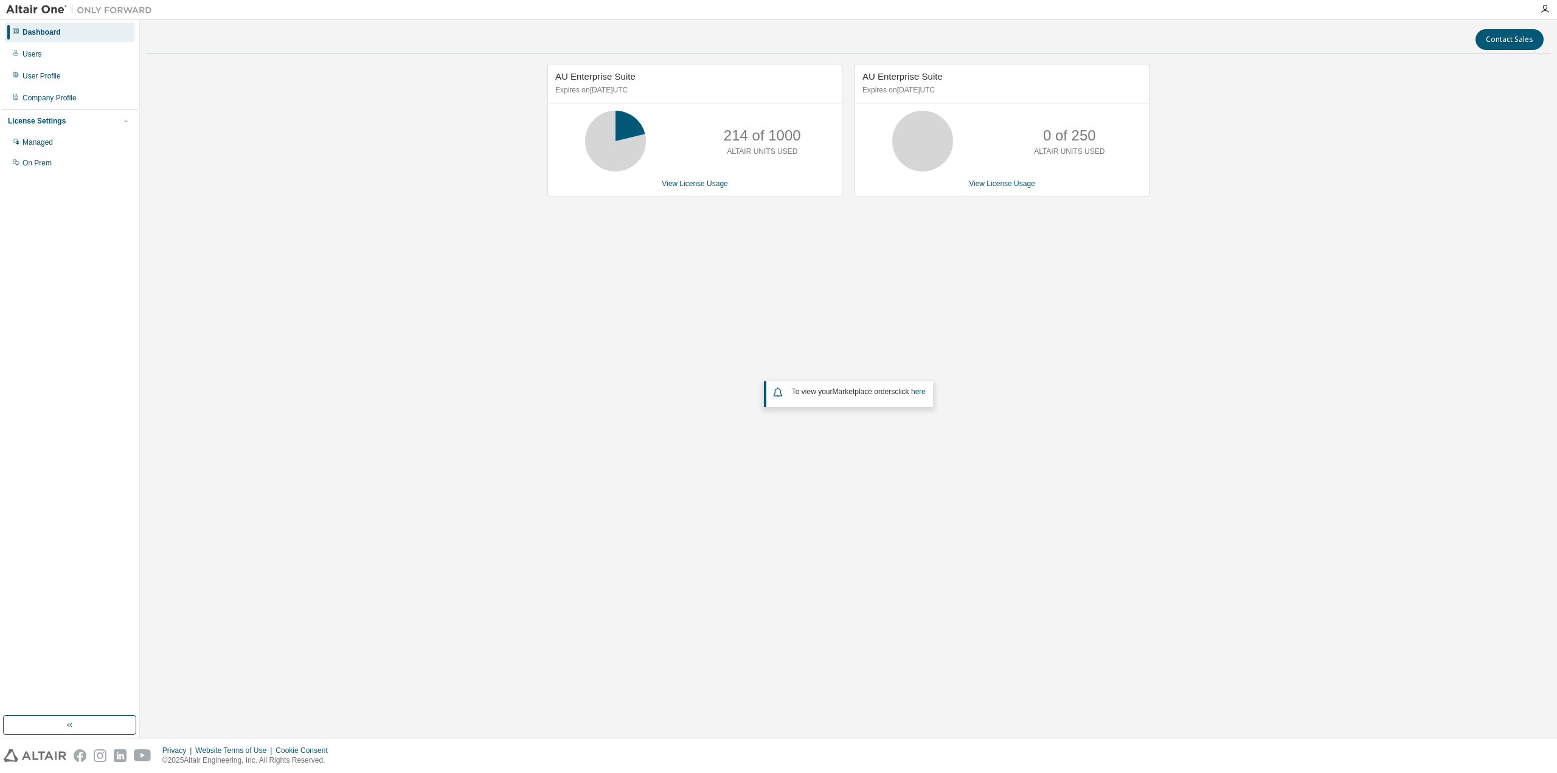
click at [918, 279] on div "AU Enterprise Suite Expires on September 15, 2025 UTC 214 of 1000 ALTAIR UNITS …" at bounding box center [848, 315] width 1405 height 502
click at [630, 371] on div "AU Enterprise Suite Expires on September 15, 2025 UTC 214 of 1000 ALTAIR UNITS …" at bounding box center [848, 315] width 1405 height 502
click at [44, 55] on div "Users" at bounding box center [70, 53] width 130 height 19
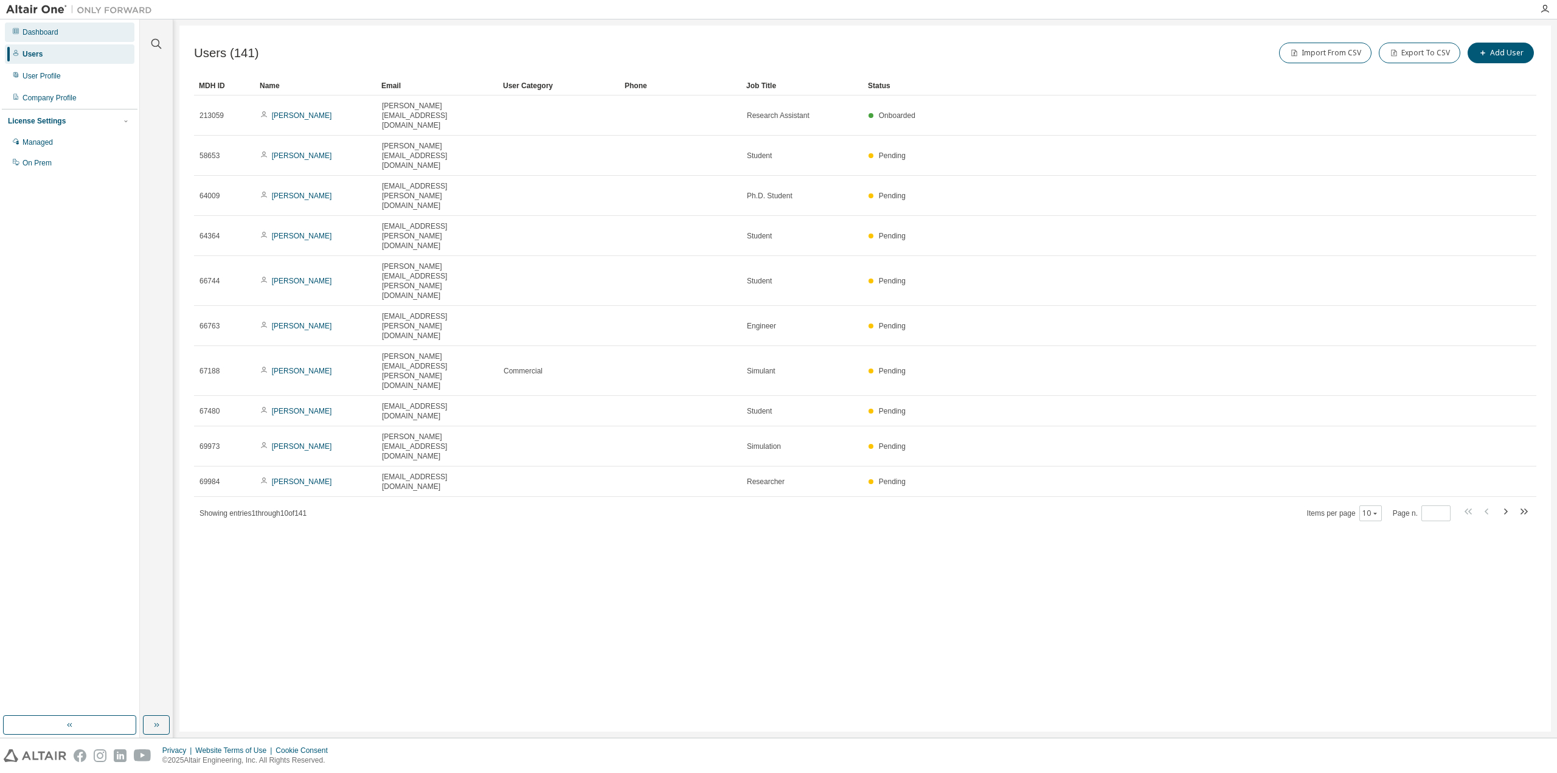
click at [46, 37] on div "Dashboard" at bounding box center [70, 31] width 130 height 19
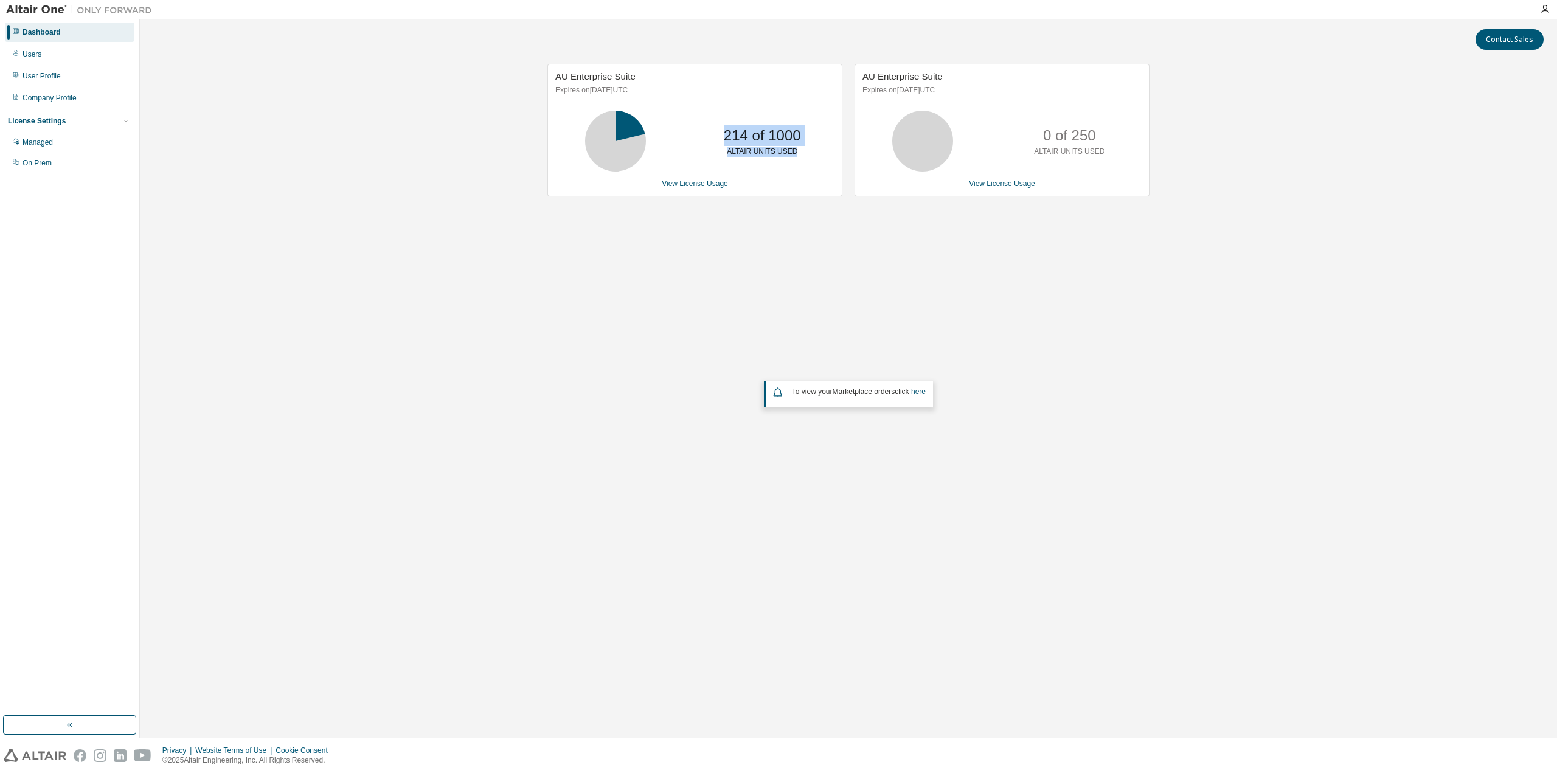
drag, startPoint x: 758, startPoint y: 148, endPoint x: 721, endPoint y: 137, distance: 39.3
click at [721, 137] on div "214 of 1000 ALTAIR UNITS USED" at bounding box center [761, 141] width 97 height 61
drag, startPoint x: 725, startPoint y: 135, endPoint x: 794, endPoint y: 150, distance: 70.2
click at [794, 150] on div "214 of 1000 ALTAIR UNITS USED" at bounding box center [761, 141] width 97 height 61
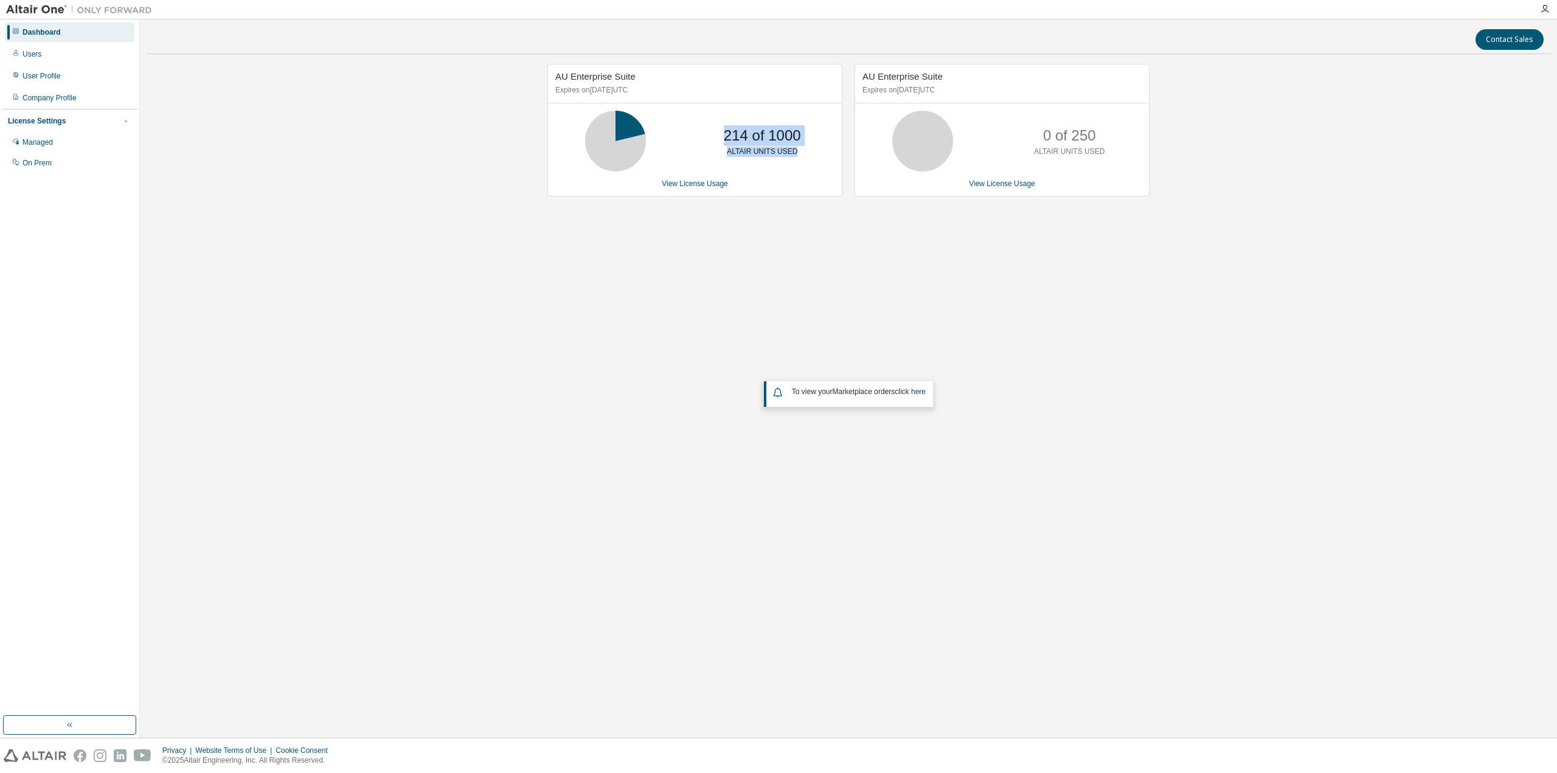
click at [794, 150] on div "214 of 1000 ALTAIR UNITS USED" at bounding box center [761, 141] width 97 height 61
drag, startPoint x: 797, startPoint y: 152, endPoint x: 726, endPoint y: 137, distance: 72.0
click at [726, 137] on div "214 of 1000 ALTAIR UNITS USED" at bounding box center [761, 141] width 97 height 61
click at [726, 137] on p "214 of 1000" at bounding box center [762, 135] width 77 height 21
drag, startPoint x: 726, startPoint y: 137, endPoint x: 797, endPoint y: 154, distance: 73.0
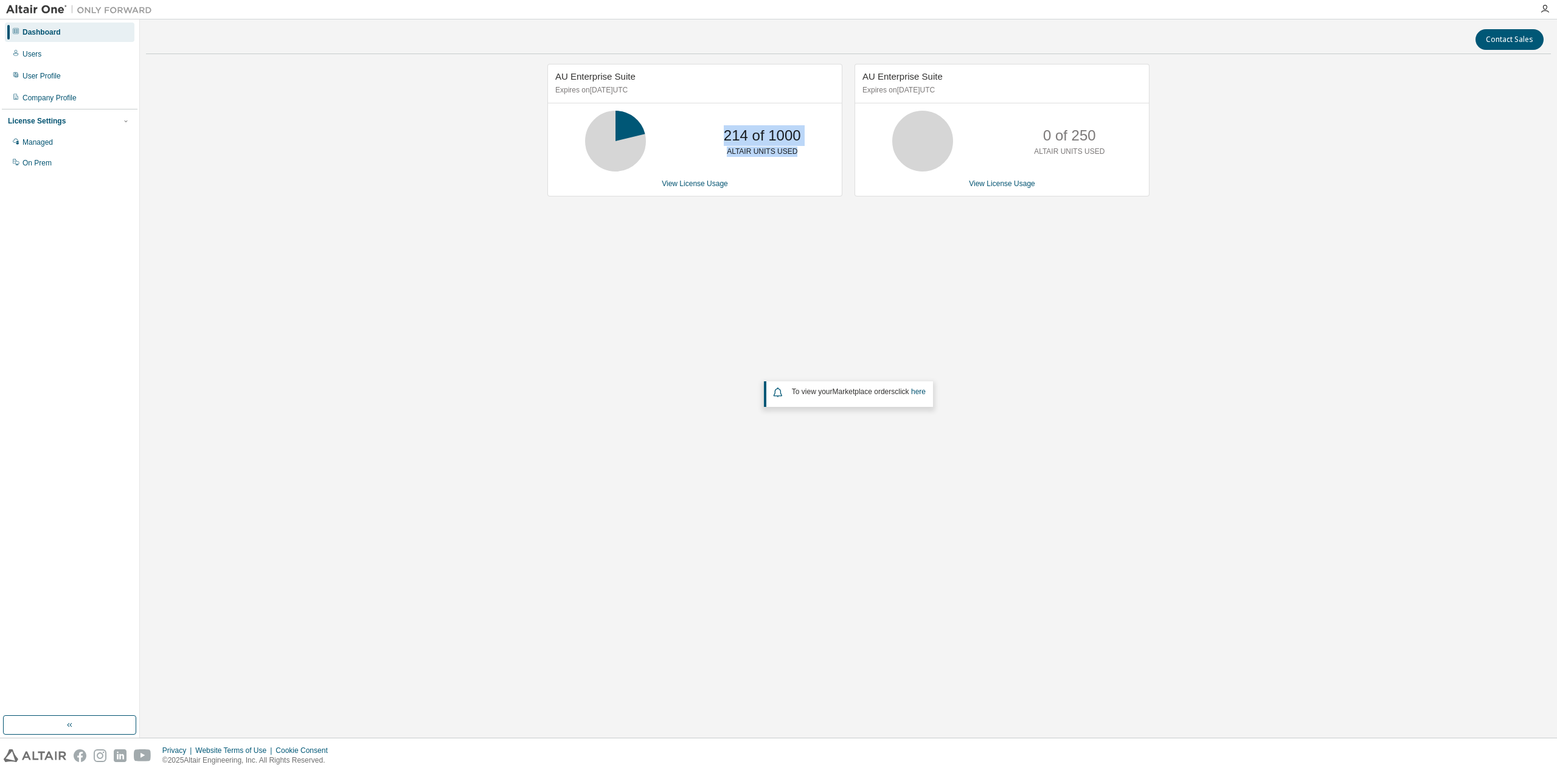
click at [797, 154] on div "214 of 1000 ALTAIR UNITS USED" at bounding box center [761, 141] width 97 height 61
drag, startPoint x: 799, startPoint y: 152, endPoint x: 713, endPoint y: 136, distance: 87.8
click at [713, 136] on div "214 of 1000 ALTAIR UNITS USED" at bounding box center [695, 141] width 294 height 61
click at [728, 137] on p "214 of 1000" at bounding box center [762, 135] width 77 height 21
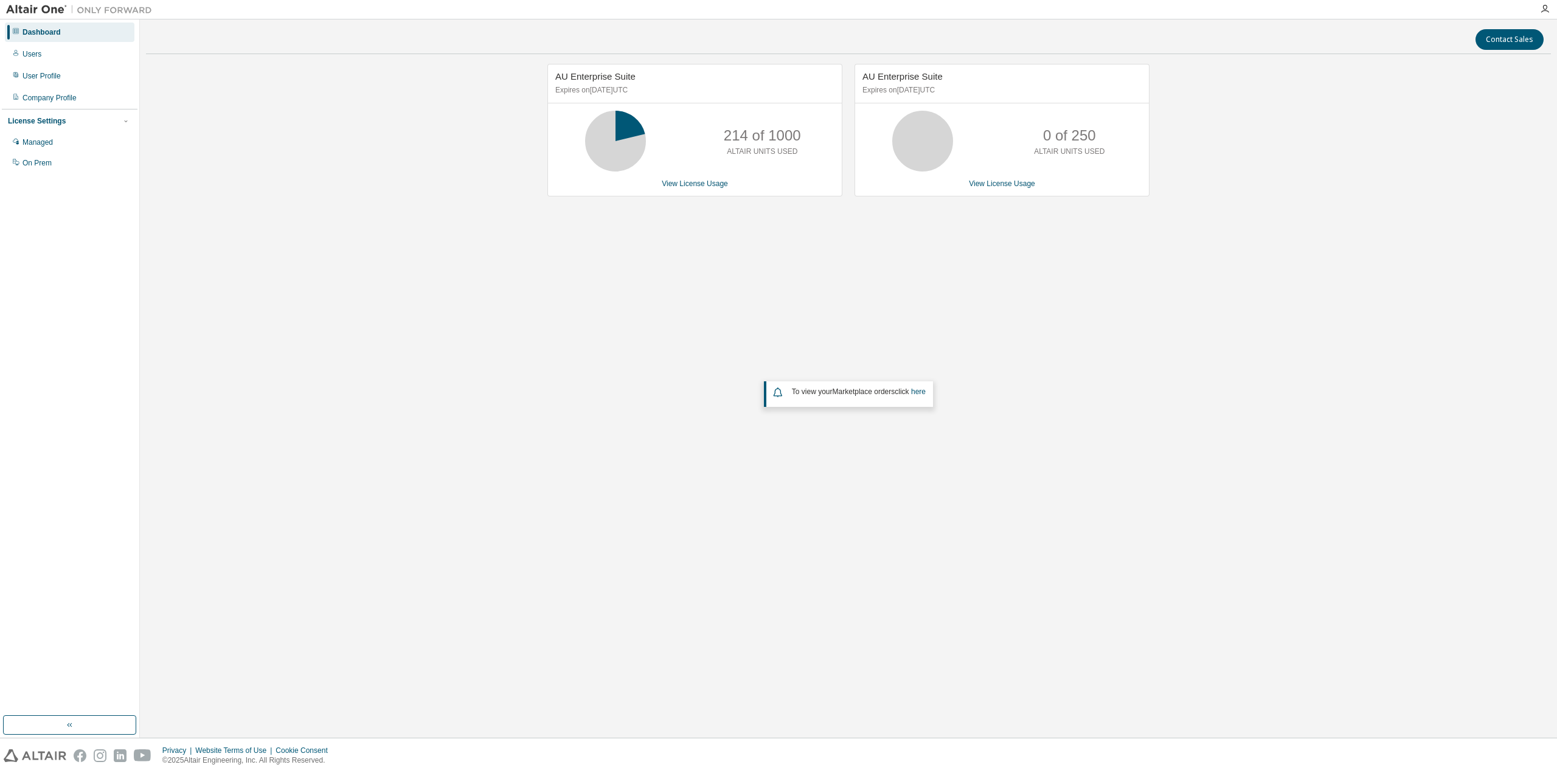
click at [652, 376] on div "AU Enterprise Suite Expires on September 15, 2025 UTC 214 of 1000 ALTAIR UNITS …" at bounding box center [848, 315] width 1405 height 502
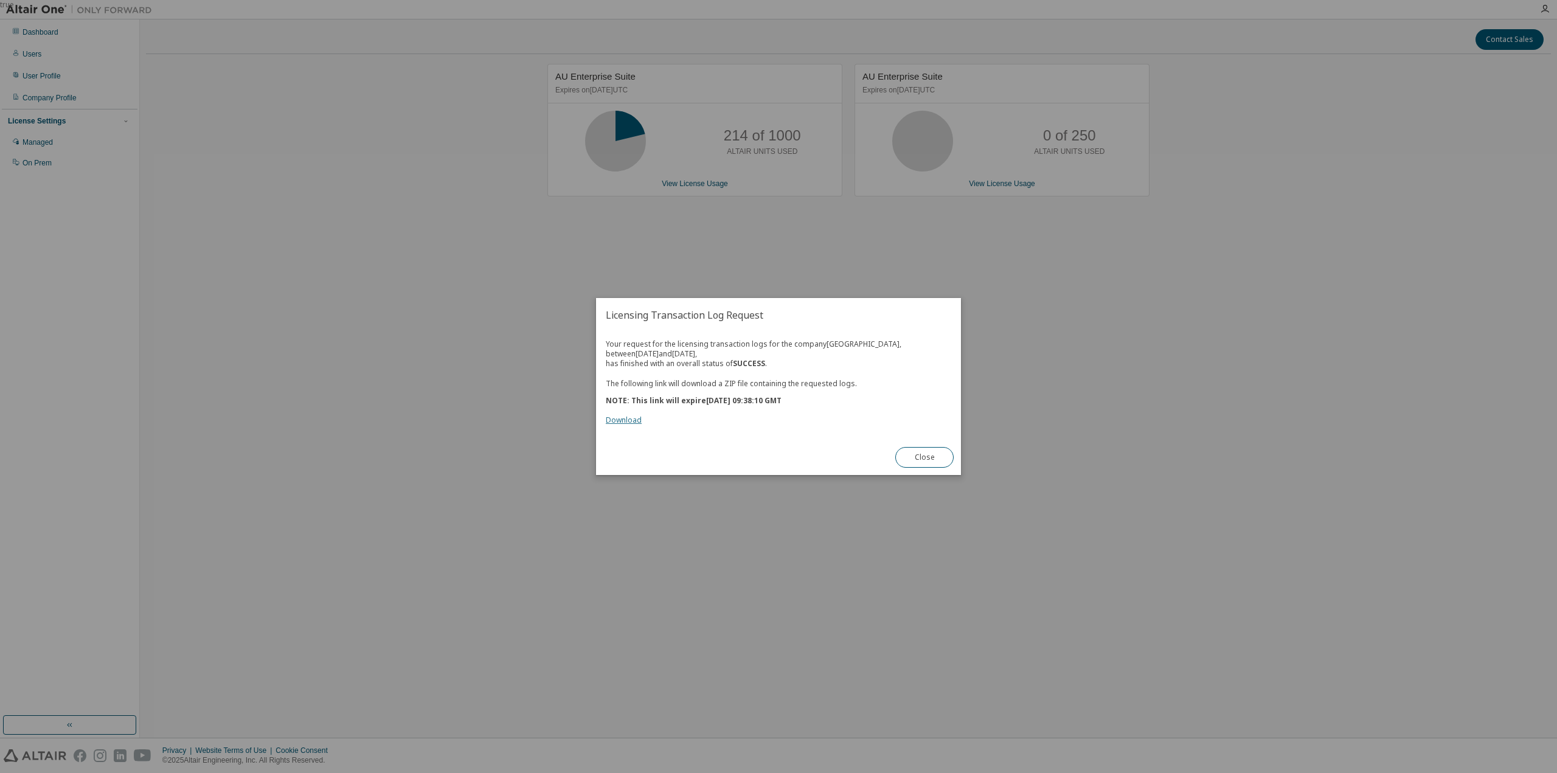
click at [614, 418] on link "Download" at bounding box center [624, 420] width 36 height 10
click at [952, 457] on button "Close" at bounding box center [924, 457] width 58 height 21
